Goal: Task Accomplishment & Management: Use online tool/utility

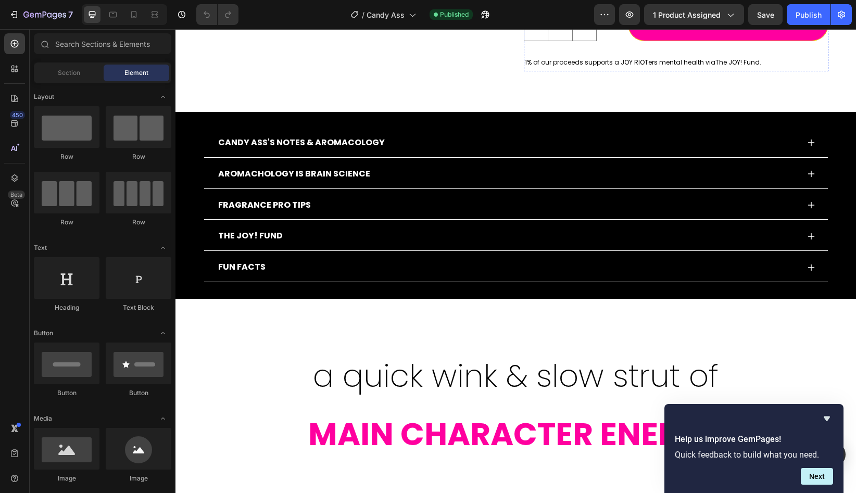
scroll to position [460, 0]
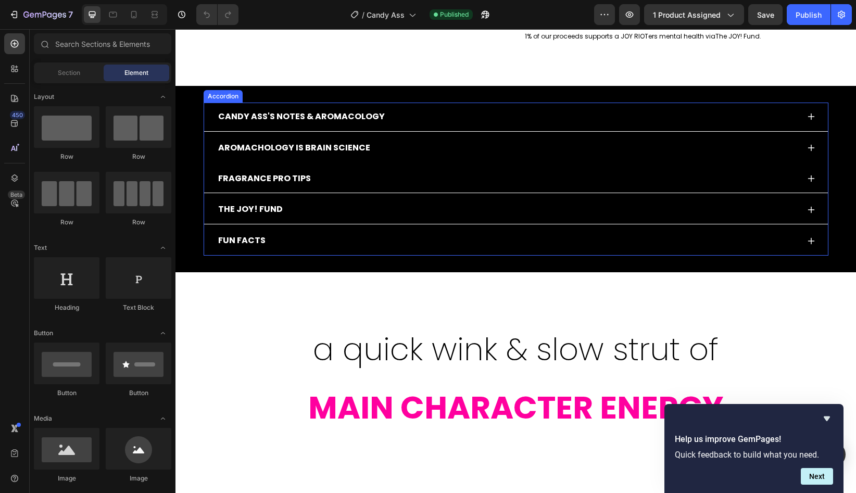
click at [320, 151] on p "AROMACHOLOGY IS brain science" at bounding box center [294, 148] width 152 height 15
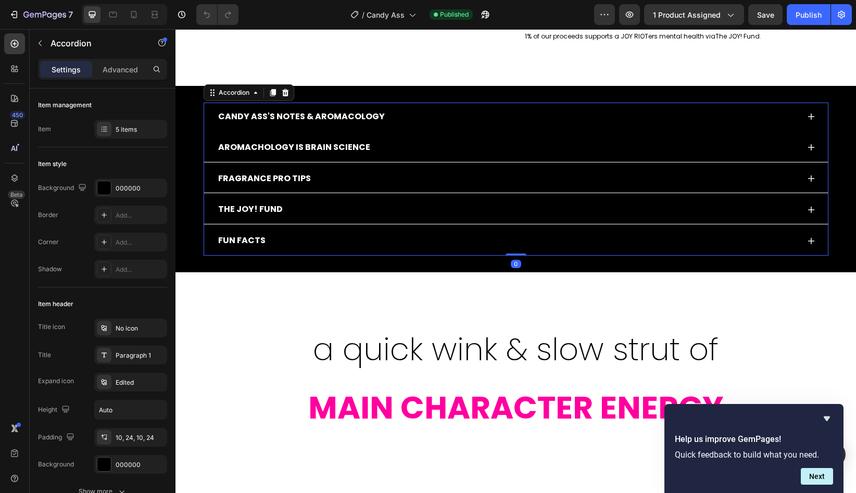
click at [349, 122] on p "CANDY ASS'S NOTES & AROMACOLOGY" at bounding box center [301, 116] width 167 height 15
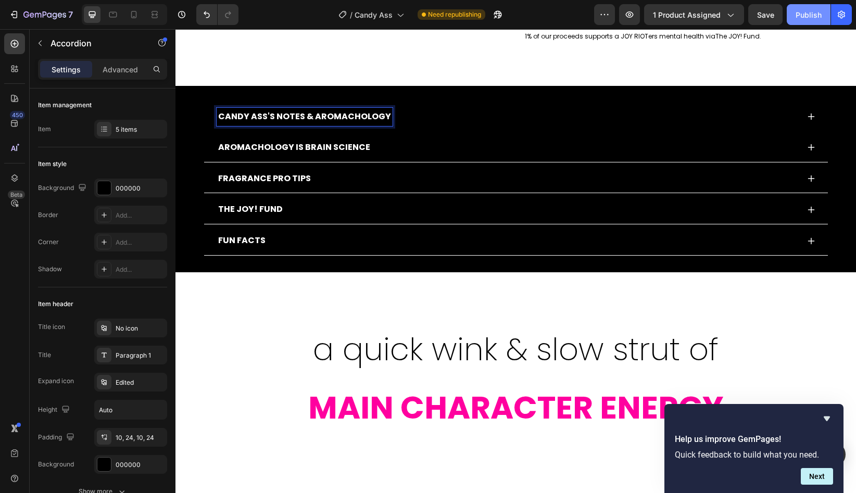
click at [809, 20] on button "Publish" at bounding box center [809, 14] width 44 height 21
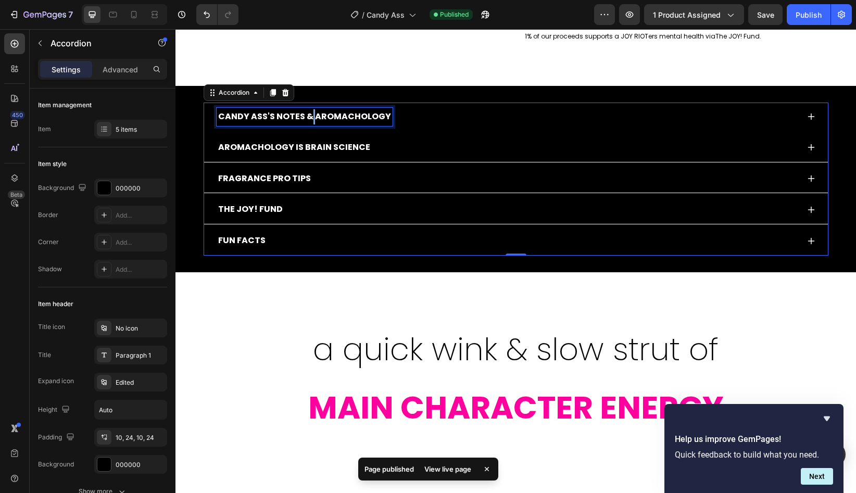
click at [310, 119] on p "CANDY ASS'S NOTES & AROMACHOLOGY" at bounding box center [304, 116] width 173 height 15
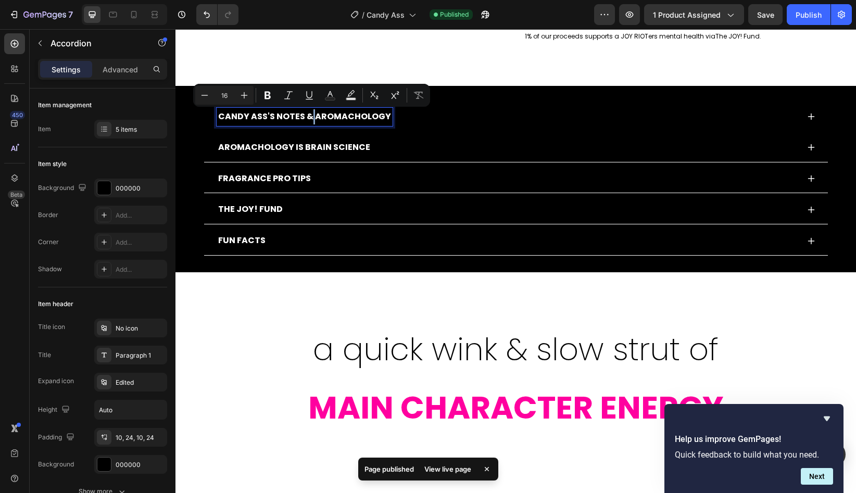
click at [311, 121] on p "CANDY ASS'S NOTES & AROMACHOLOGY" at bounding box center [304, 116] width 173 height 15
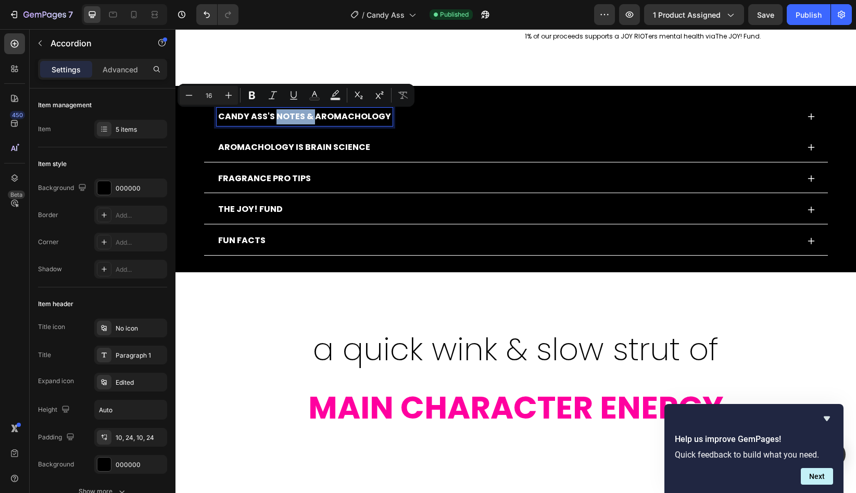
drag, startPoint x: 313, startPoint y: 119, endPoint x: 274, endPoint y: 118, distance: 38.5
click at [274, 118] on p "CANDY ASS'S NOTES & AROMACHOLOGY" at bounding box center [304, 116] width 173 height 15
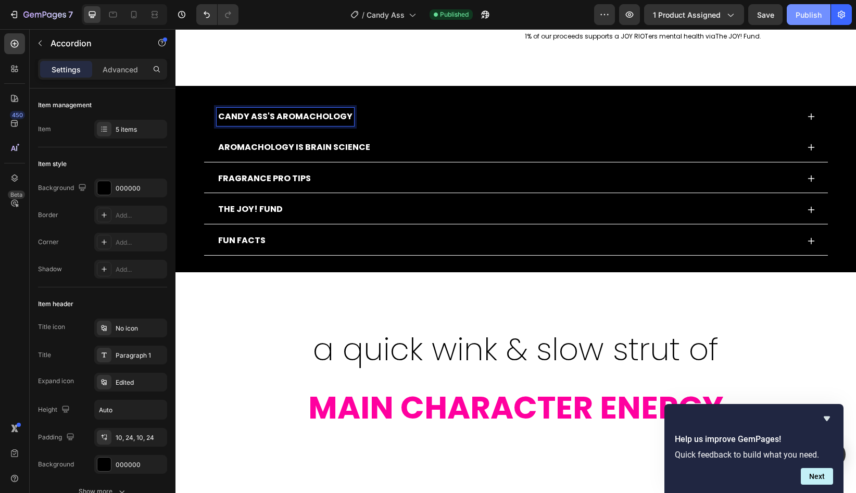
click at [804, 19] on div "Publish" at bounding box center [809, 14] width 26 height 11
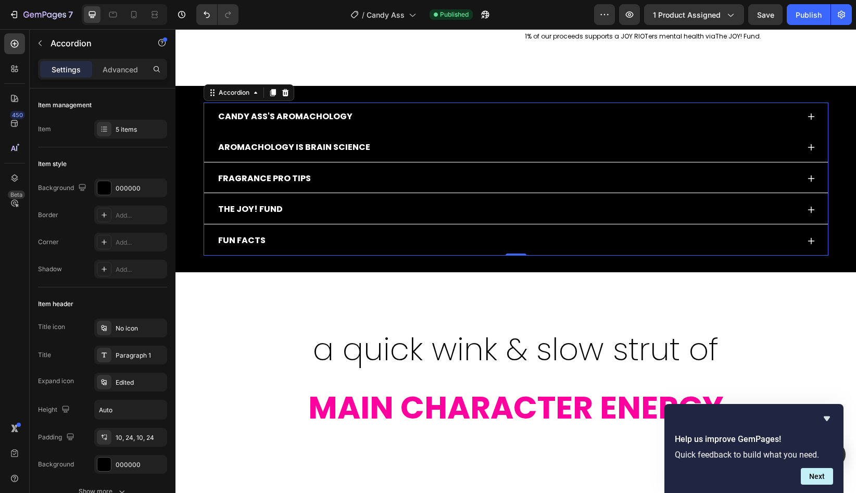
click at [384, 114] on div "CANDY ASS'S AROMACHOLOGY" at bounding box center [508, 117] width 582 height 18
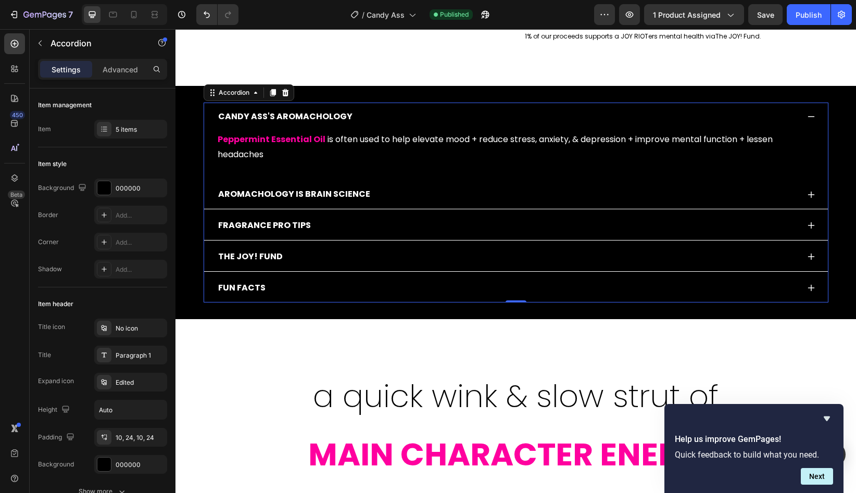
click at [384, 114] on div "CANDY ASS'S AROMACHOLOGY" at bounding box center [508, 117] width 582 height 18
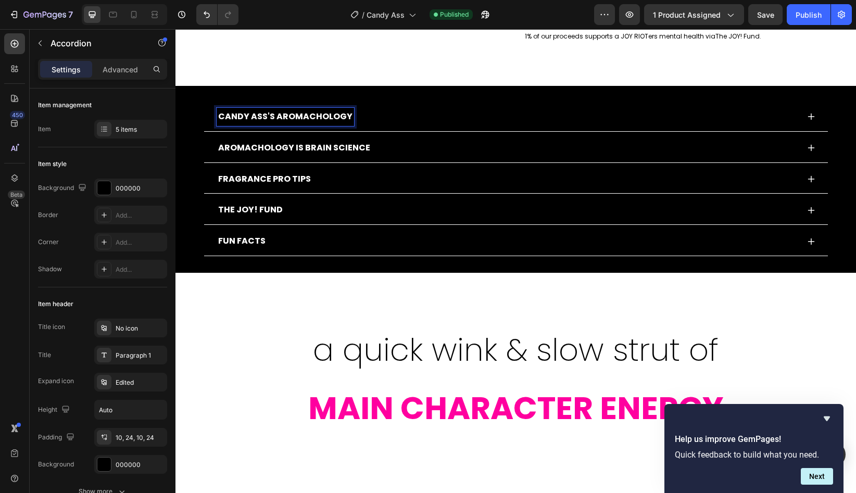
click at [275, 119] on p "CANDY ASS'S AROMACHOLOGY" at bounding box center [285, 116] width 134 height 15
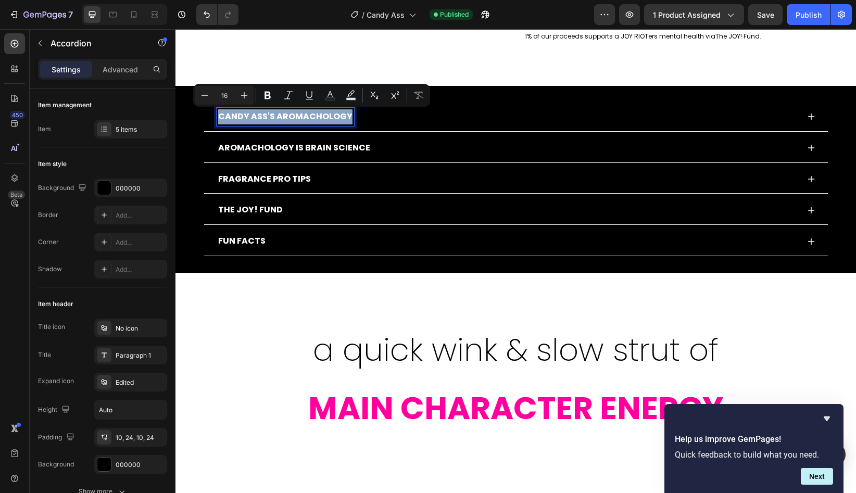
click at [275, 119] on p "CANDY ASS'S AROMACHOLOGY" at bounding box center [285, 116] width 134 height 15
click at [275, 117] on p "CANDY ASS'S AROMACHOLOGY" at bounding box center [285, 116] width 134 height 15
drag, startPoint x: 275, startPoint y: 117, endPoint x: 220, endPoint y: 117, distance: 55.2
click at [220, 117] on p "CANDY ASS'S AROMACHOLOGY" at bounding box center [285, 116] width 134 height 15
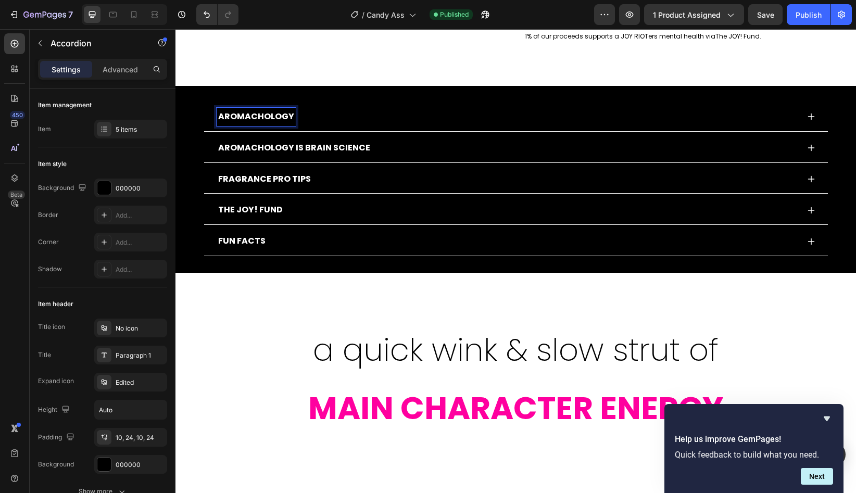
click at [290, 120] on p "AROMACHOLOGY" at bounding box center [256, 116] width 76 height 15
click at [810, 18] on div "Publish" at bounding box center [809, 14] width 26 height 11
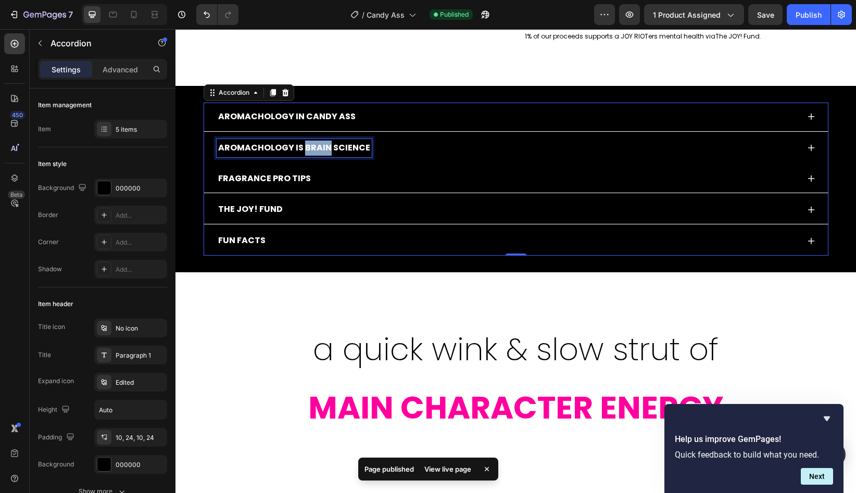
click at [302, 149] on p "AROMACHOLOGY IS brain science" at bounding box center [294, 148] width 152 height 15
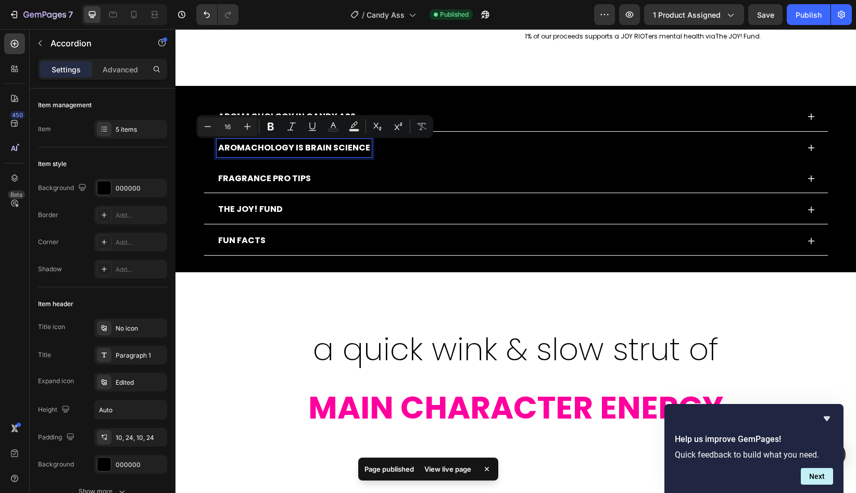
click at [300, 149] on p "AROMACHOLOGY IS brain science" at bounding box center [294, 148] width 152 height 15
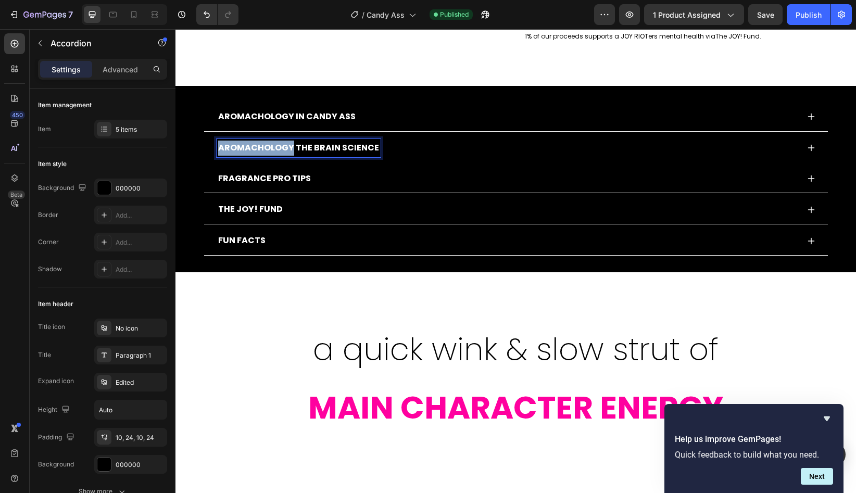
drag, startPoint x: 292, startPoint y: 151, endPoint x: 215, endPoint y: 152, distance: 77.1
click at [215, 152] on div "AROMACHOLOGY THE brain science" at bounding box center [516, 148] width 624 height 29
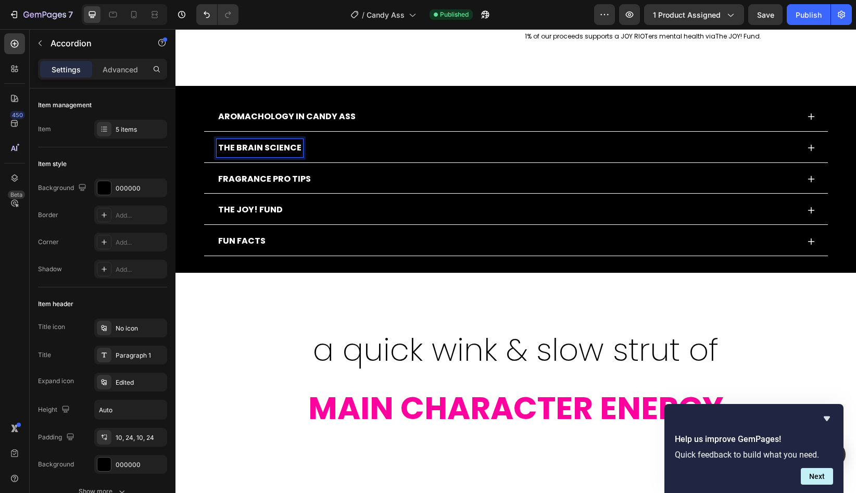
click at [295, 147] on p "THE brain science" at bounding box center [259, 148] width 83 height 15
click at [298, 150] on p "THE brain science" at bounding box center [259, 148] width 83 height 15
click at [802, 12] on div "Publish" at bounding box center [809, 14] width 26 height 11
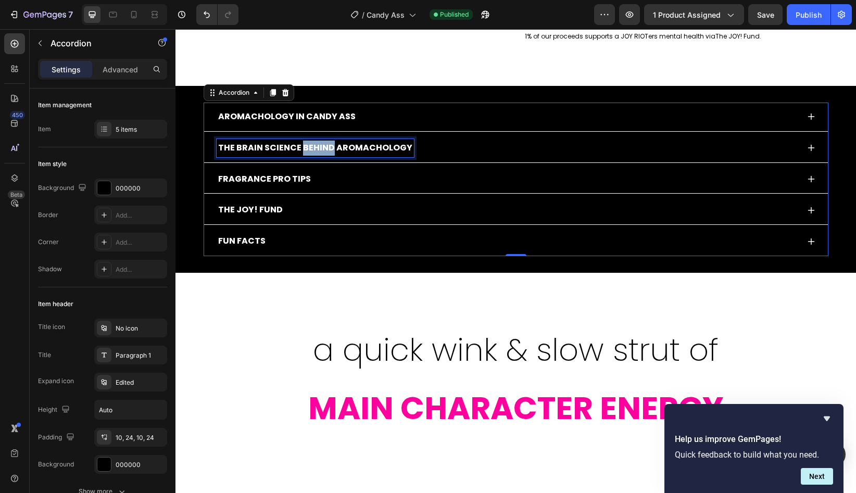
click at [319, 149] on p "THE brain science BEHIND AROMACHOLOGY" at bounding box center [315, 148] width 194 height 15
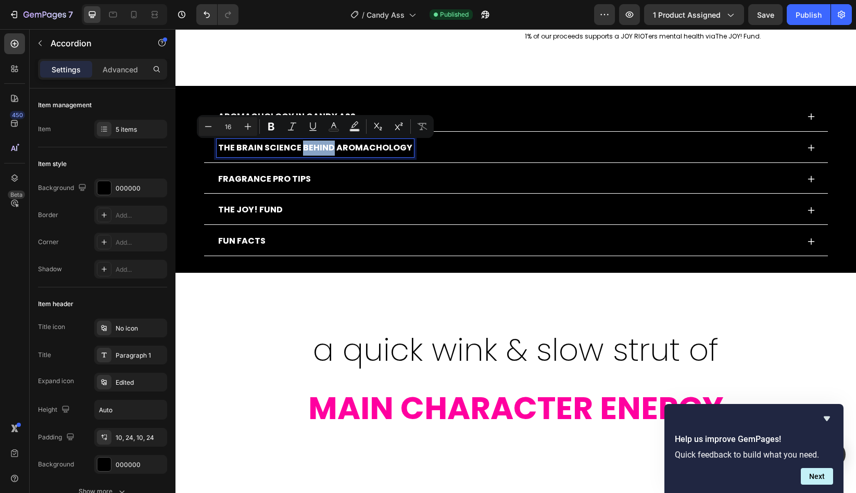
click at [329, 149] on p "THE brain science BEHIND AROMACHOLOGY" at bounding box center [315, 148] width 194 height 15
drag, startPoint x: 334, startPoint y: 148, endPoint x: 302, endPoint y: 149, distance: 31.8
click at [302, 149] on p "THE brain science BEHIND AROMACHOLOGY" at bounding box center [315, 148] width 194 height 15
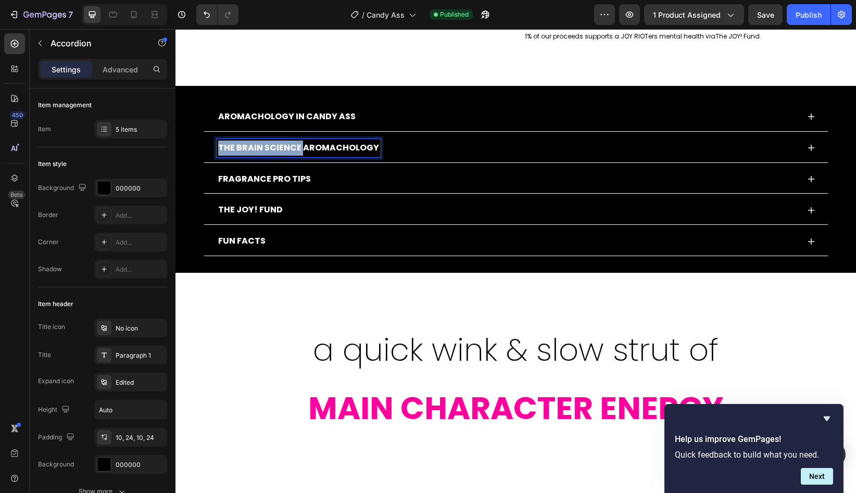
drag, startPoint x: 300, startPoint y: 150, endPoint x: 209, endPoint y: 150, distance: 90.6
click at [209, 150] on div "THE brain science AROMACHOLOGY" at bounding box center [516, 148] width 624 height 29
click at [288, 150] on p "AROMACHOLOGY" at bounding box center [256, 148] width 76 height 15
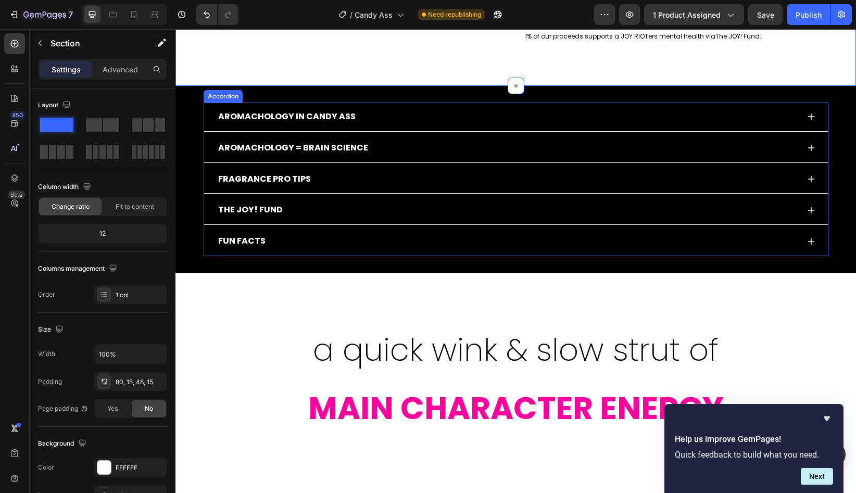
click at [302, 119] on p "AROMACHOLOGY IN CANDY ASS" at bounding box center [286, 116] width 137 height 15
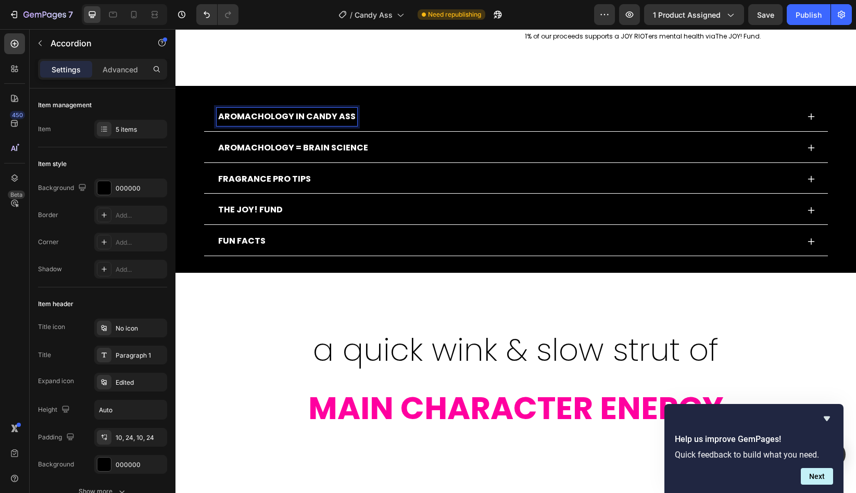
click at [304, 119] on p "AROMACHOLOGY IN CANDY ASS" at bounding box center [286, 116] width 137 height 15
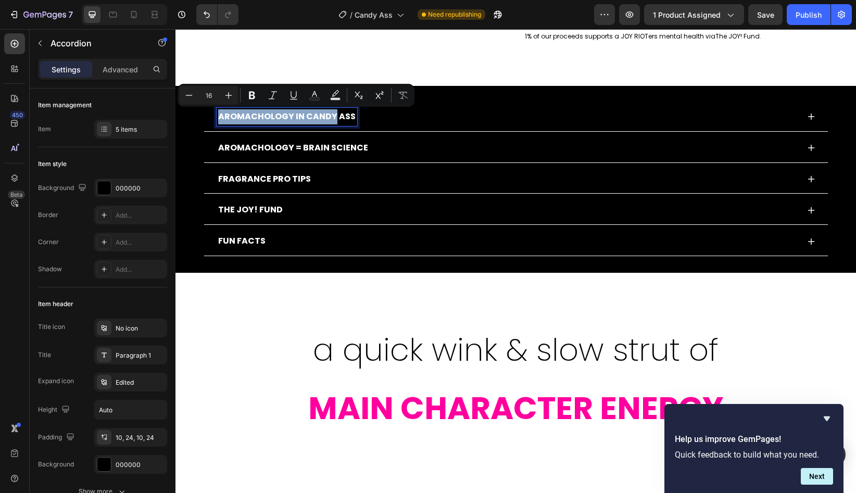
drag, startPoint x: 304, startPoint y: 119, endPoint x: 226, endPoint y: 119, distance: 77.6
click at [226, 119] on p "AROMACHOLOGY IN CANDY ASS" at bounding box center [286, 116] width 137 height 15
click at [306, 119] on p "AROMACHOLOGY IN CANDY ASS" at bounding box center [286, 116] width 137 height 15
drag, startPoint x: 306, startPoint y: 119, endPoint x: 219, endPoint y: 119, distance: 86.9
click at [219, 119] on p "AROMACHOLOGY IN CANDY ASS" at bounding box center [286, 116] width 137 height 15
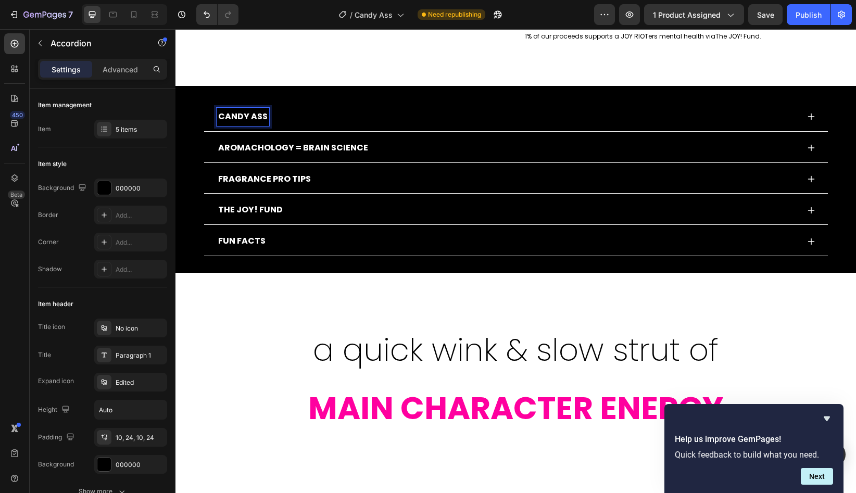
click at [265, 119] on p "CANDY ASS" at bounding box center [242, 116] width 49 height 15
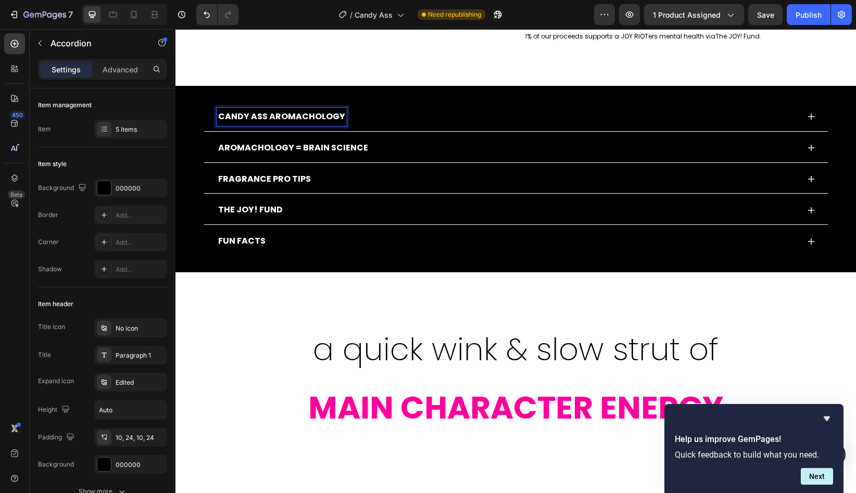
click at [294, 240] on div "FUN FACTS" at bounding box center [508, 241] width 582 height 18
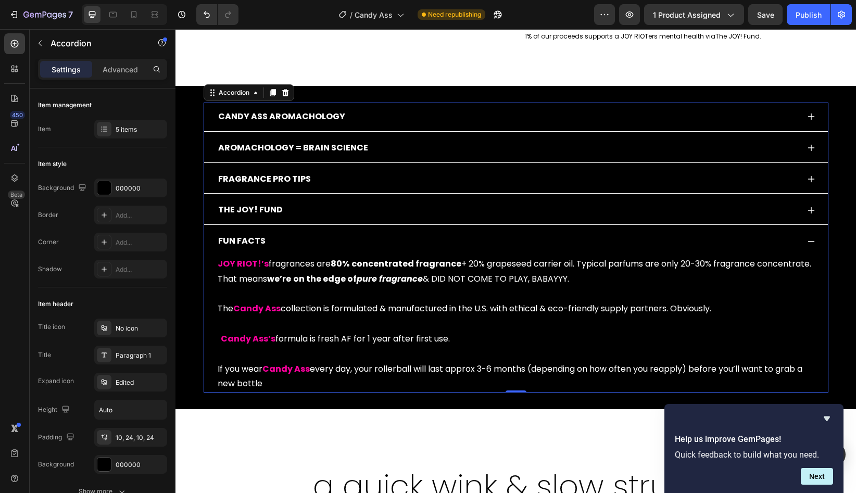
click at [295, 241] on div "FUN FACTS" at bounding box center [508, 241] width 582 height 18
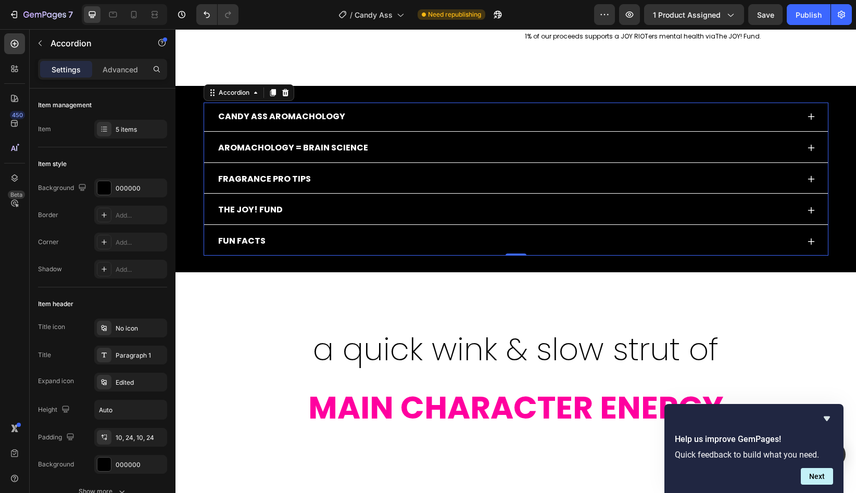
click at [295, 241] on div "FUN FACTS" at bounding box center [508, 241] width 582 height 18
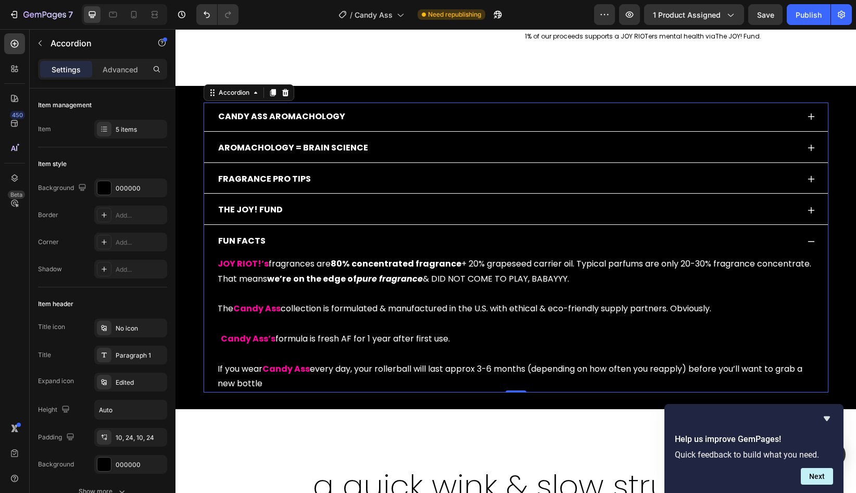
click at [296, 242] on div "FUN FACTS" at bounding box center [508, 241] width 582 height 18
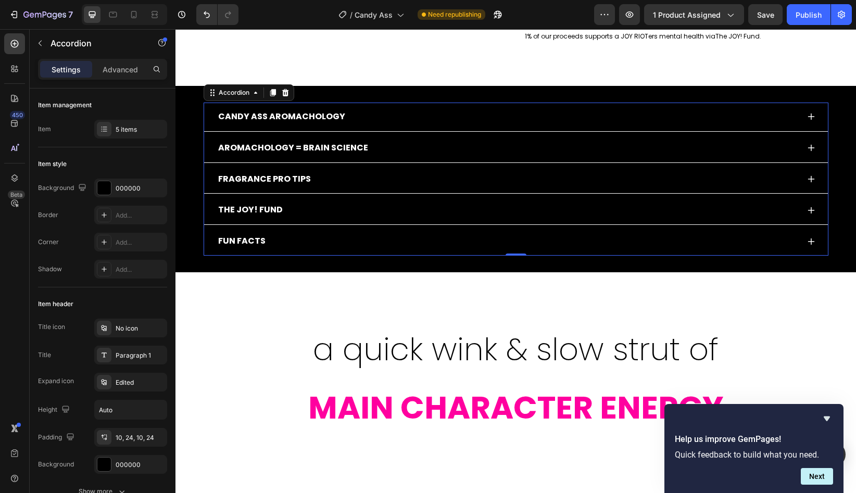
click at [223, 245] on p "FUN FACTS" at bounding box center [241, 241] width 47 height 15
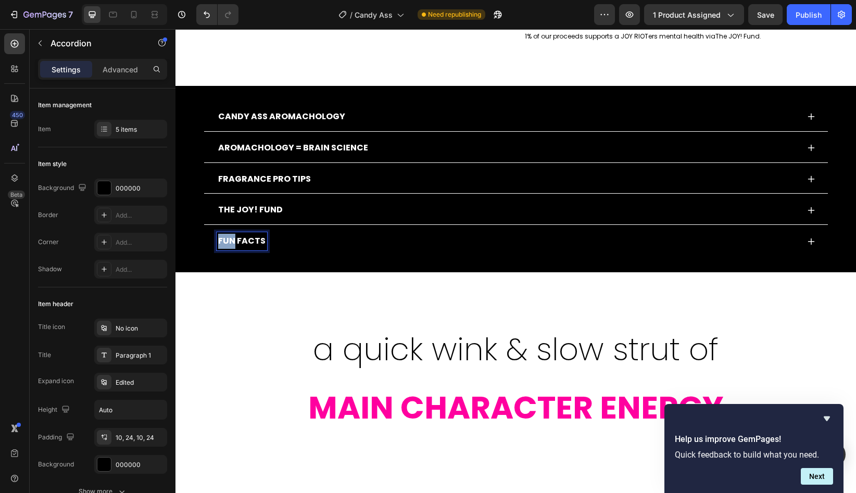
click at [223, 245] on p "FUN FACTS" at bounding box center [241, 241] width 47 height 15
click at [222, 245] on p "FUN FACTS" at bounding box center [241, 241] width 47 height 15
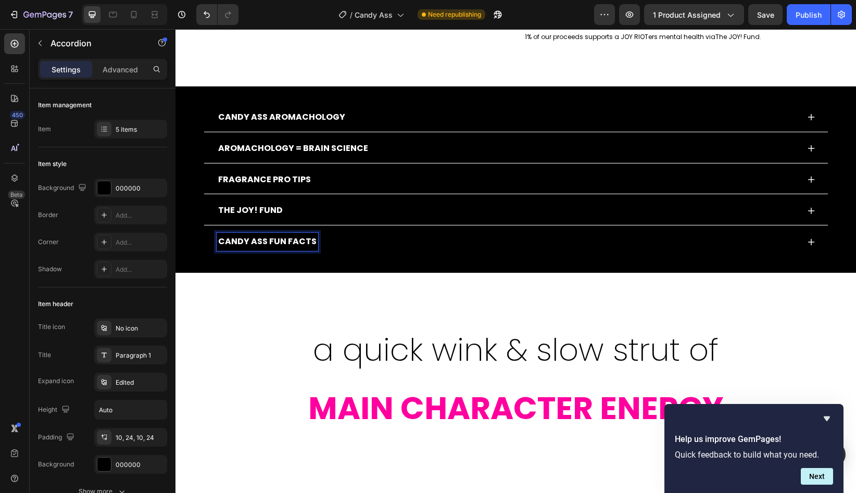
click at [304, 118] on p "CANDY ASS AROMACHOLOGY" at bounding box center [281, 117] width 127 height 15
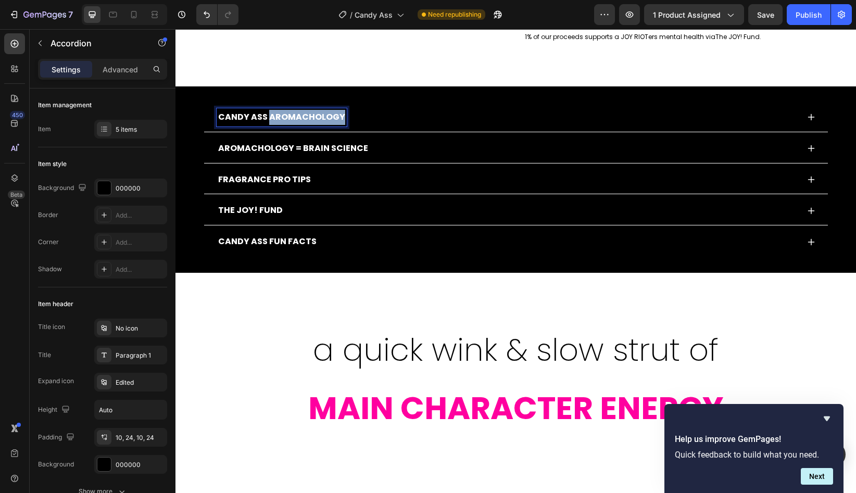
click at [304, 118] on p "CANDY ASS AROMACHOLOGY" at bounding box center [281, 117] width 127 height 15
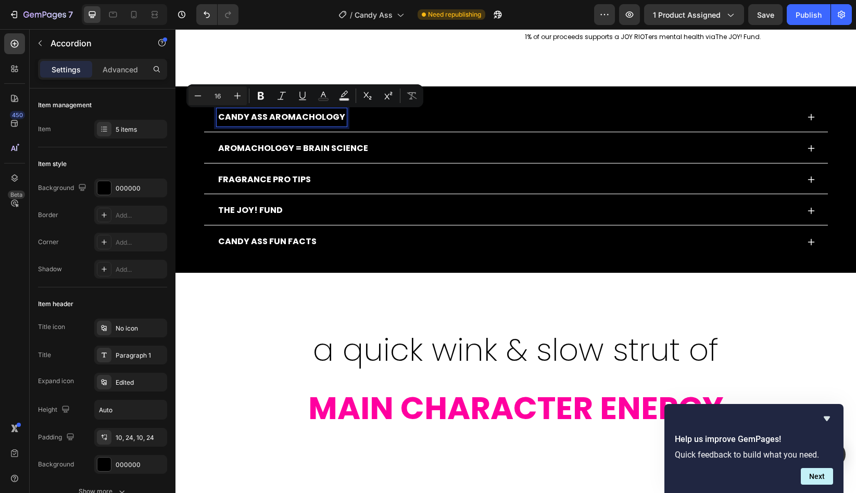
click at [261, 123] on p "CANDY ASS AROMACHOLOGY" at bounding box center [281, 117] width 127 height 15
click at [297, 155] on p "AROMACHOLOGY = BRAIN SCIENCE" at bounding box center [293, 148] width 150 height 15
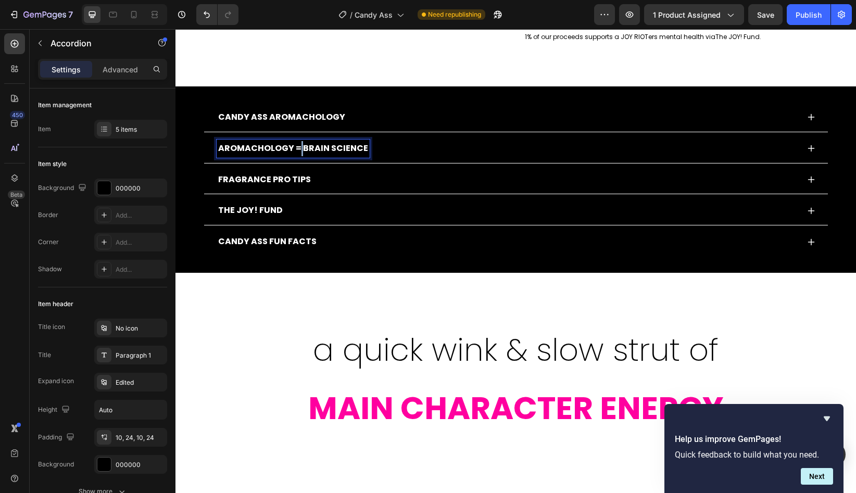
click at [297, 155] on p "AROMACHOLOGY = BRAIN SCIENCE" at bounding box center [293, 148] width 150 height 15
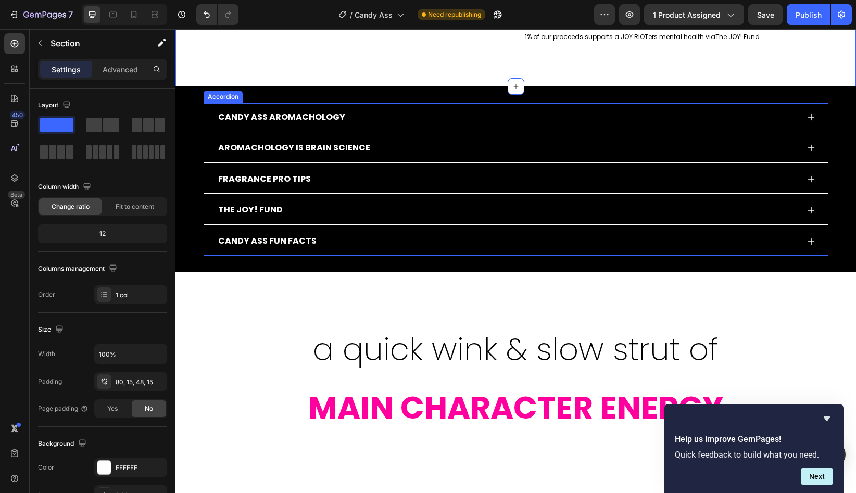
click at [316, 115] on p "CANDY ASS AROMACHOLOGY" at bounding box center [281, 117] width 127 height 15
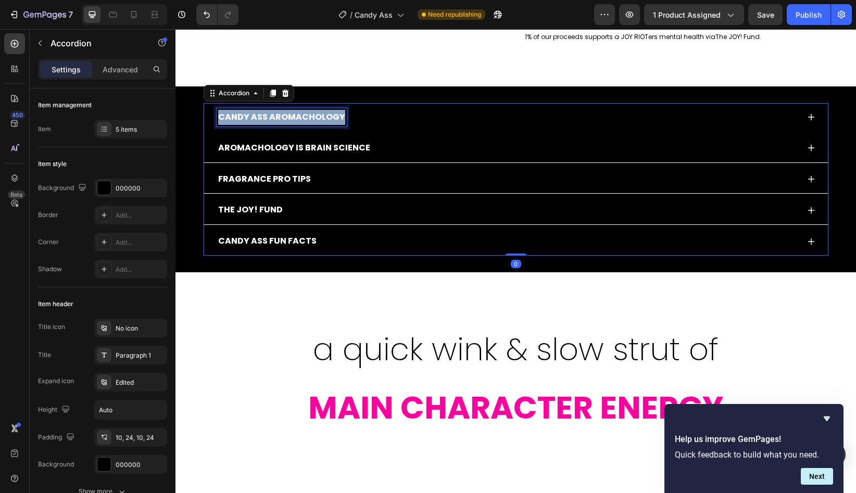
click at [316, 115] on p "CANDY ASS AROMACHOLOGY" at bounding box center [281, 117] width 127 height 15
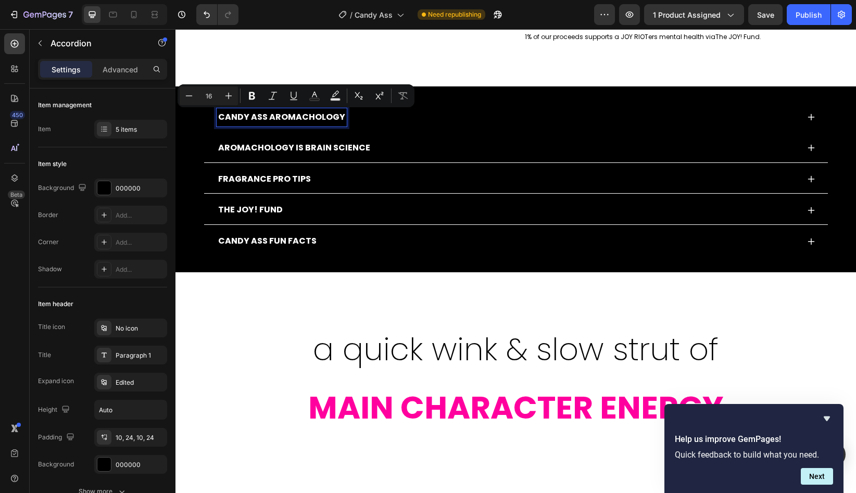
click at [332, 150] on p "AROMACHOLOGY IS BRAIN SCIENCE" at bounding box center [294, 148] width 152 height 15
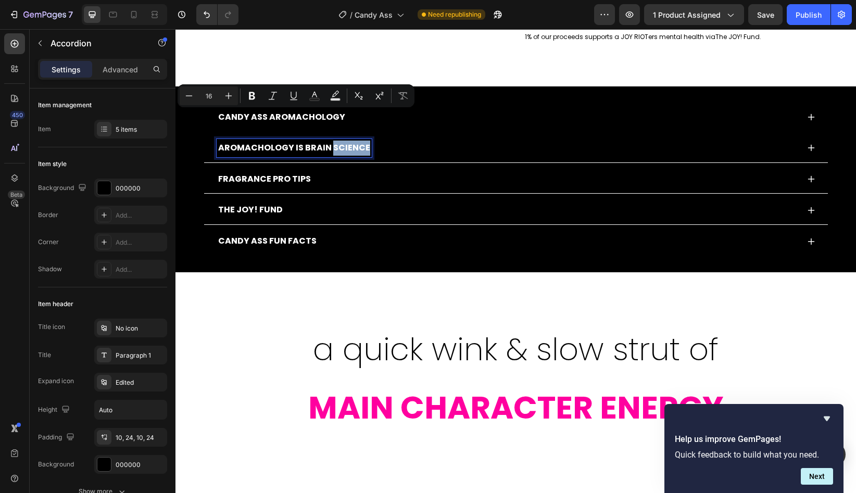
click at [332, 150] on p "AROMACHOLOGY IS BRAIN SCIENCE" at bounding box center [294, 148] width 152 height 15
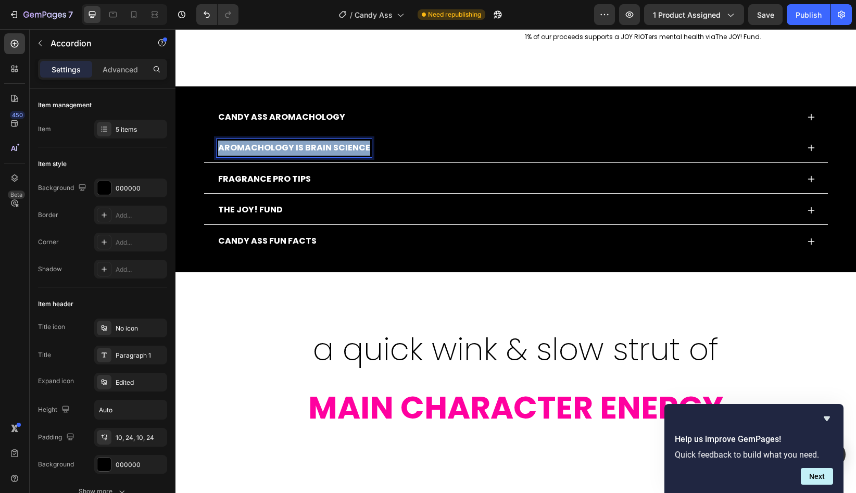
click at [332, 150] on p "AROMACHOLOGY IS BRAIN SCIENCE" at bounding box center [294, 148] width 152 height 15
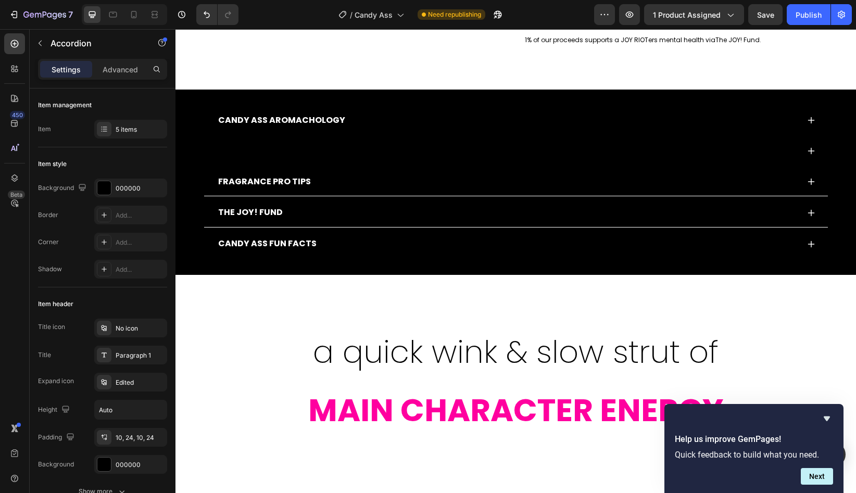
scroll to position [457, 0]
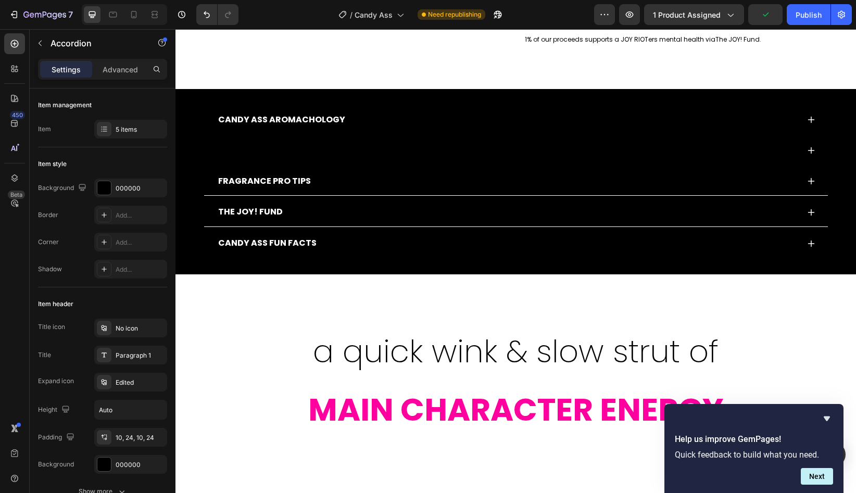
click at [286, 141] on div at bounding box center [516, 150] width 624 height 29
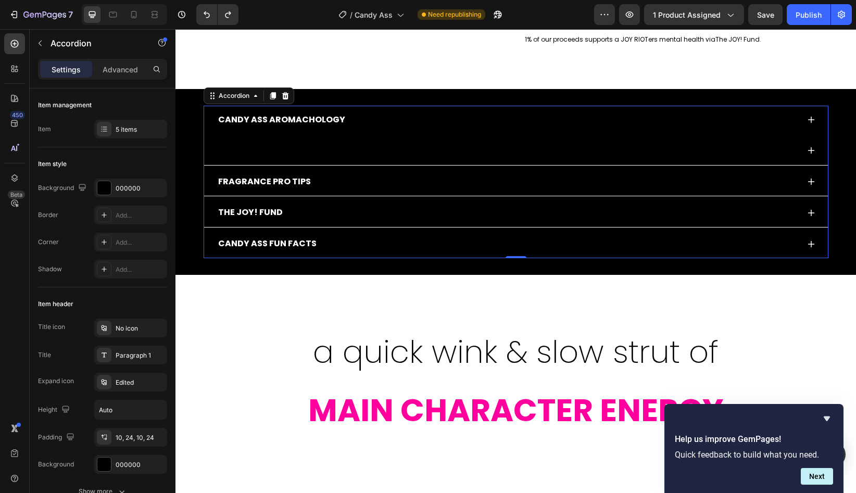
click at [239, 152] on div at bounding box center [508, 151] width 582 height 18
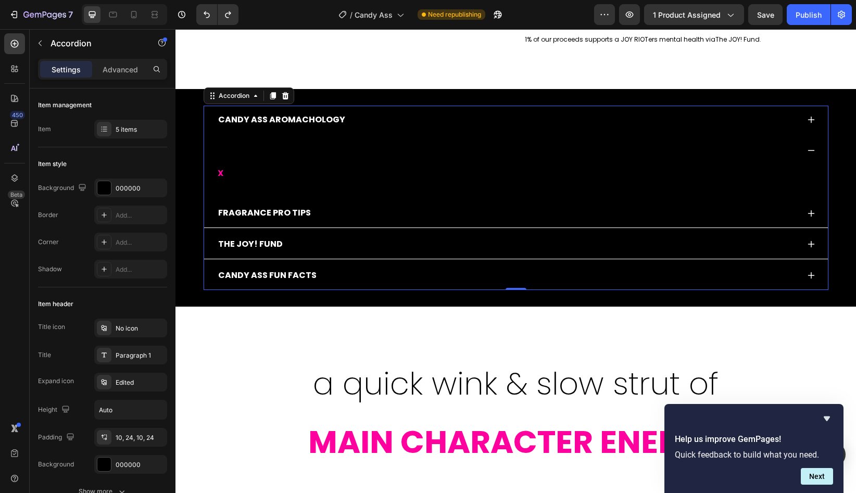
click at [239, 152] on div at bounding box center [508, 151] width 582 height 18
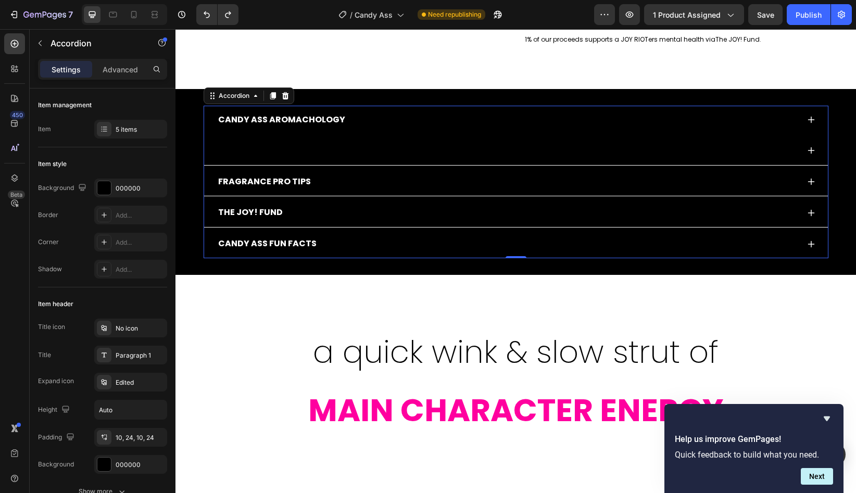
click at [239, 152] on div at bounding box center [508, 151] width 582 height 18
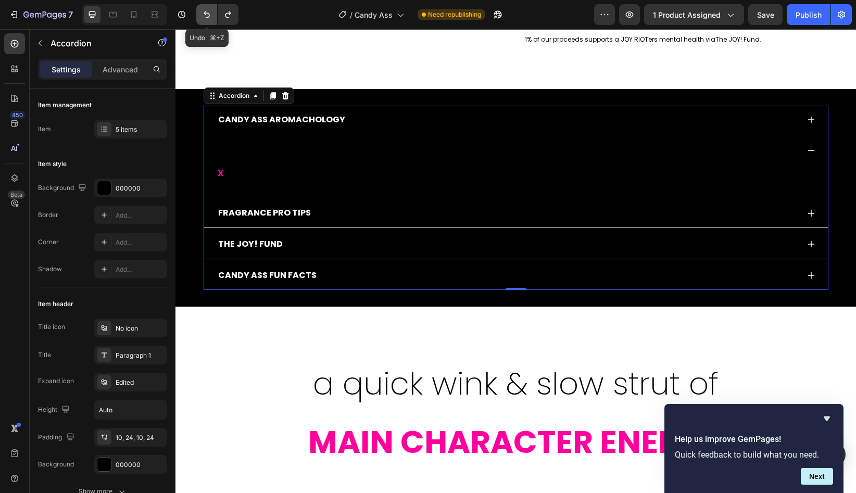
click at [205, 15] on icon "Undo/Redo" at bounding box center [206, 14] width 10 height 10
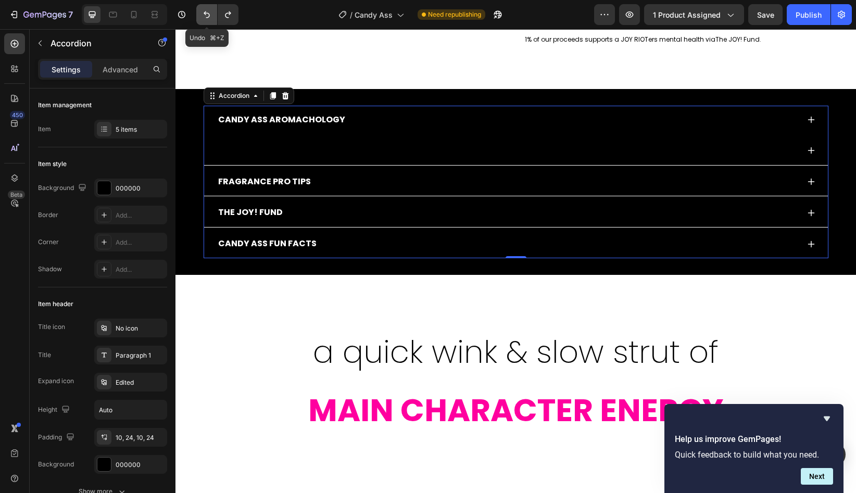
click at [205, 15] on icon "Undo/Redo" at bounding box center [206, 14] width 10 height 10
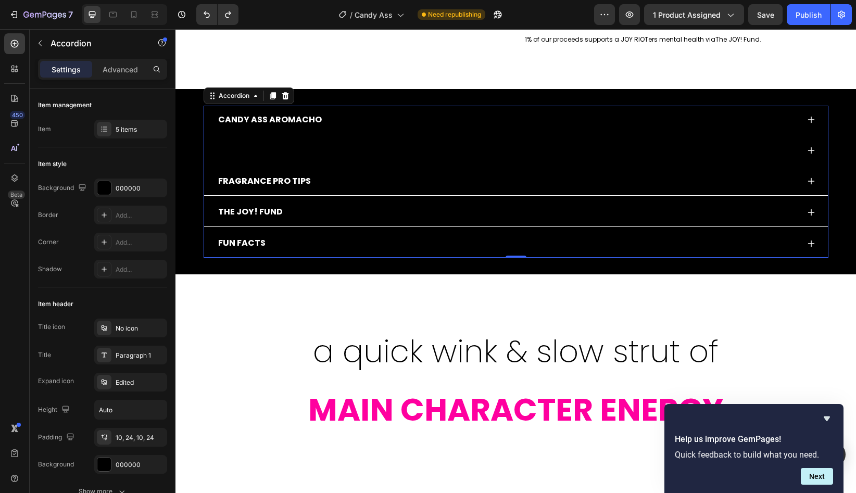
click at [245, 148] on div at bounding box center [508, 151] width 582 height 18
click at [241, 152] on div at bounding box center [508, 151] width 582 height 18
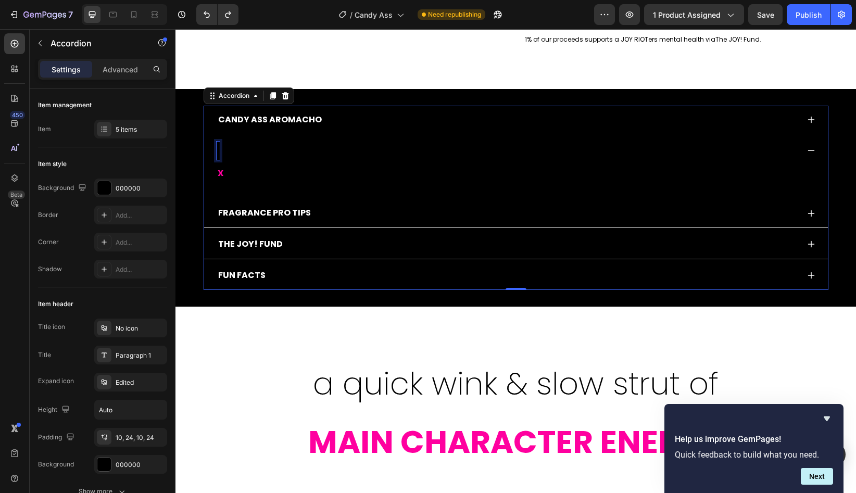
click at [219, 151] on div "Rich Text Editor. Editing area: main" at bounding box center [218, 151] width 3 height 18
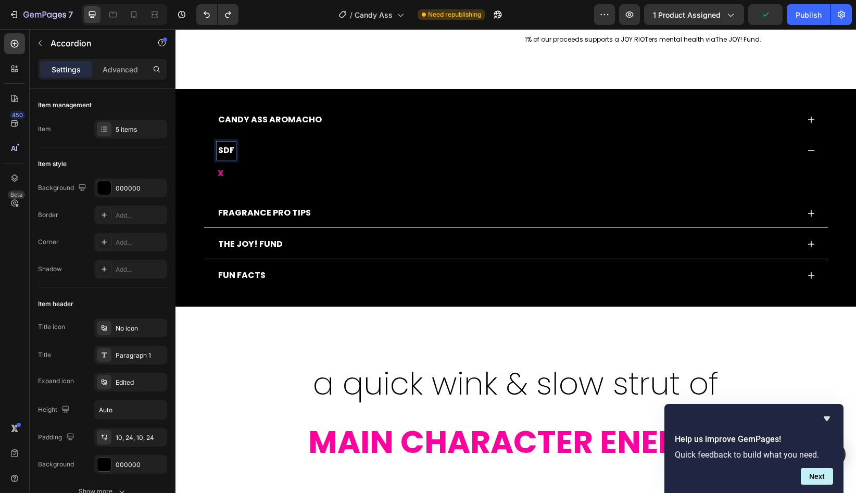
scroll to position [456, 0]
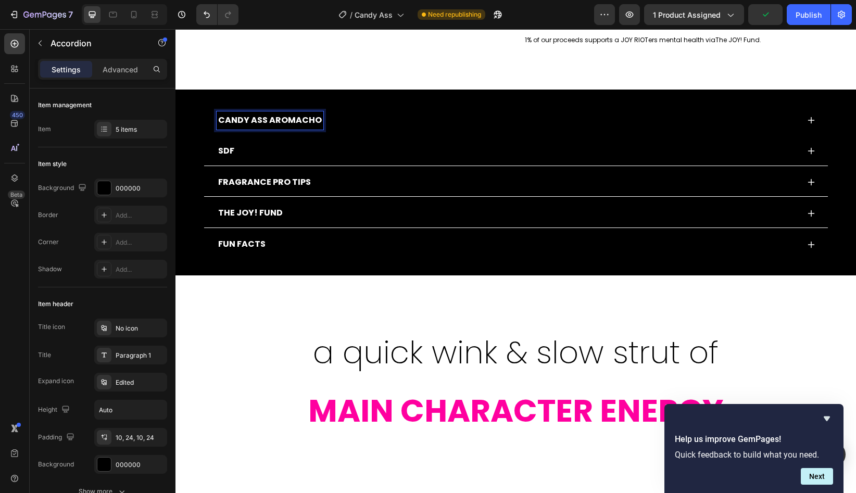
click at [284, 120] on p "CANDY ASS AROMACHO" at bounding box center [270, 120] width 104 height 15
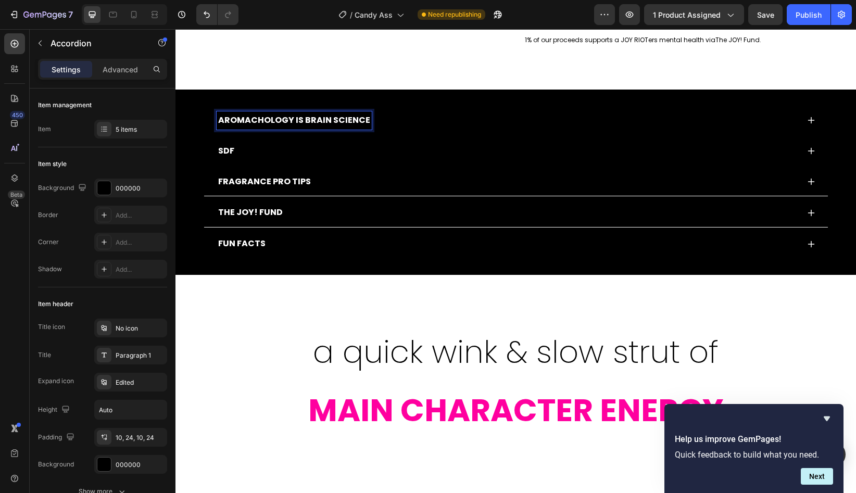
click at [224, 152] on p "sdf" at bounding box center [226, 151] width 16 height 15
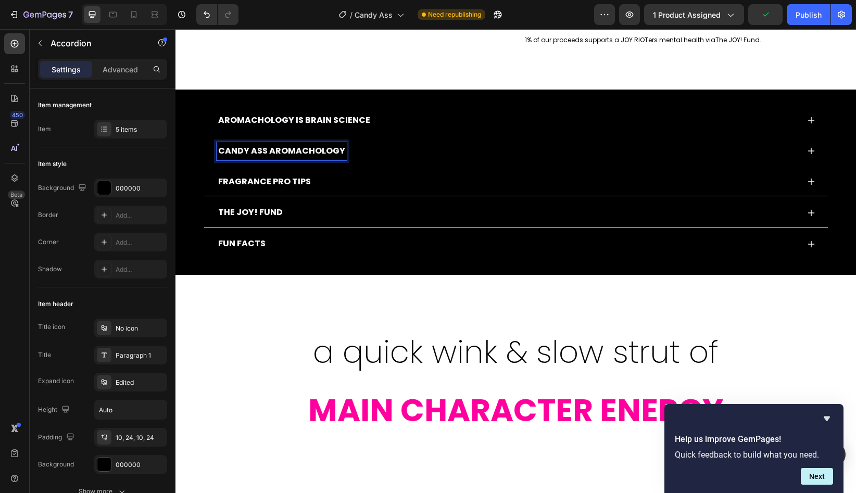
click at [236, 246] on p "FUN FACTS" at bounding box center [241, 243] width 47 height 15
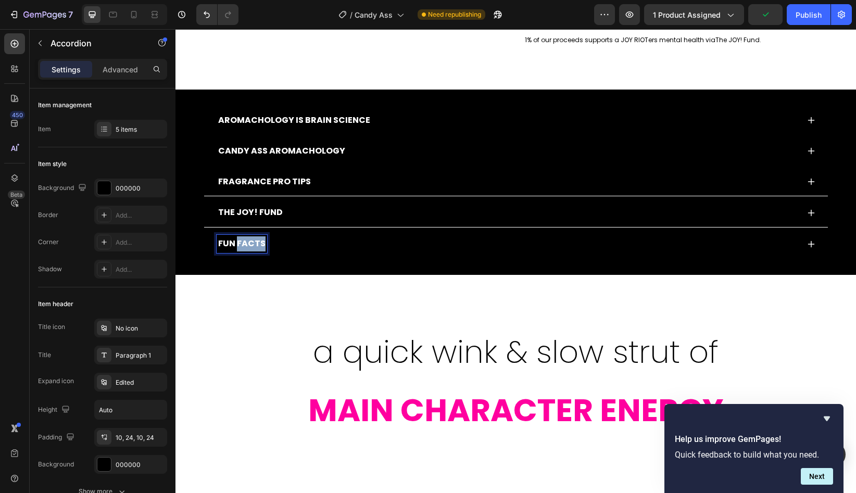
click at [236, 246] on p "FUN FACTS" at bounding box center [241, 243] width 47 height 15
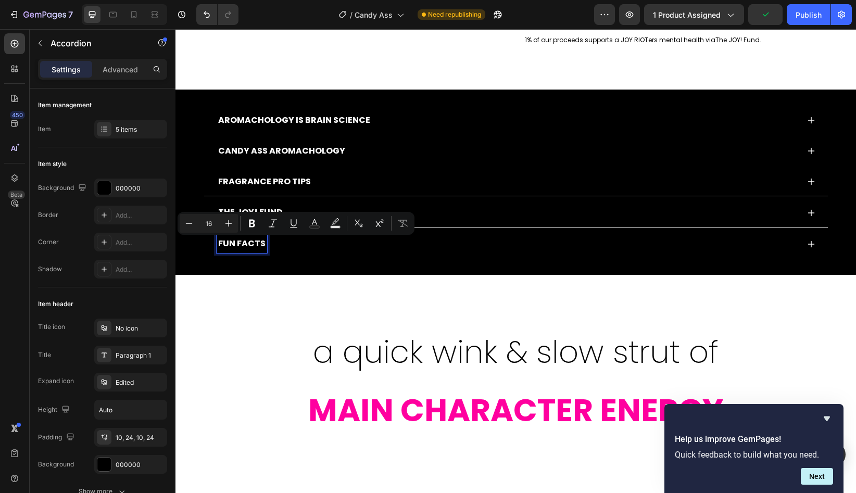
click at [222, 247] on p "FUN FACTS" at bounding box center [241, 243] width 47 height 15
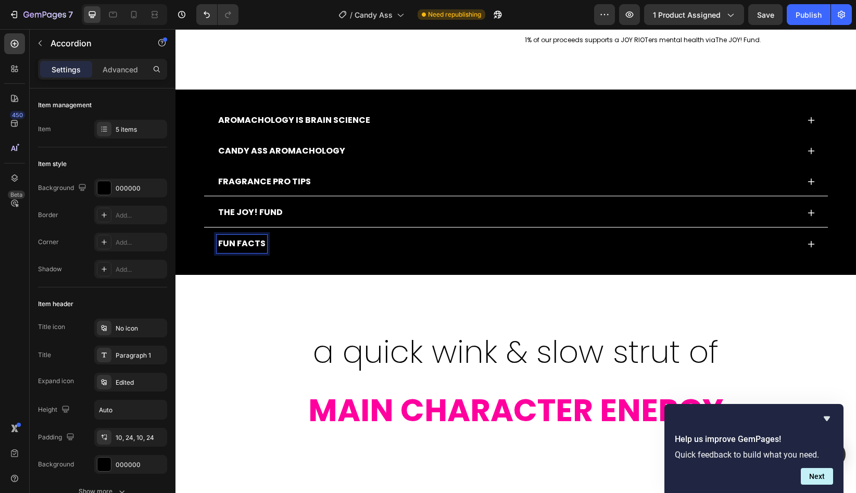
click at [220, 247] on p "FUN FACTS" at bounding box center [241, 243] width 47 height 15
click at [329, 250] on div "CANDY ASS FUN FACTS" at bounding box center [508, 244] width 582 height 18
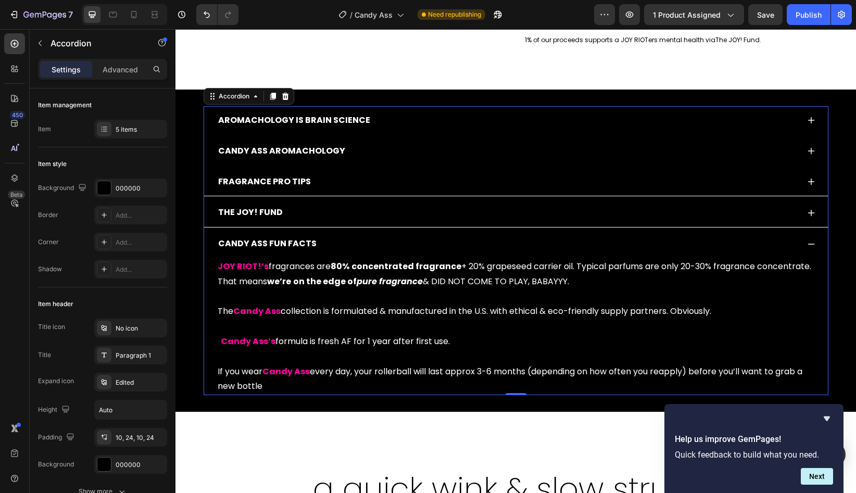
click at [329, 250] on div "CANDY ASS FUN FACTS" at bounding box center [508, 244] width 582 height 18
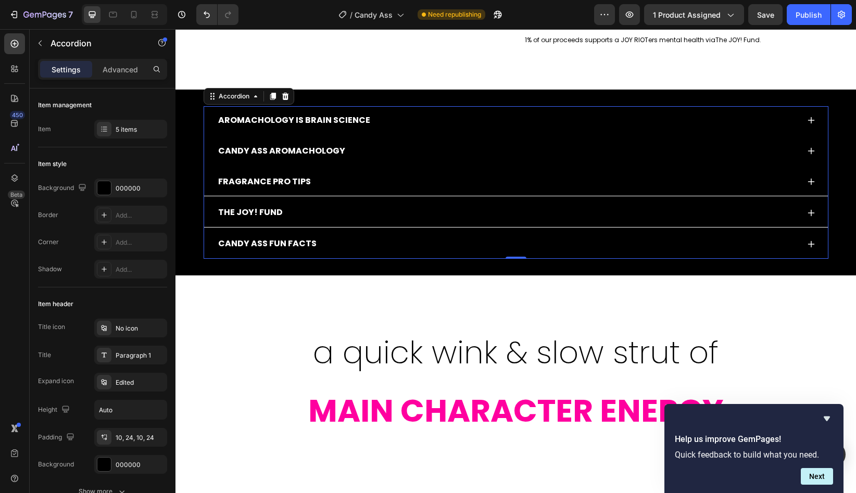
drag, startPoint x: 329, startPoint y: 243, endPoint x: 321, endPoint y: 167, distance: 76.4
click at [321, 167] on div "AROMACHOLOGY IS BRAIN SCIENCE CANDY ASS AROMACHOLOGY FRAGRANCE PRO TIPS THE JOY…" at bounding box center [516, 182] width 625 height 153
click at [273, 249] on p "CANDY ASS FUN FACTS" at bounding box center [267, 243] width 98 height 15
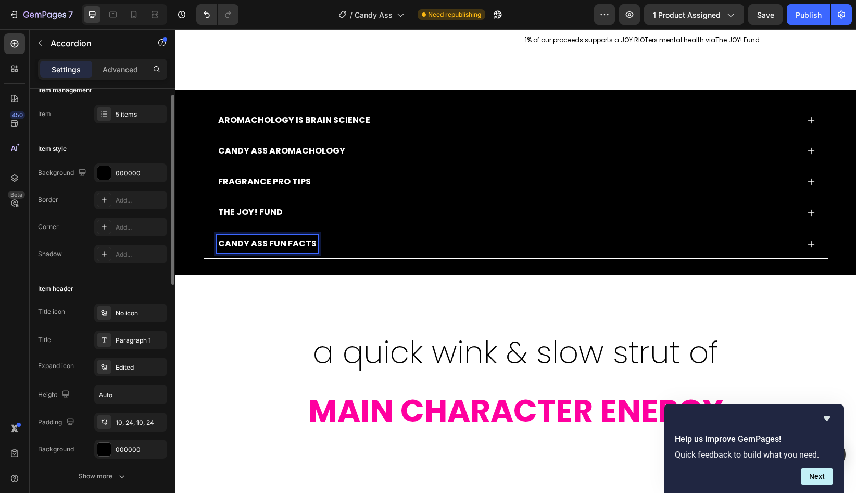
scroll to position [0, 0]
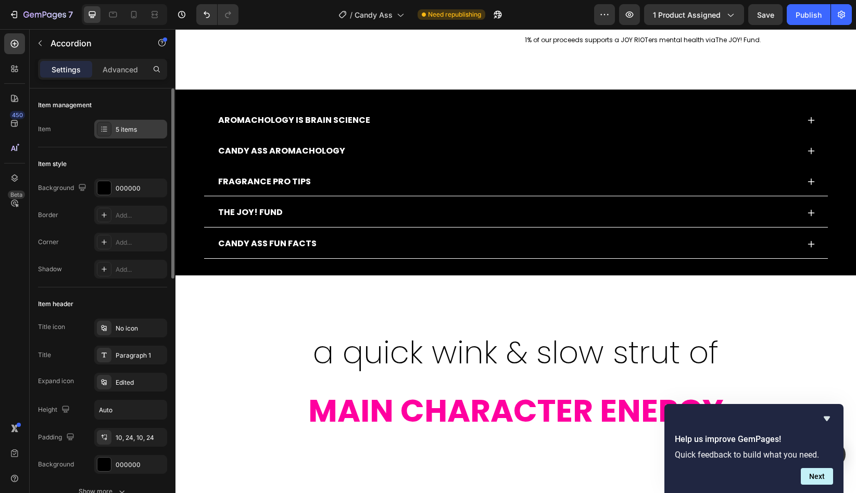
click at [122, 131] on div "5 items" at bounding box center [140, 129] width 49 height 9
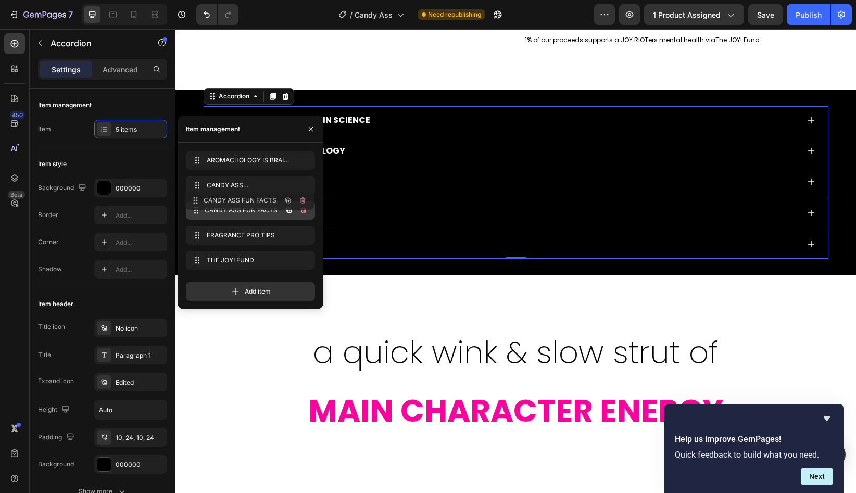
drag, startPoint x: 196, startPoint y: 261, endPoint x: 195, endPoint y: 201, distance: 59.9
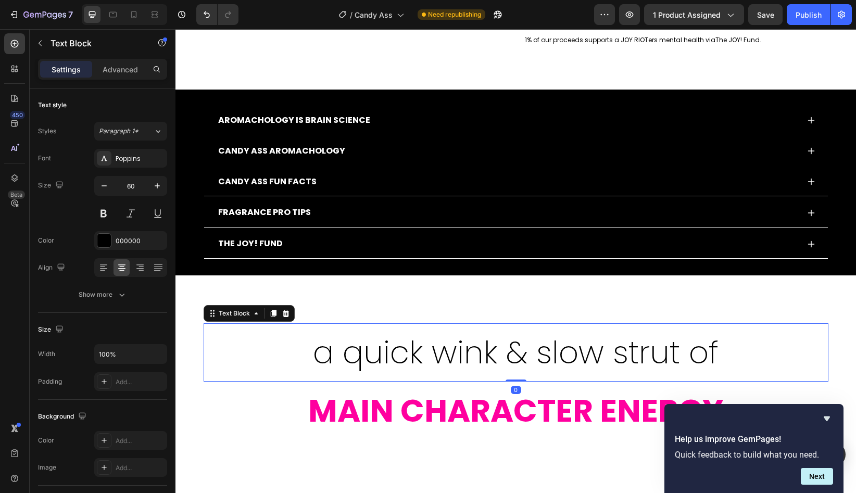
click at [237, 362] on p "a quick wink & slow strut of" at bounding box center [516, 352] width 623 height 56
click at [810, 18] on div "Publish" at bounding box center [809, 14] width 26 height 11
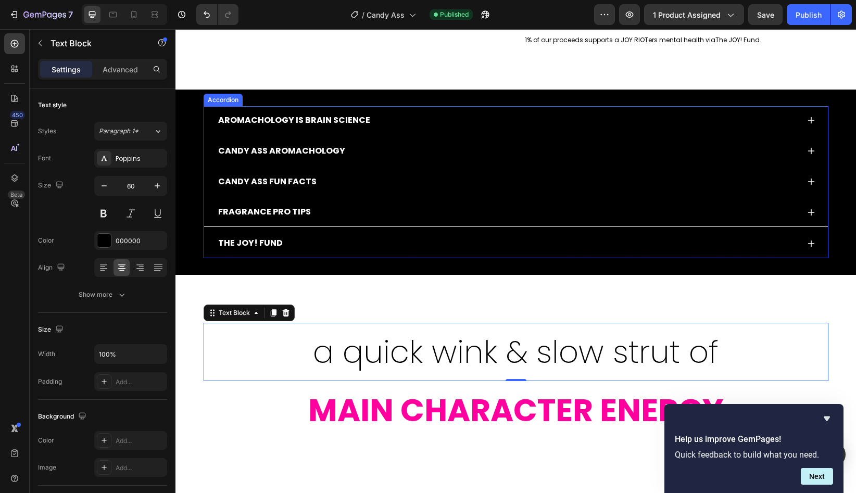
click at [413, 184] on div "CANDY ASS FUN FACTS" at bounding box center [508, 182] width 582 height 18
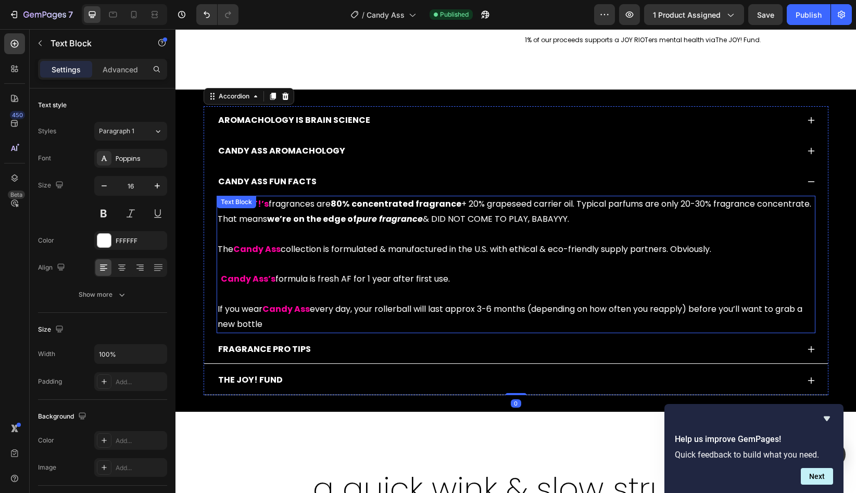
click at [221, 220] on p "JOY RIOT!’s fragrances are 80% concentrated fragrance + 20% grapeseed carrier o…" at bounding box center [516, 264] width 597 height 135
click at [241, 245] on strong "Candy Ass" at bounding box center [256, 249] width 47 height 12
click at [223, 252] on p "JOY RIOT!’s fragrances are 80% concentrated fragrance + 20% grapeseed carrier o…" at bounding box center [516, 264] width 597 height 135
click at [221, 284] on strong "Candy Ass’s" at bounding box center [248, 279] width 55 height 12
click at [223, 313] on p "JOY RIOT!’s fragrances are 80% concentrated fragrance + 20% grapeseed carrier o…" at bounding box center [516, 264] width 597 height 135
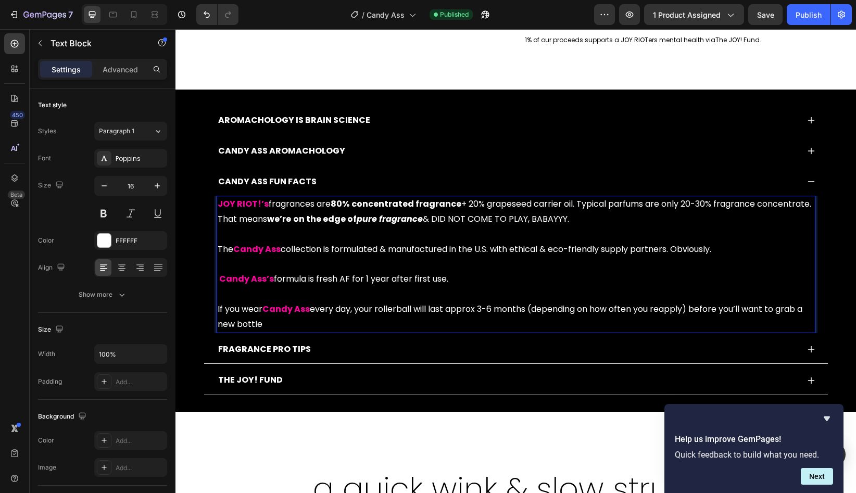
click at [279, 323] on p "JOY RIOT!’s fragrances are 80% concentrated fragrance + 20% grapeseed carrier o…" at bounding box center [516, 264] width 597 height 135
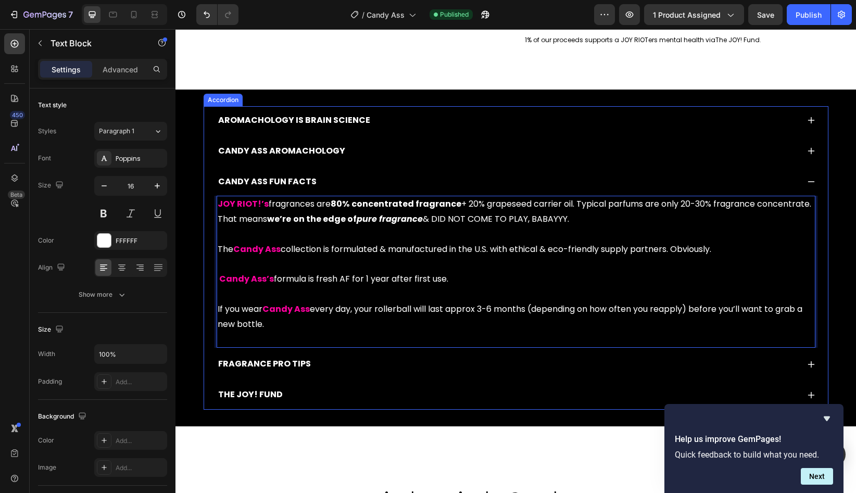
click at [337, 370] on div "FRAGRANCE PRO TIPS" at bounding box center [508, 364] width 582 height 18
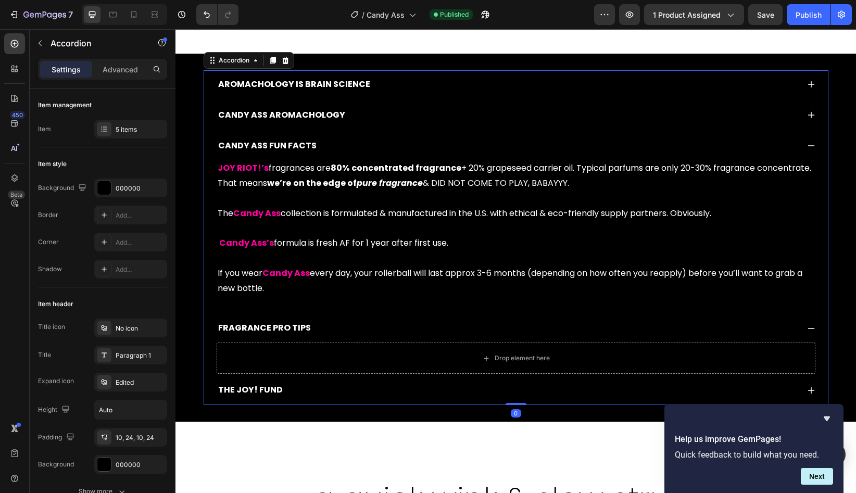
scroll to position [502, 0]
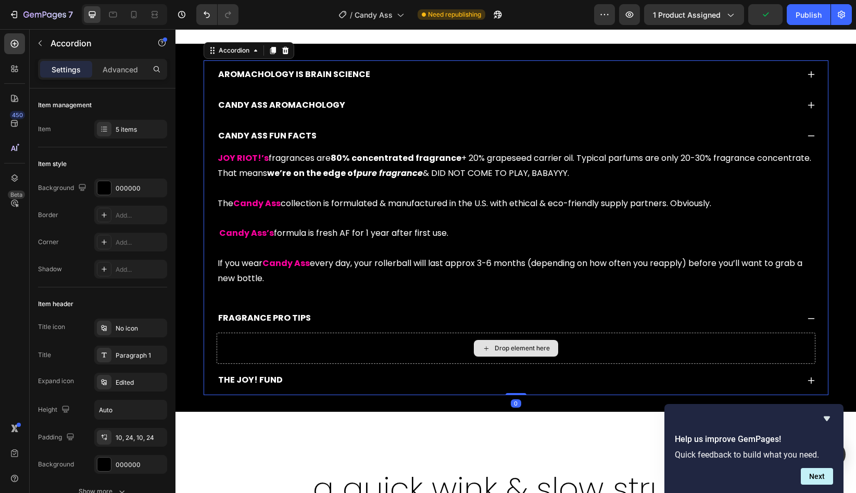
click at [337, 355] on div "Drop element here" at bounding box center [516, 348] width 599 height 31
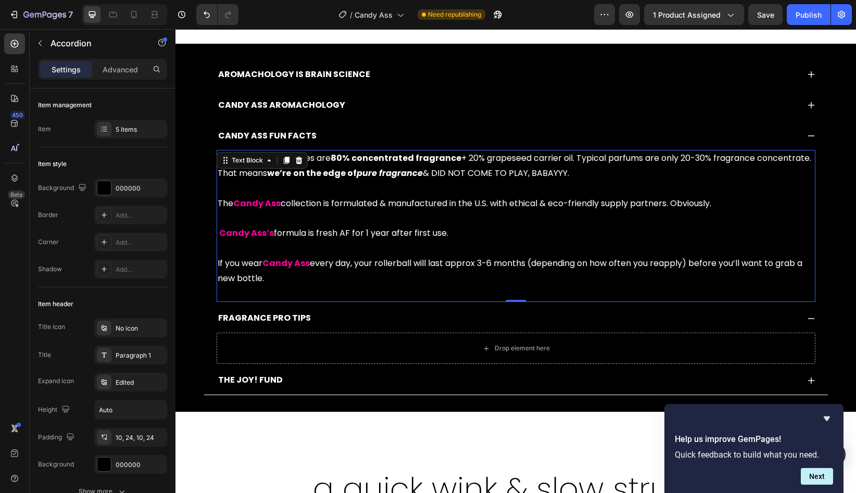
click at [389, 187] on p "JOY RIOT!’s fragrances are 80% concentrated fragrance + 20% grapeseed carrier o…" at bounding box center [516, 226] width 597 height 150
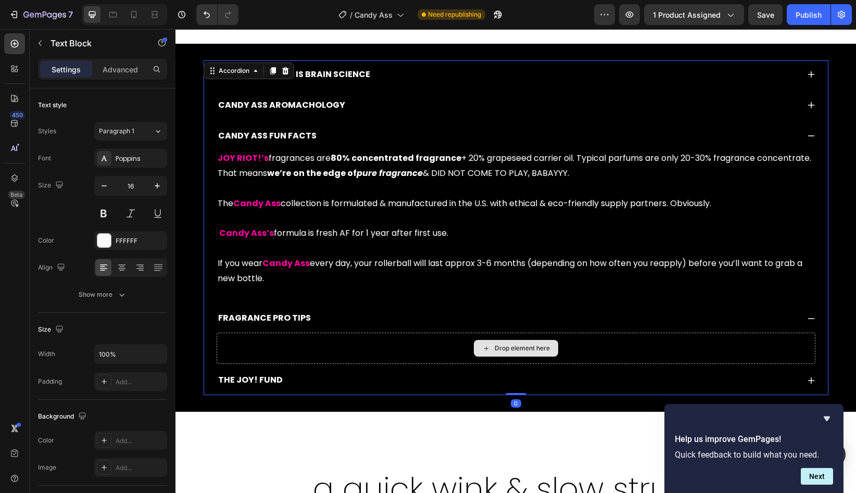
click at [352, 351] on div "Drop element here" at bounding box center [516, 348] width 599 height 31
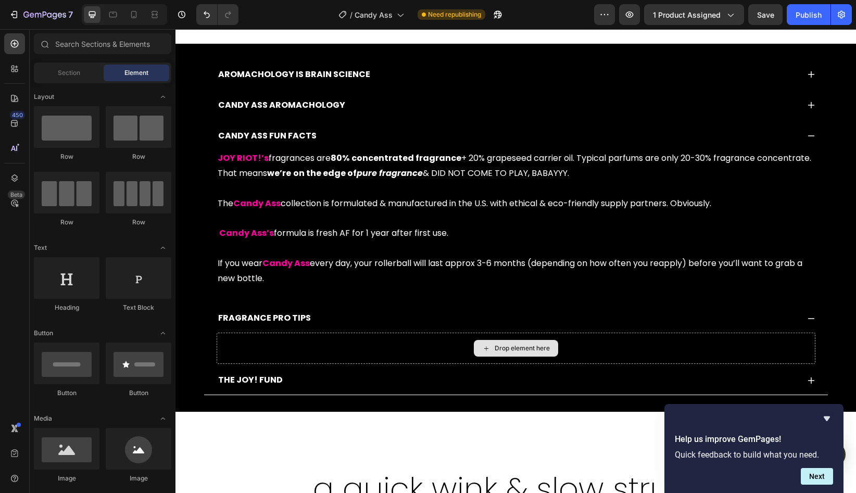
click at [501, 354] on div "Drop element here" at bounding box center [516, 348] width 84 height 17
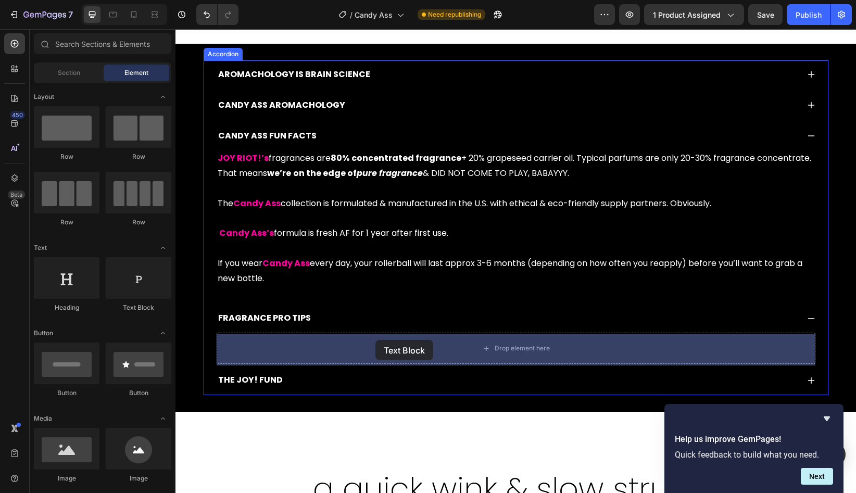
drag, startPoint x: 316, startPoint y: 314, endPoint x: 368, endPoint y: 338, distance: 56.8
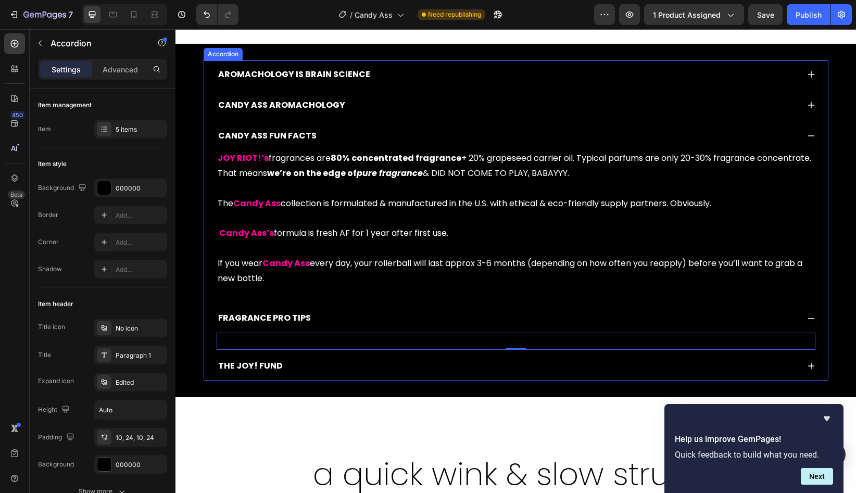
click at [318, 373] on div "THE JOY! FUND" at bounding box center [508, 366] width 582 height 18
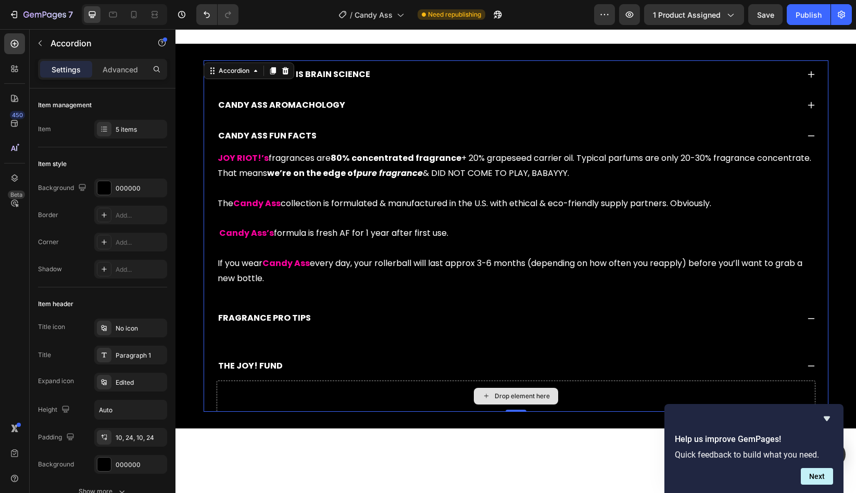
click at [265, 393] on div "Drop element here" at bounding box center [516, 396] width 599 height 31
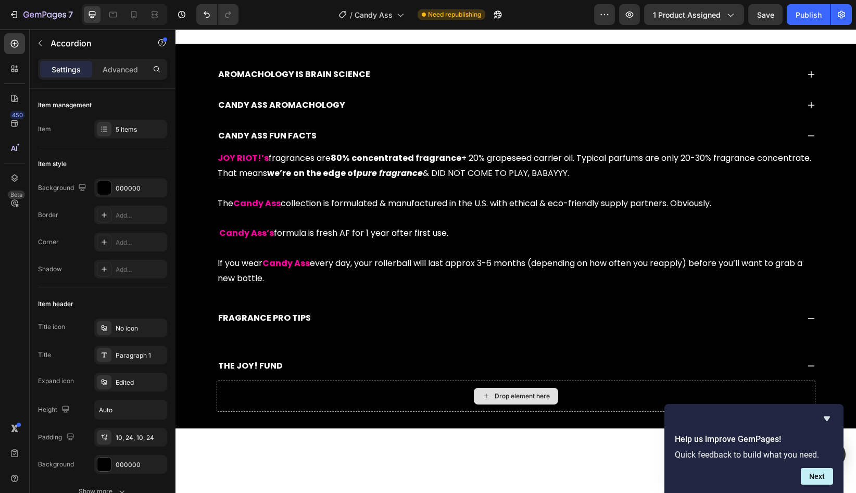
click at [511, 399] on div "Drop element here" at bounding box center [522, 396] width 55 height 8
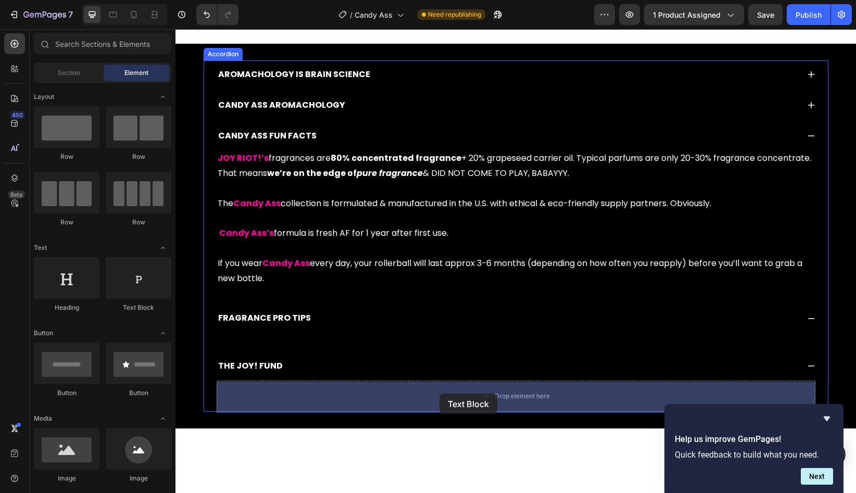
drag, startPoint x: 322, startPoint y: 305, endPoint x: 439, endPoint y: 394, distance: 147.1
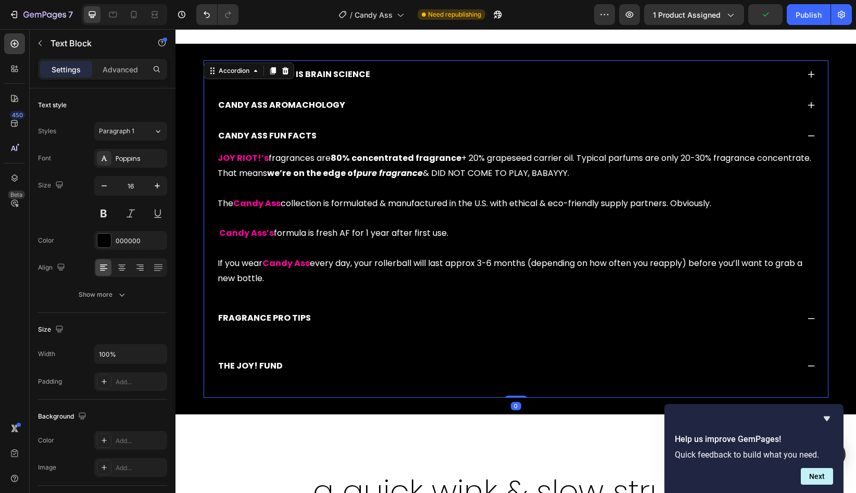
click at [369, 108] on div "CANDY ASS AROMACHOLOGY" at bounding box center [508, 105] width 582 height 18
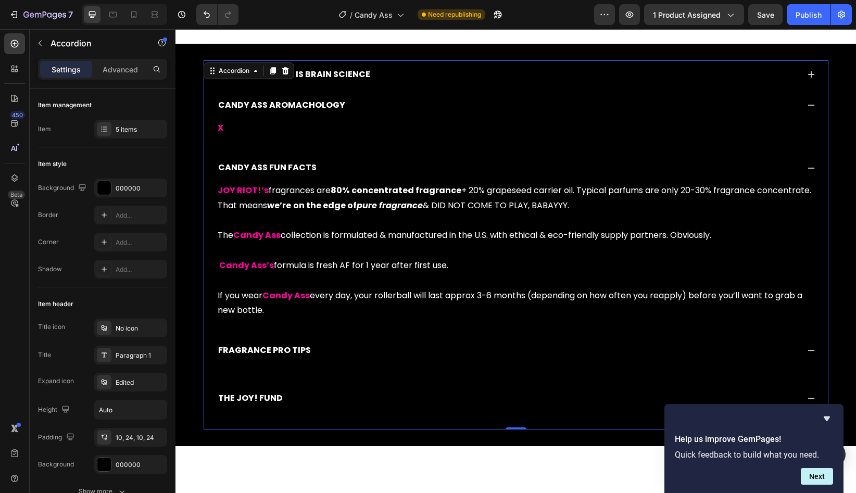
click at [372, 80] on div "AROMACHOLOGY IS BRAIN SCIENCE" at bounding box center [508, 75] width 582 height 18
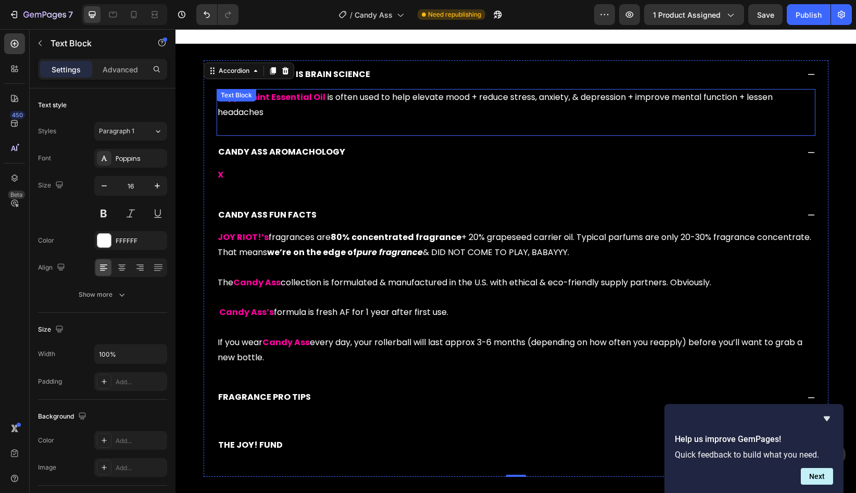
click at [311, 127] on p at bounding box center [516, 127] width 597 height 15
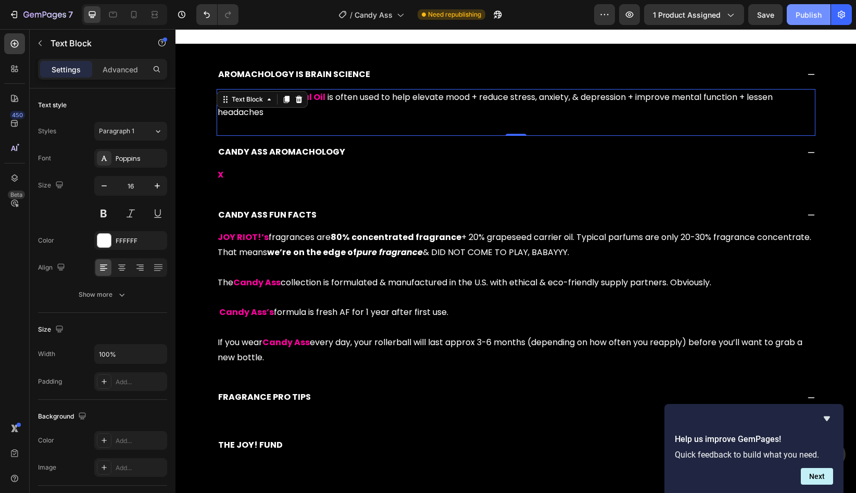
click at [805, 19] on div "Publish" at bounding box center [809, 14] width 26 height 11
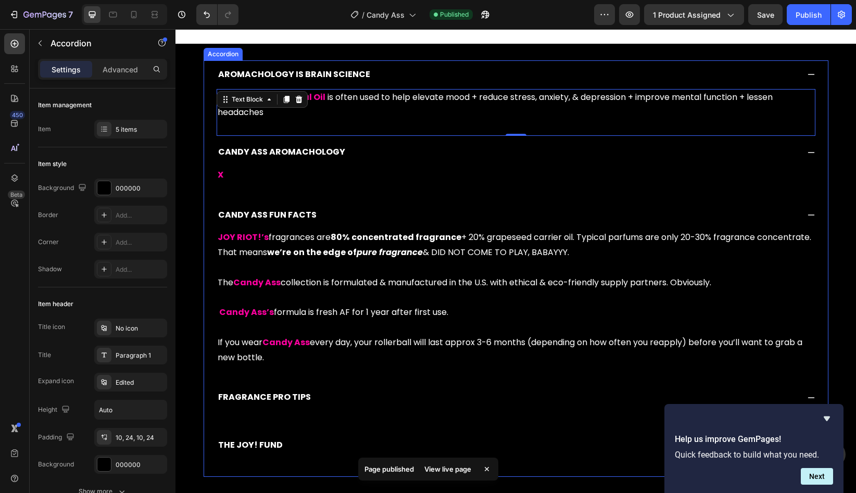
click at [353, 401] on div "FRAGRANCE PRO TIPS" at bounding box center [508, 397] width 582 height 18
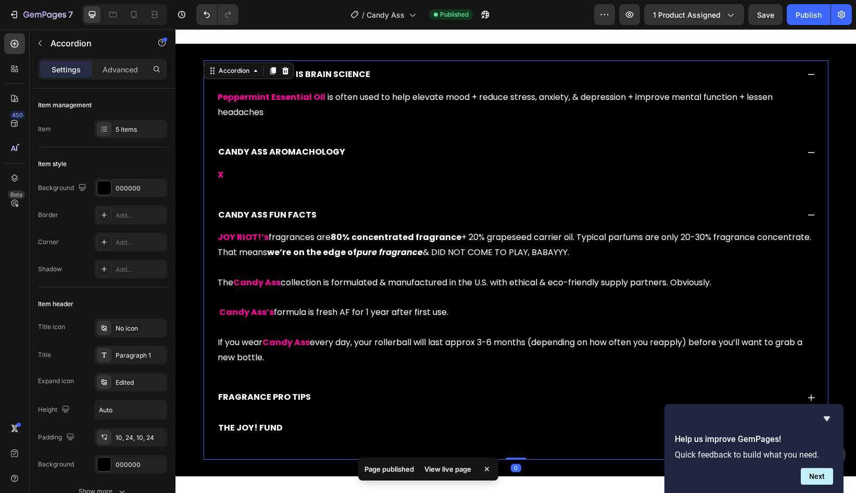
click at [371, 403] on div "FRAGRANCE PRO TIPS" at bounding box center [508, 397] width 582 height 18
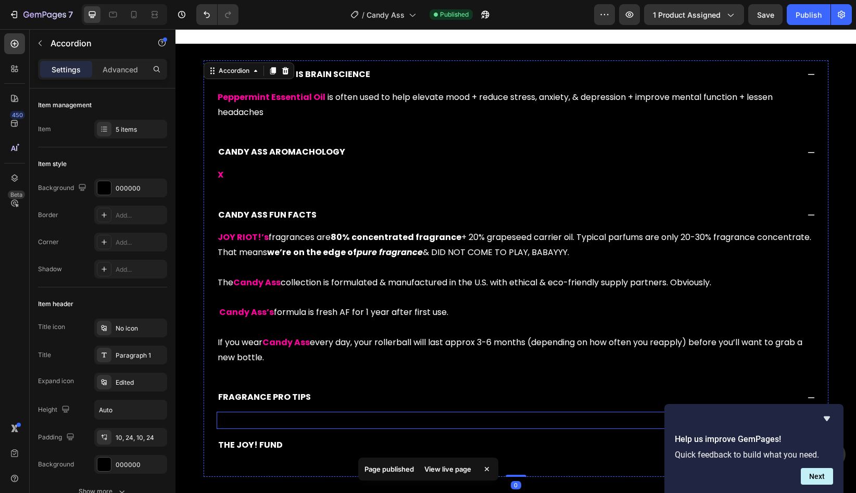
click at [376, 419] on div "Replace this text with your content" at bounding box center [516, 420] width 599 height 17
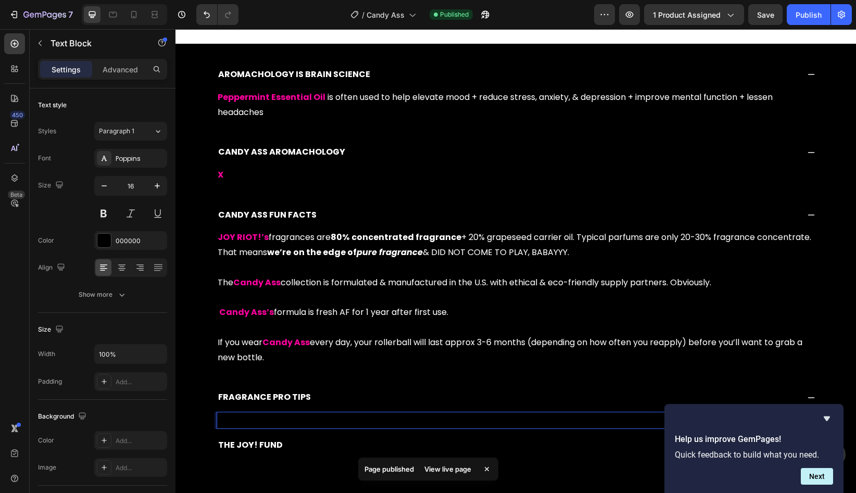
click at [377, 423] on div "Replace this text with your content" at bounding box center [516, 420] width 599 height 17
click at [377, 423] on p "Replace this text with your content" at bounding box center [516, 420] width 597 height 15
click at [369, 423] on p "Replace this text with your contentX" at bounding box center [516, 420] width 597 height 15
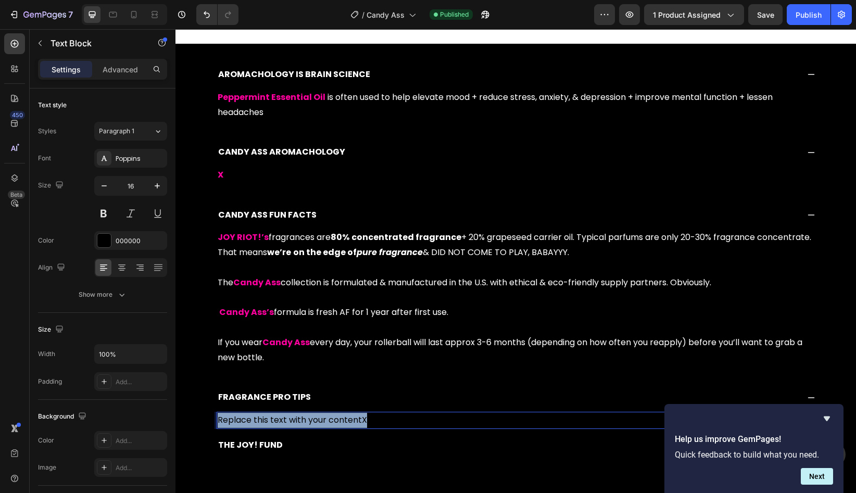
click at [369, 423] on p "Replace this text with your contentX" at bounding box center [516, 420] width 597 height 15
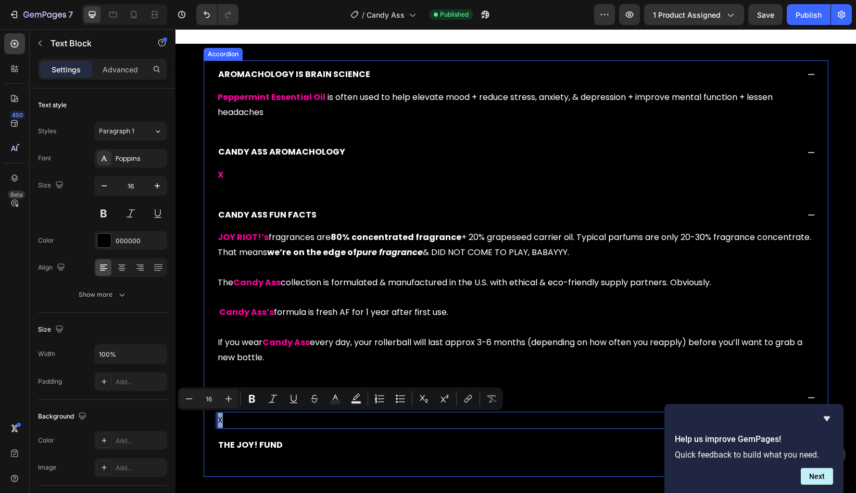
drag, startPoint x: 341, startPoint y: 424, endPoint x: 213, endPoint y: 423, distance: 127.6
click at [213, 423] on div "X Text Block 0" at bounding box center [516, 420] width 624 height 17
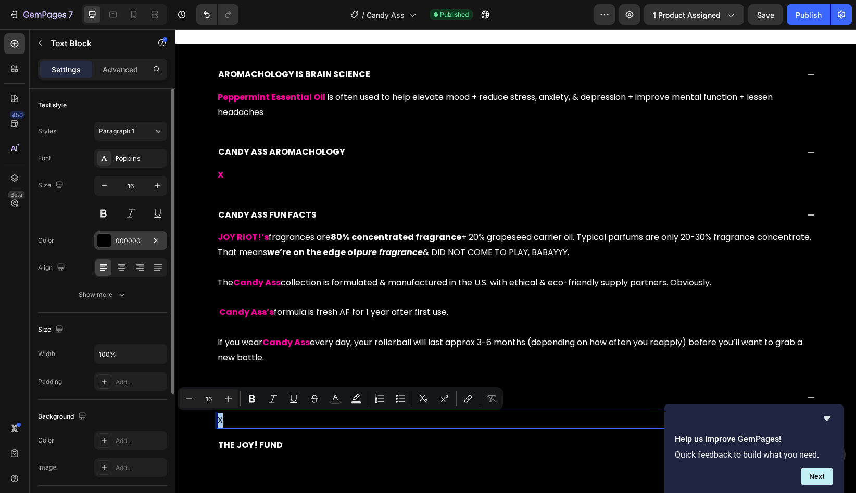
click at [138, 243] on div "000000" at bounding box center [131, 240] width 30 height 9
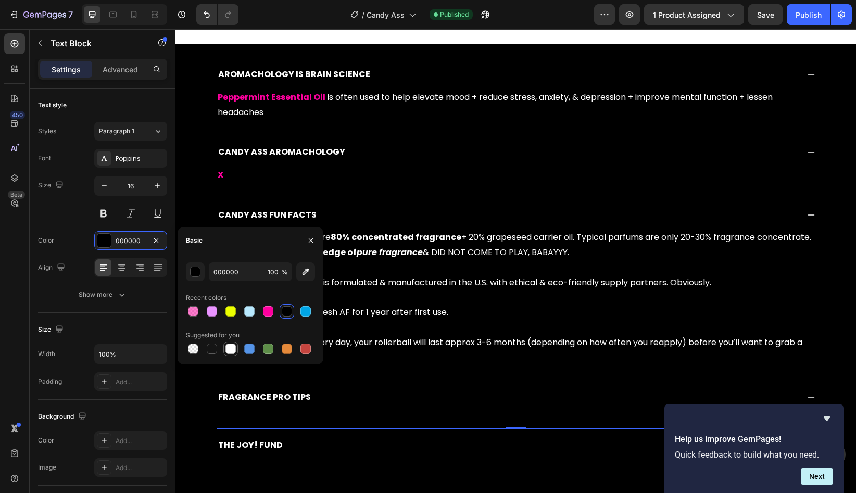
click at [230, 349] on div at bounding box center [230, 349] width 10 height 10
type input "FFFFFF"
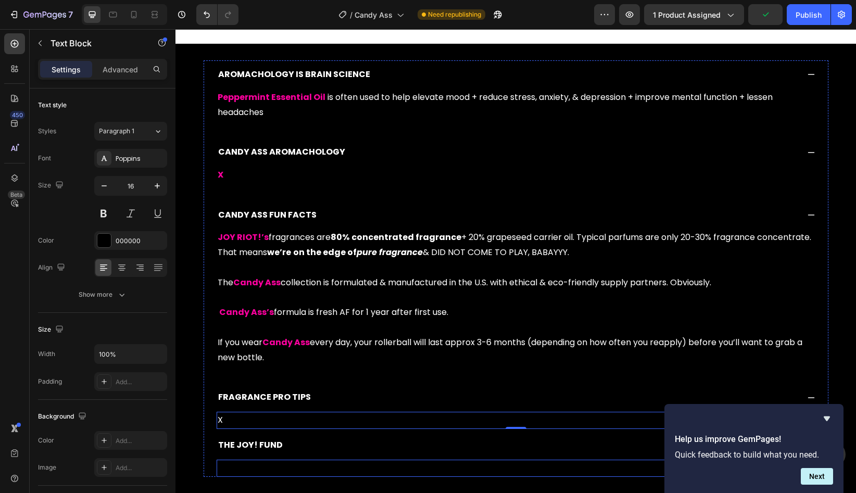
click at [326, 461] on div "Replace this text with your content" at bounding box center [516, 468] width 599 height 17
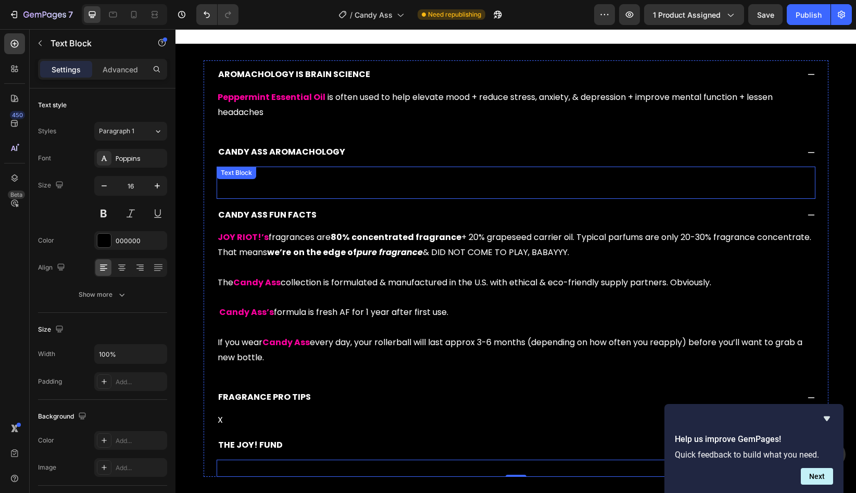
click at [270, 181] on div "X Text Block" at bounding box center [516, 183] width 599 height 32
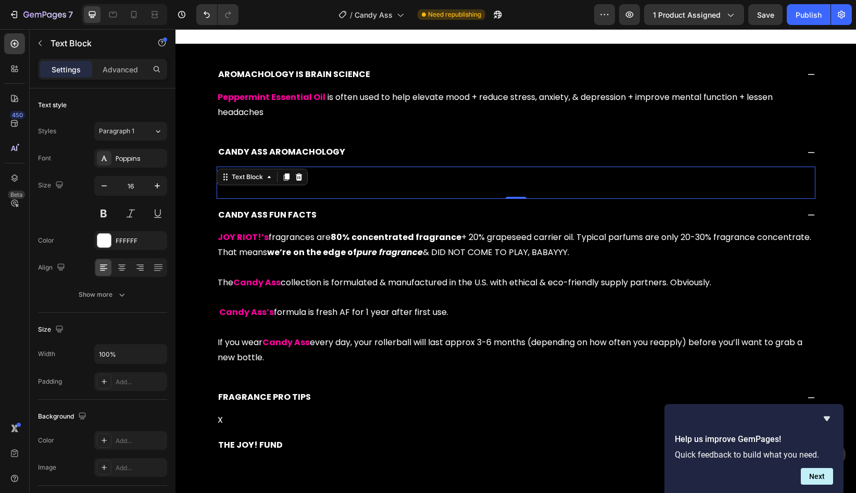
click at [316, 179] on p "X" at bounding box center [516, 183] width 597 height 30
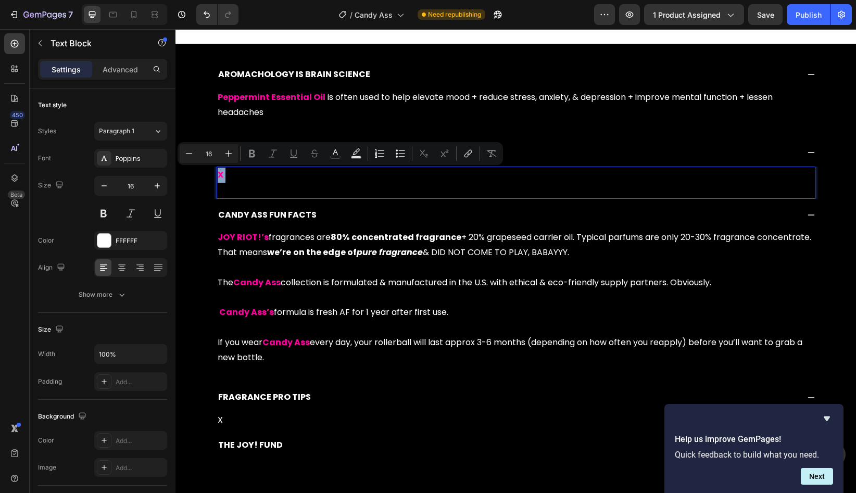
click at [234, 179] on p "X" at bounding box center [516, 183] width 597 height 30
click at [228, 176] on p "X" at bounding box center [516, 183] width 597 height 30
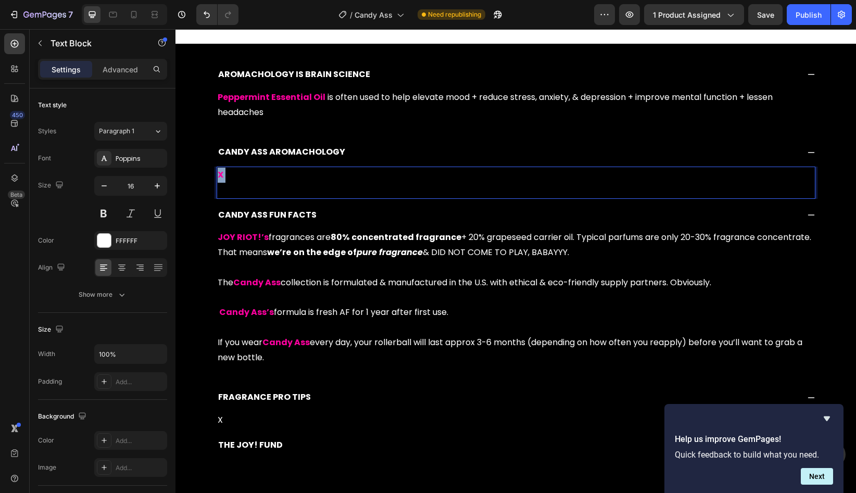
click at [228, 176] on p "X" at bounding box center [516, 183] width 597 height 30
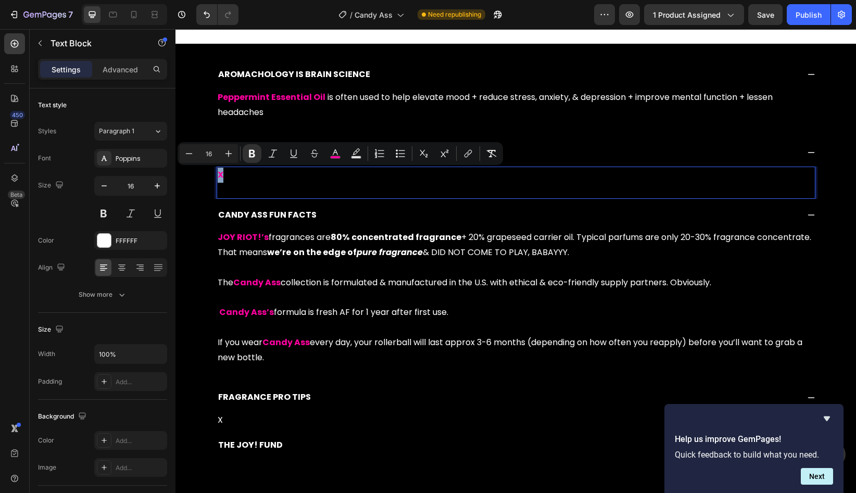
drag, startPoint x: 224, startPoint y: 177, endPoint x: 217, endPoint y: 177, distance: 7.8
click at [217, 177] on div "X" at bounding box center [516, 183] width 599 height 32
click at [337, 151] on icon "Editor contextual toolbar" at bounding box center [335, 153] width 10 height 10
type input "FF009F"
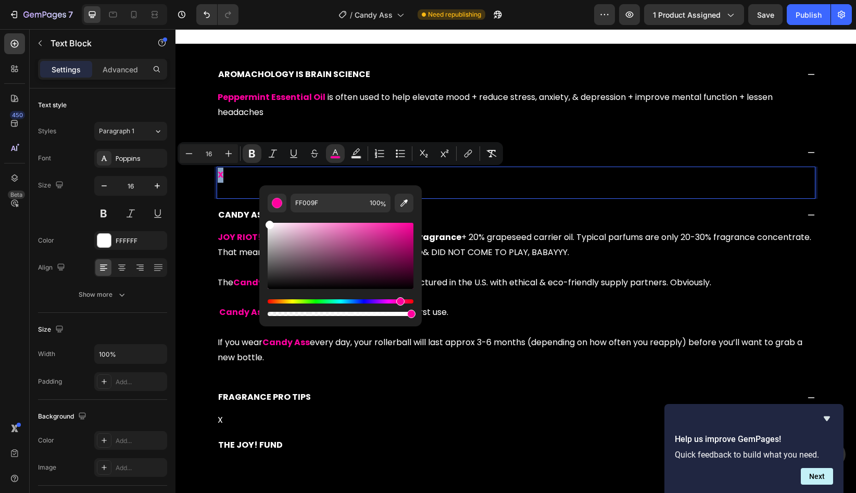
type input "FFFFFF"
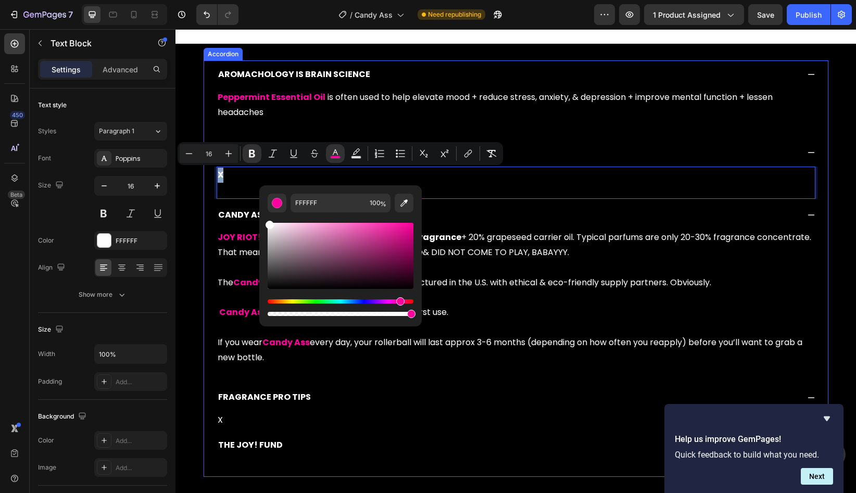
drag, startPoint x: 588, startPoint y: 255, endPoint x: 230, endPoint y: 220, distance: 359.8
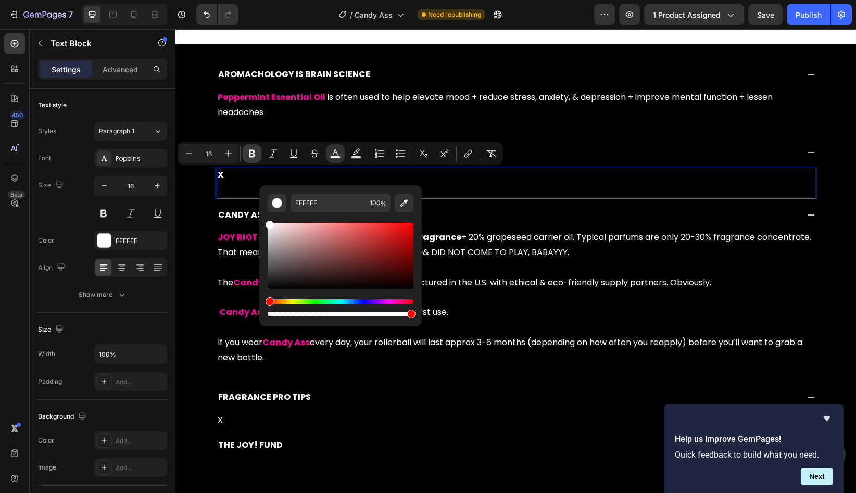
click at [255, 155] on icon "Editor contextual toolbar" at bounding box center [252, 153] width 10 height 10
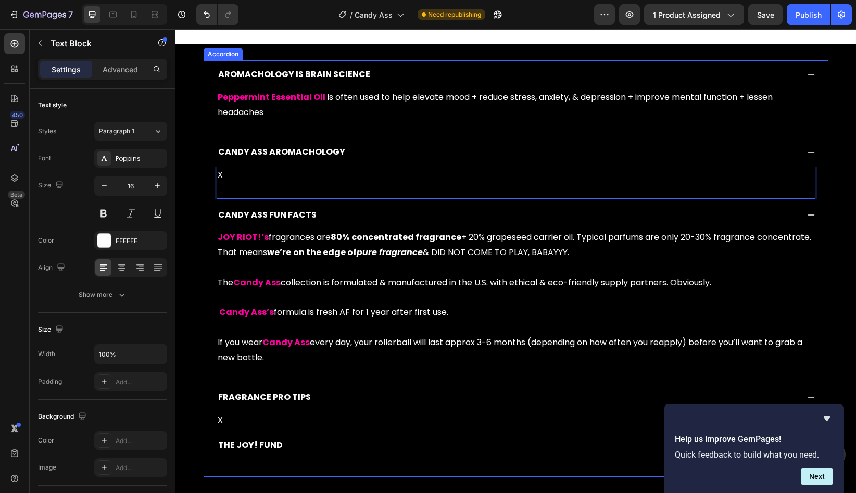
click at [352, 435] on div "THE JOY! FUND" at bounding box center [516, 445] width 624 height 29
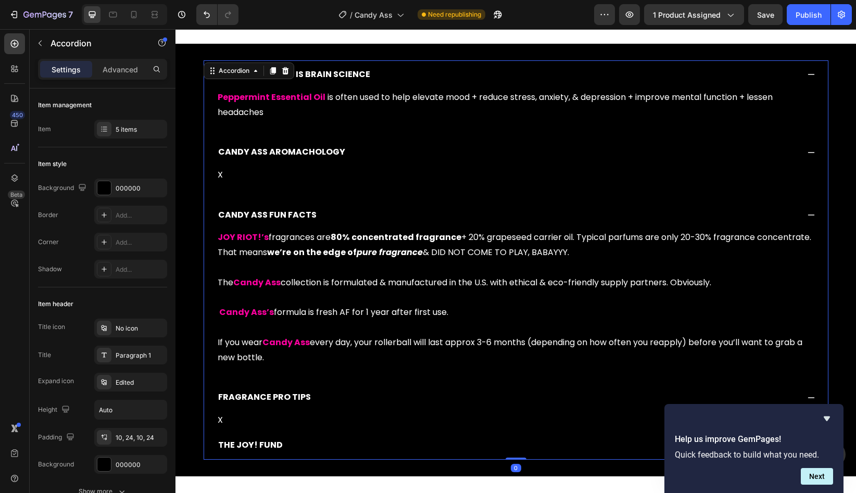
click at [334, 445] on div "THE JOY! FUND" at bounding box center [508, 445] width 582 height 18
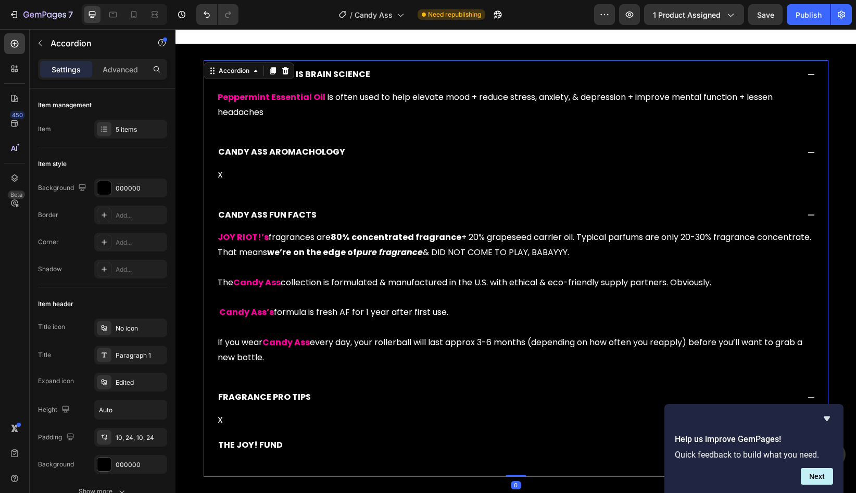
click at [306, 458] on div "THE JOY! FUND" at bounding box center [516, 445] width 624 height 29
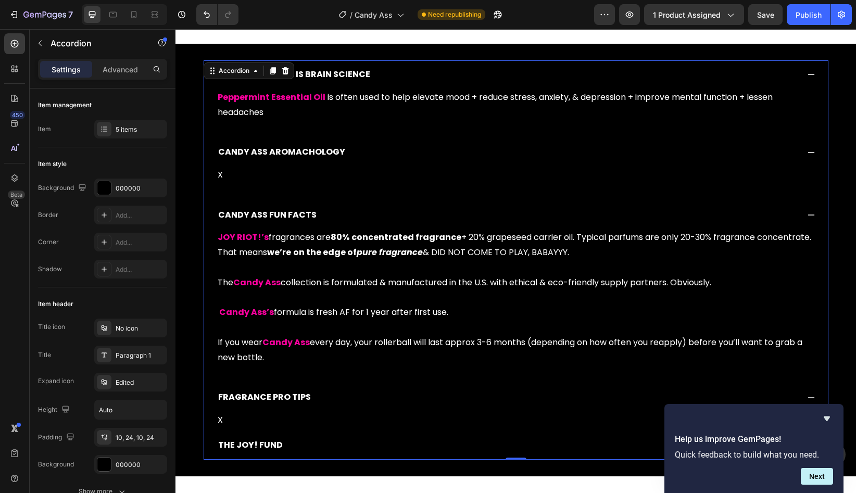
click at [310, 446] on div "THE JOY! FUND" at bounding box center [508, 445] width 582 height 18
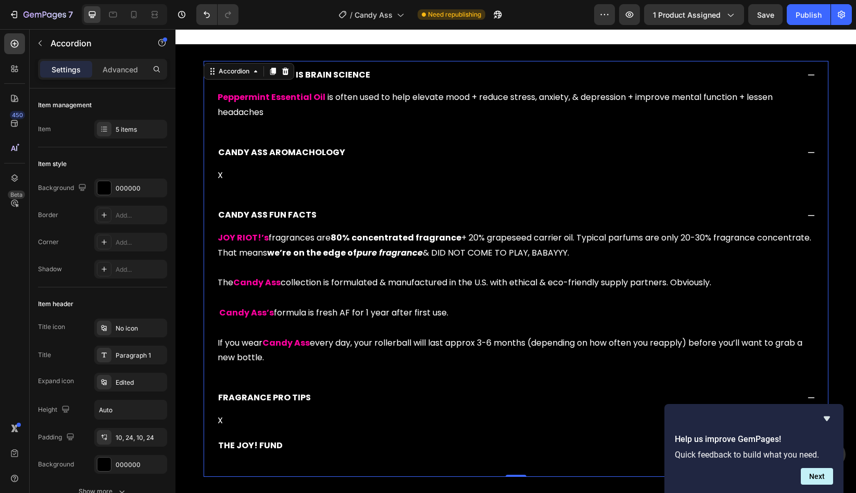
scroll to position [563, 0]
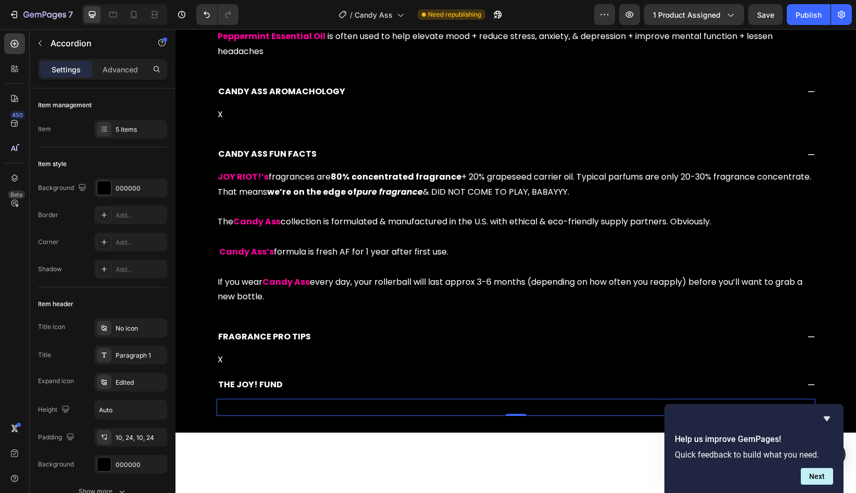
click at [323, 401] on div "Replace this text with your content" at bounding box center [516, 407] width 599 height 17
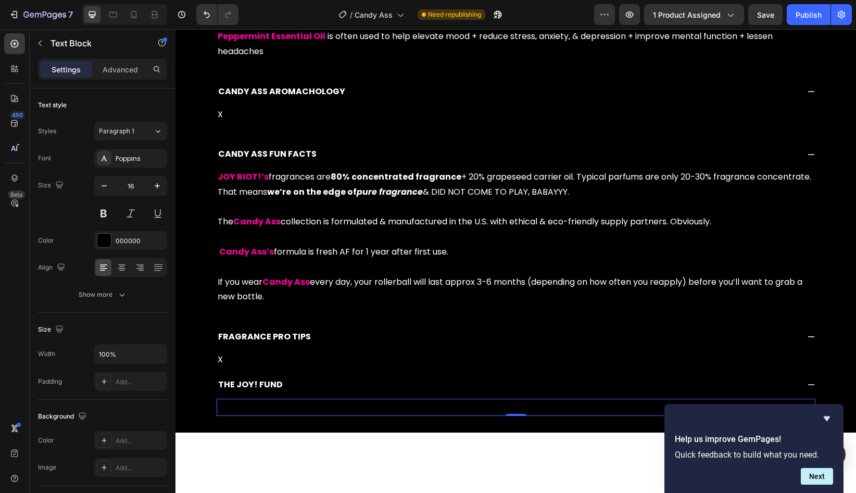
click at [323, 401] on div "Replace this text with your content" at bounding box center [516, 407] width 599 height 17
click at [293, 405] on p "Replace this text with your content" at bounding box center [516, 407] width 597 height 15
click at [329, 402] on p "Replace this text with your content" at bounding box center [516, 407] width 597 height 15
click at [326, 411] on p "Replace this text with your content" at bounding box center [516, 407] width 597 height 15
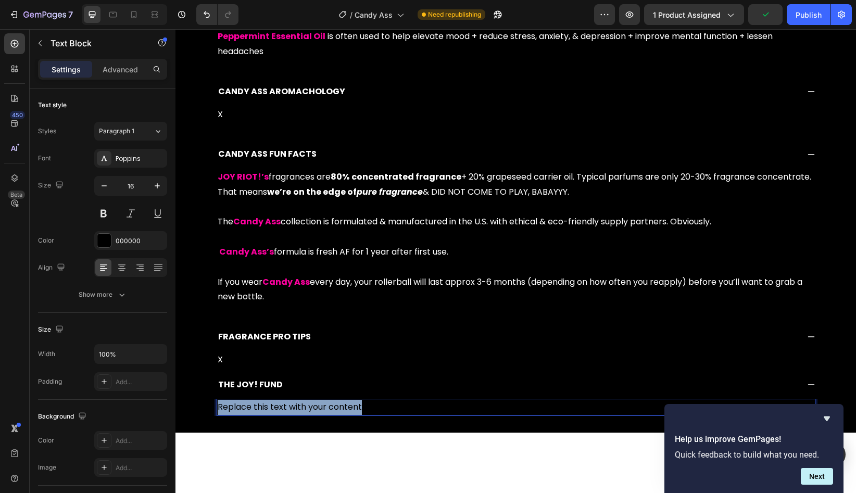
click at [326, 411] on p "Replace this text with your content" at bounding box center [516, 407] width 597 height 15
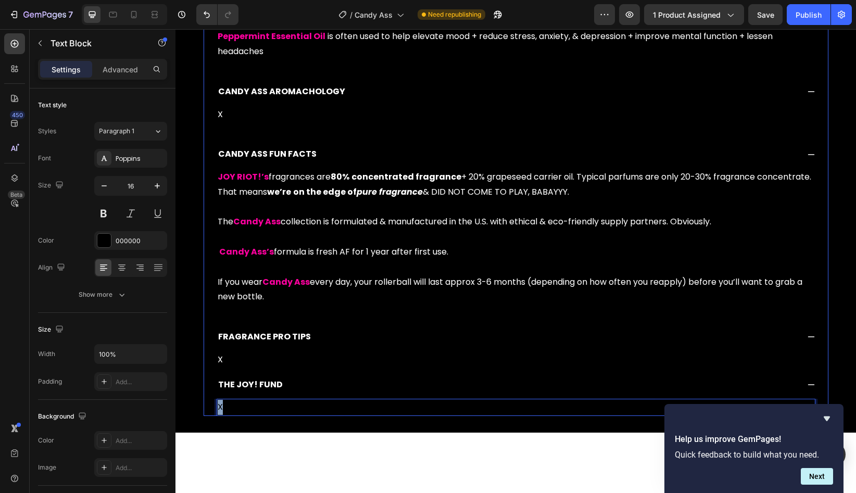
drag, startPoint x: 274, startPoint y: 408, endPoint x: 215, endPoint y: 407, distance: 59.4
click at [215, 407] on div "X Text Block 0" at bounding box center [516, 407] width 624 height 17
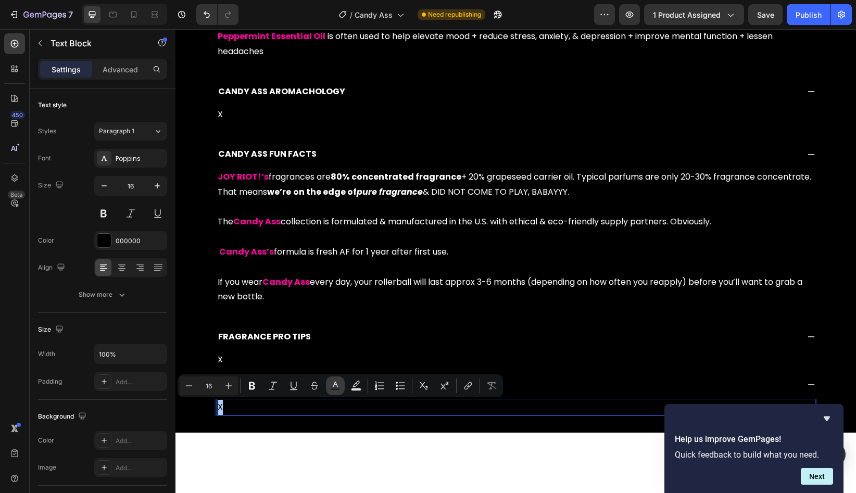
click at [332, 385] on icon "Editor contextual toolbar" at bounding box center [335, 386] width 10 height 10
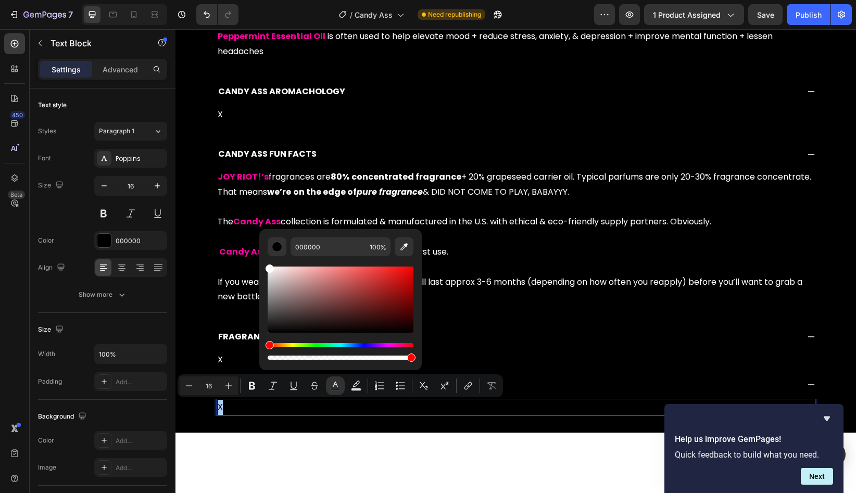
drag, startPoint x: 269, startPoint y: 331, endPoint x: 261, endPoint y: 259, distance: 71.7
click at [261, 259] on div "000000 100 %" at bounding box center [340, 295] width 162 height 133
type input "FFFFFF"
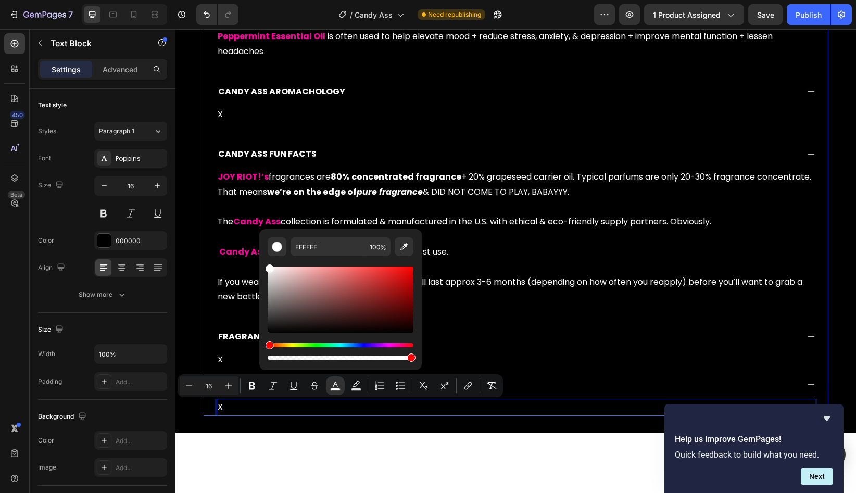
click at [546, 337] on div "FRAGRANCE PRO TIPS" at bounding box center [508, 337] width 582 height 18
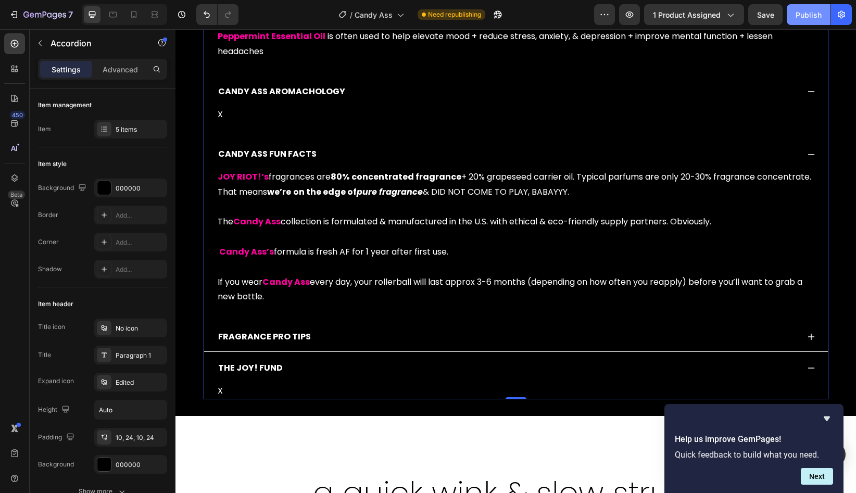
click at [801, 12] on div "Publish" at bounding box center [809, 14] width 26 height 11
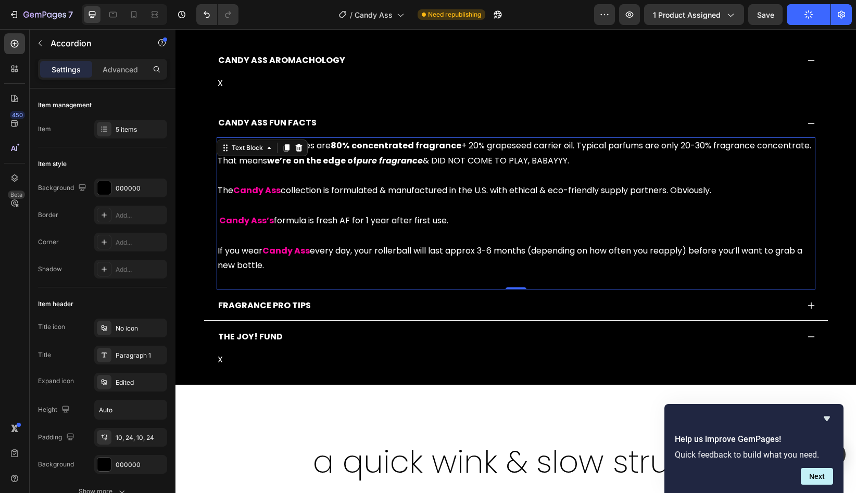
click at [291, 157] on strong "we’re" at bounding box center [279, 161] width 24 height 12
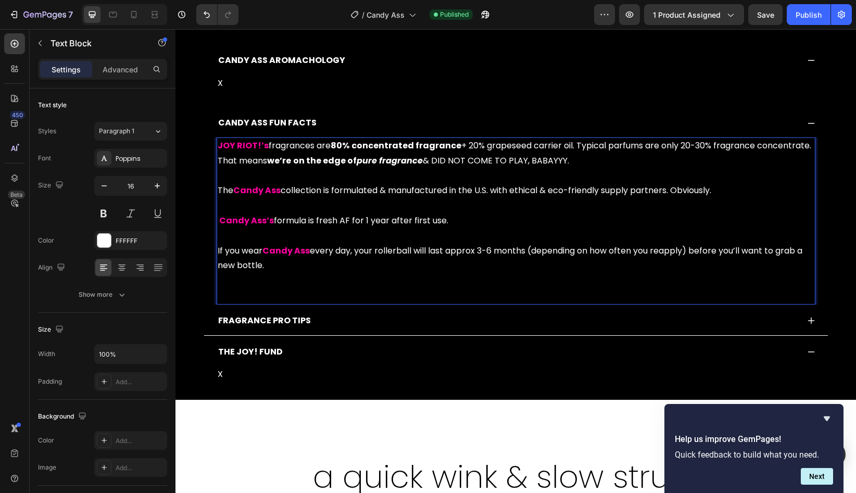
click at [314, 147] on p "JOY RIOT!’s fragrances are 80% concentrated fragrance + 20% grapeseed carrier o…" at bounding box center [516, 220] width 597 height 165
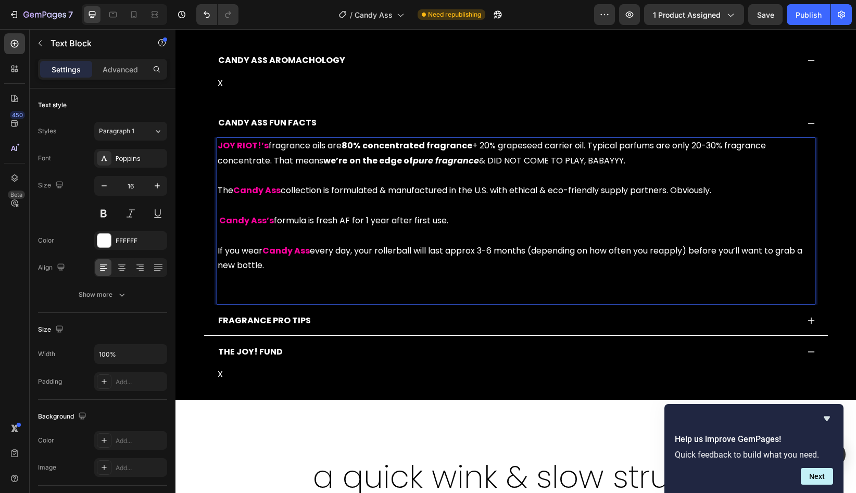
click at [406, 289] on p "JOY RIOT!’s fragrance oils are 80% concentrated fragrance + 20% grapeseed carri…" at bounding box center [516, 220] width 597 height 165
click at [384, 283] on p "JOY RIOT!’s fragrance oils are 80% concentrated fragrance + 20% grapeseed carri…" at bounding box center [516, 220] width 597 height 165
click at [380, 293] on p "JOY RIOT!’s fragrance oils are 80% concentrated fragrance + 20% grapeseed carri…" at bounding box center [516, 220] width 597 height 165
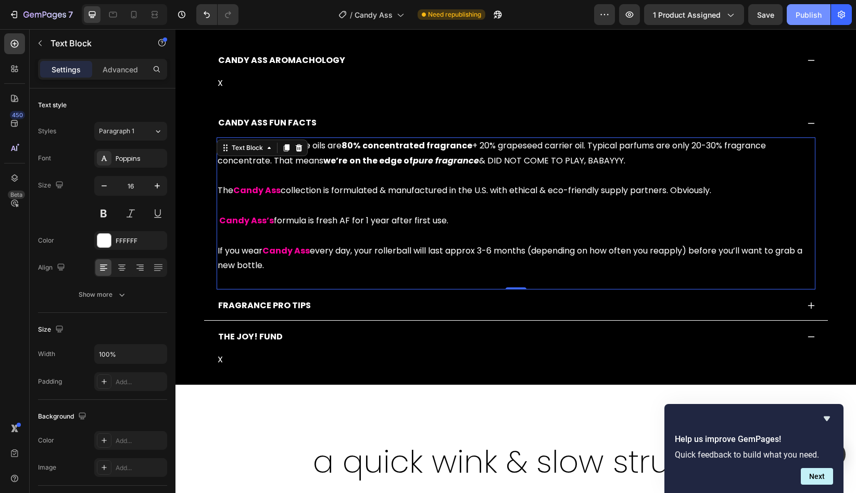
click at [808, 13] on div "Publish" at bounding box center [809, 14] width 26 height 11
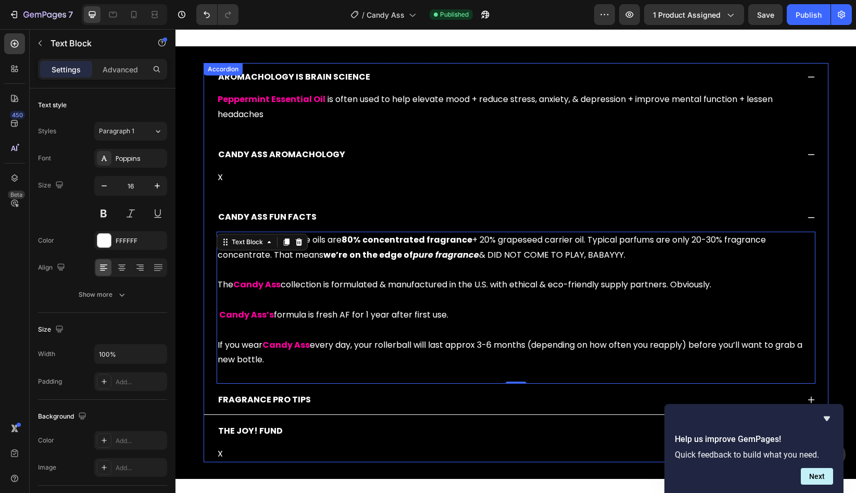
scroll to position [496, 0]
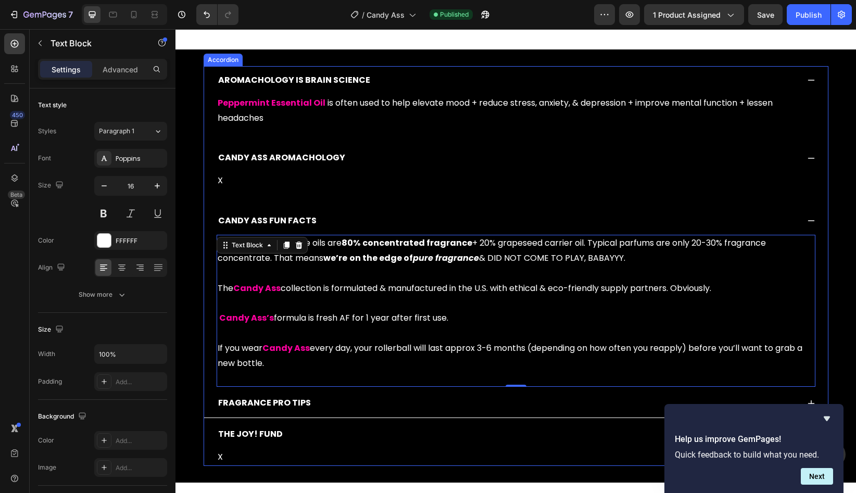
click at [811, 220] on icon at bounding box center [811, 220] width 7 height 1
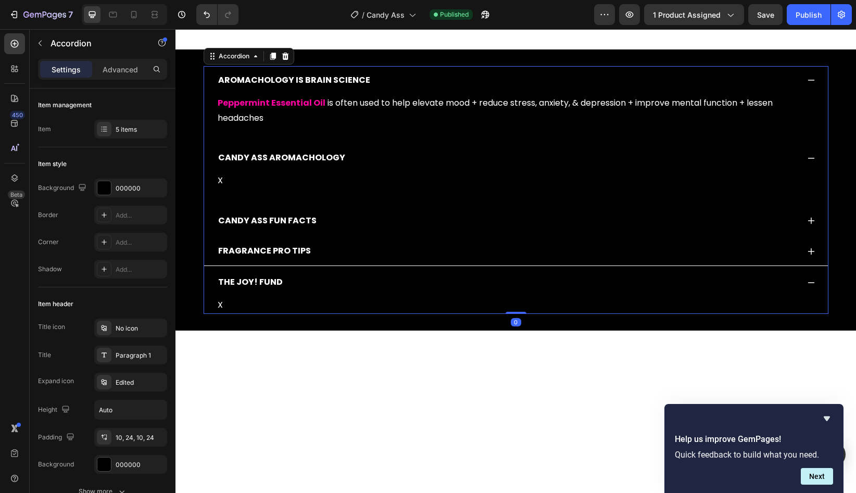
click at [809, 159] on icon at bounding box center [811, 158] width 8 height 8
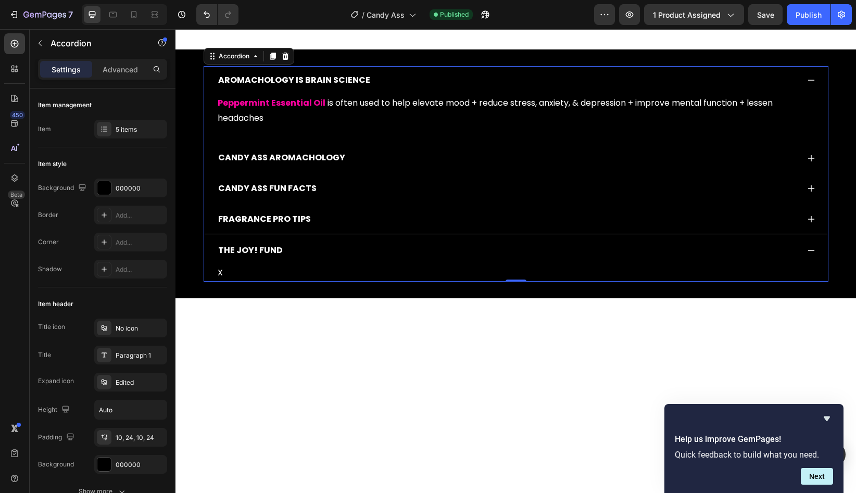
click at [811, 81] on icon at bounding box center [811, 80] width 7 height 1
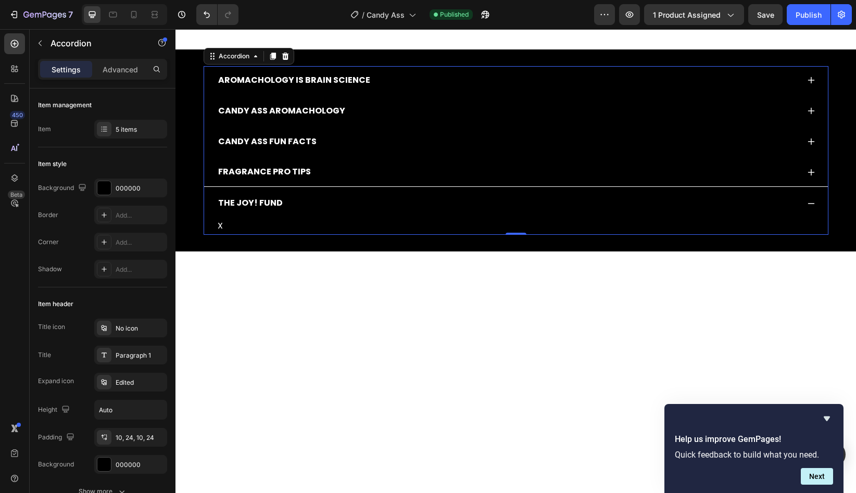
click at [811, 204] on icon at bounding box center [811, 203] width 7 height 1
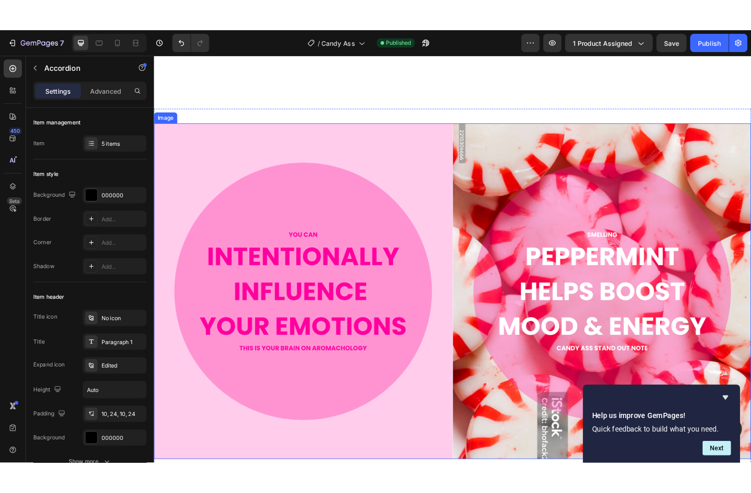
scroll to position [917, 0]
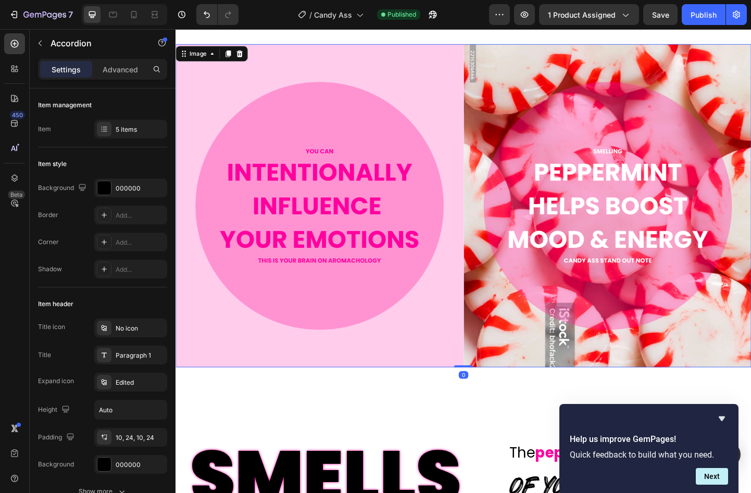
click at [363, 291] on img at bounding box center [487, 220] width 625 height 351
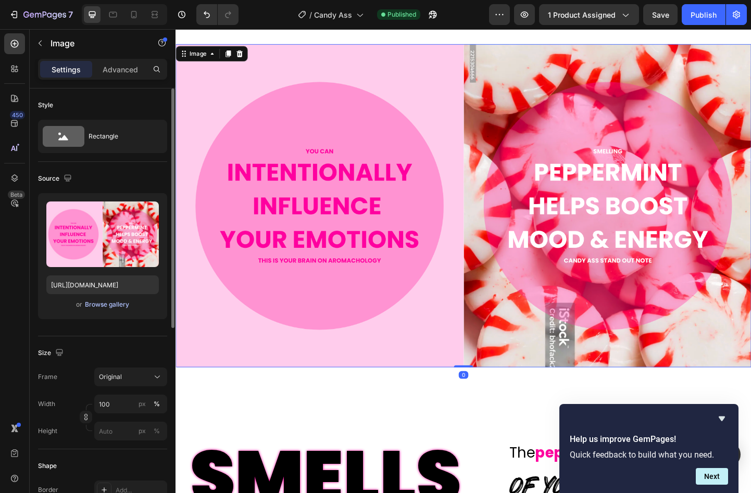
click at [98, 307] on div "Browse gallery" at bounding box center [107, 304] width 44 height 9
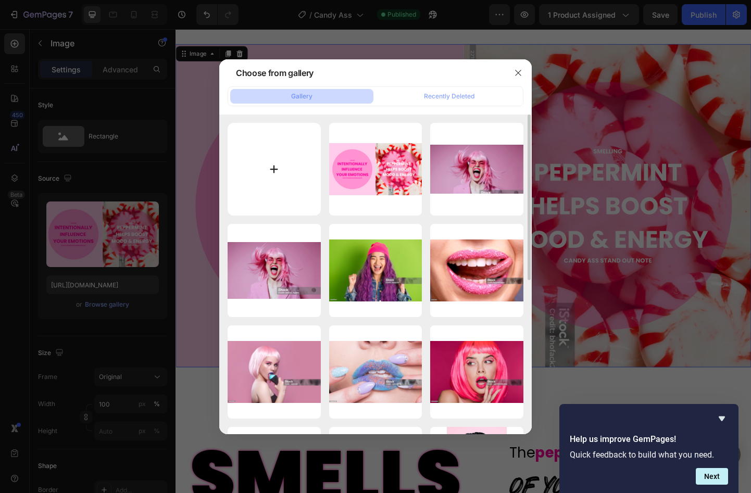
click at [295, 180] on input "file" at bounding box center [274, 169] width 93 height 93
type input "C:\fakepath\Screenshot [DATE] 8.31.26 PM.png"
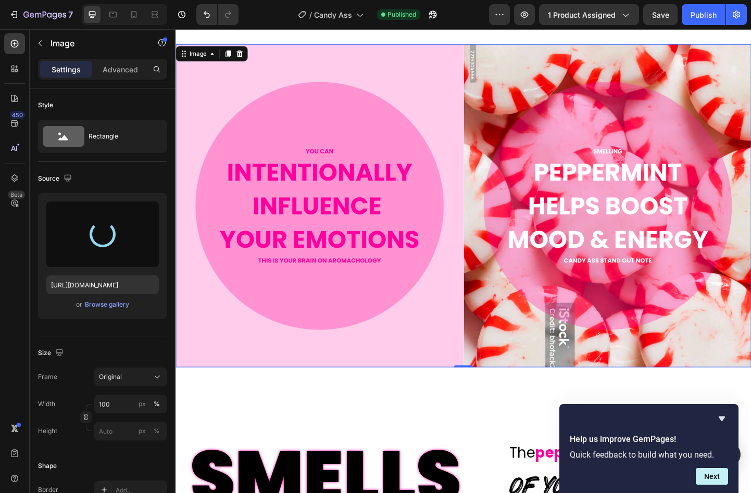
type input "[URL][DOMAIN_NAME]"
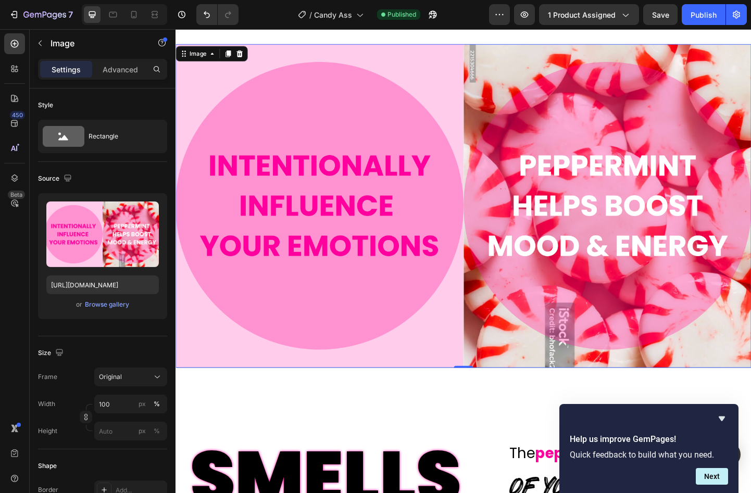
click at [409, 254] on img at bounding box center [487, 221] width 625 height 352
click at [108, 306] on div "Browse gallery" at bounding box center [107, 304] width 44 height 9
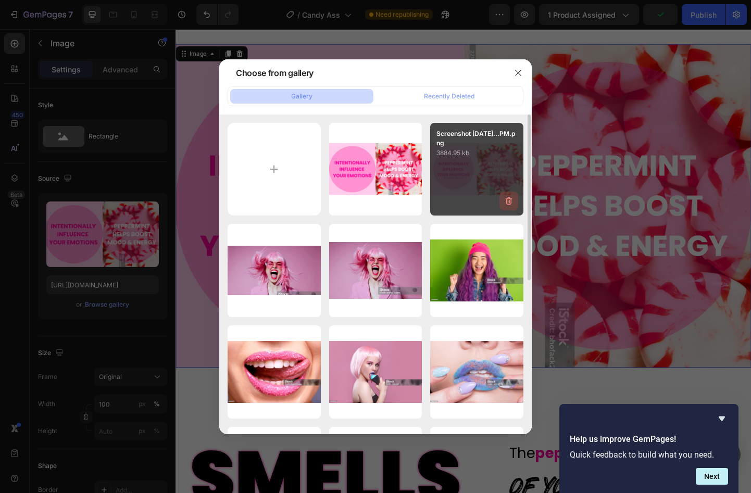
click at [507, 200] on icon "button" at bounding box center [508, 201] width 10 height 10
click at [507, 200] on div "Delete" at bounding box center [502, 202] width 19 height 9
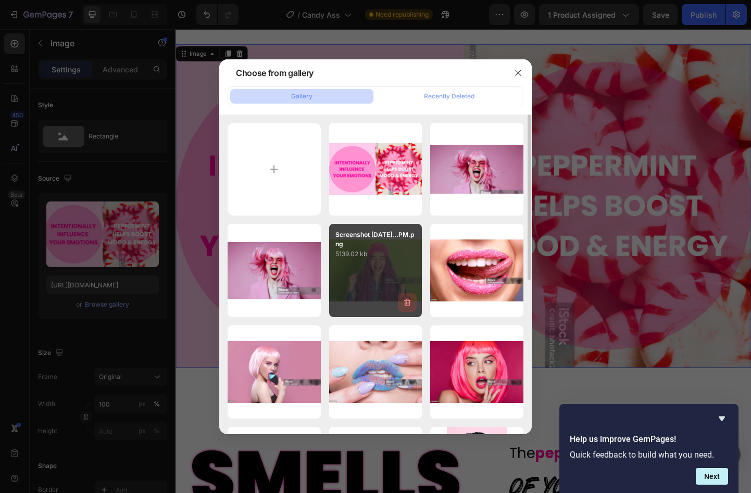
click at [409, 302] on icon "button" at bounding box center [407, 302] width 7 height 8
click at [409, 302] on div "Delete" at bounding box center [401, 304] width 19 height 9
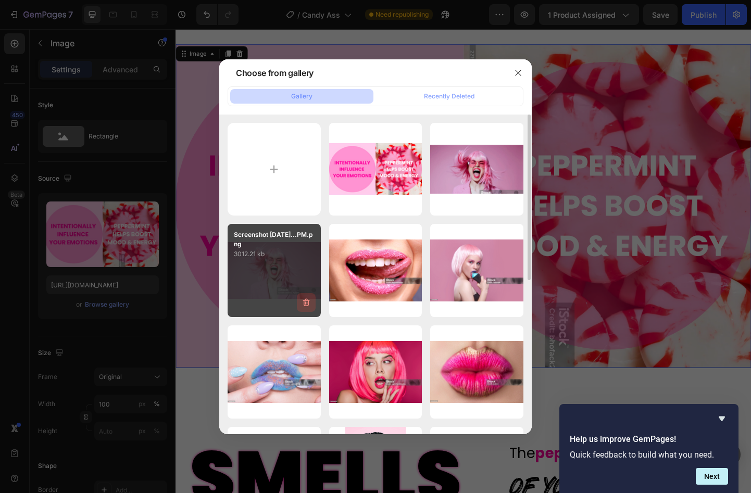
click at [306, 299] on icon "button" at bounding box center [305, 302] width 7 height 8
click at [306, 299] on button "Delete" at bounding box center [300, 304] width 29 height 12
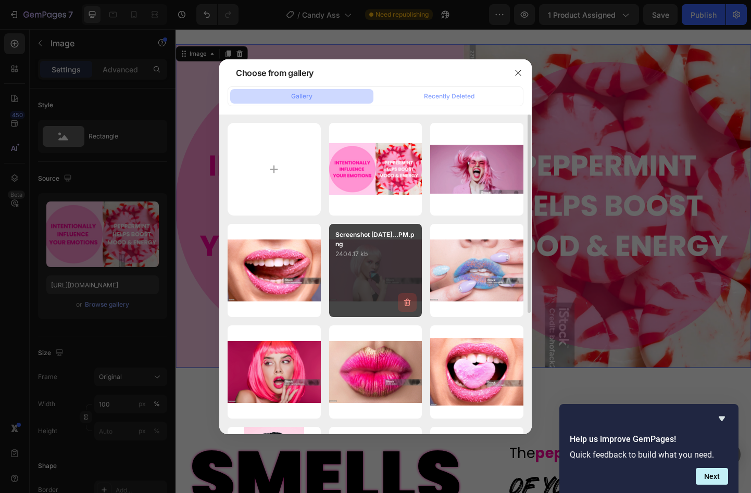
click at [410, 302] on icon "button" at bounding box center [407, 302] width 10 height 10
click at [410, 302] on div "Delete" at bounding box center [401, 304] width 19 height 9
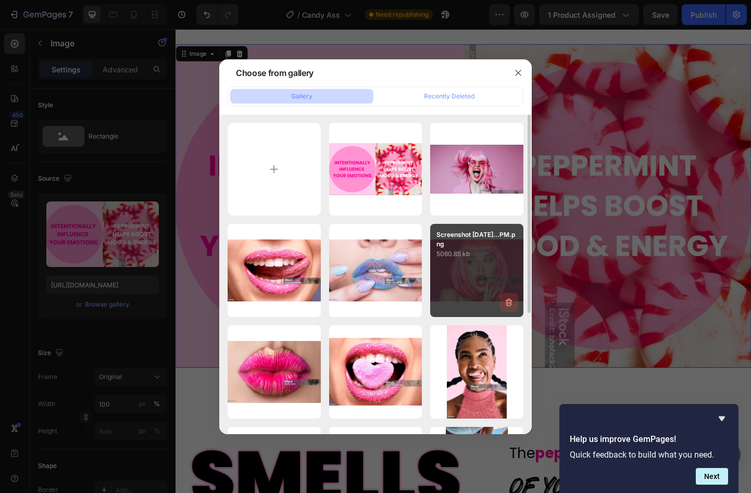
click at [508, 298] on icon "button" at bounding box center [508, 302] width 10 height 10
click at [508, 298] on button "Delete" at bounding box center [502, 304] width 29 height 12
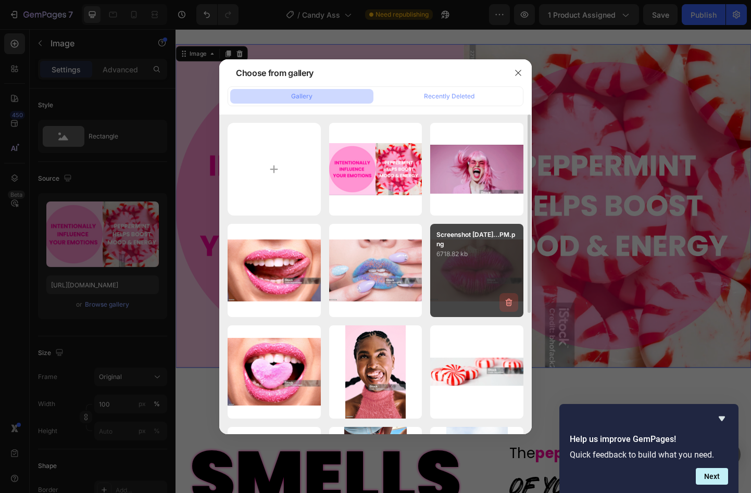
click at [506, 301] on icon "button" at bounding box center [509, 302] width 7 height 8
click at [506, 301] on div "Delete" at bounding box center [502, 304] width 19 height 9
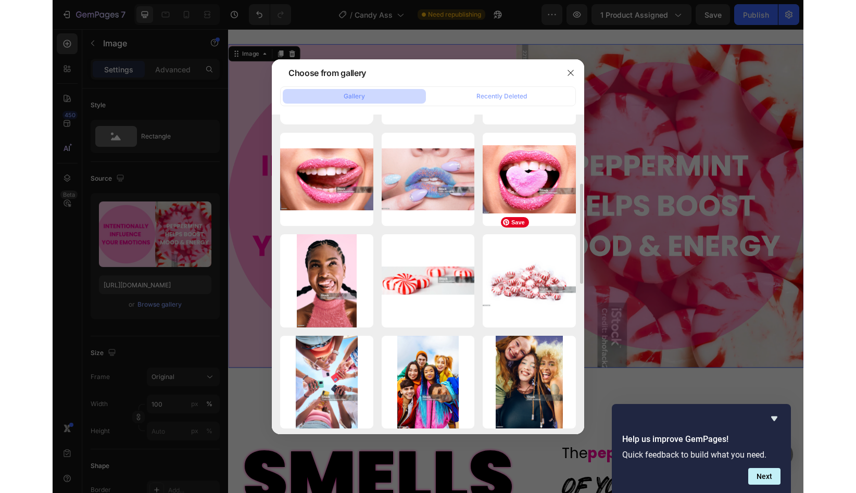
scroll to position [27, 0]
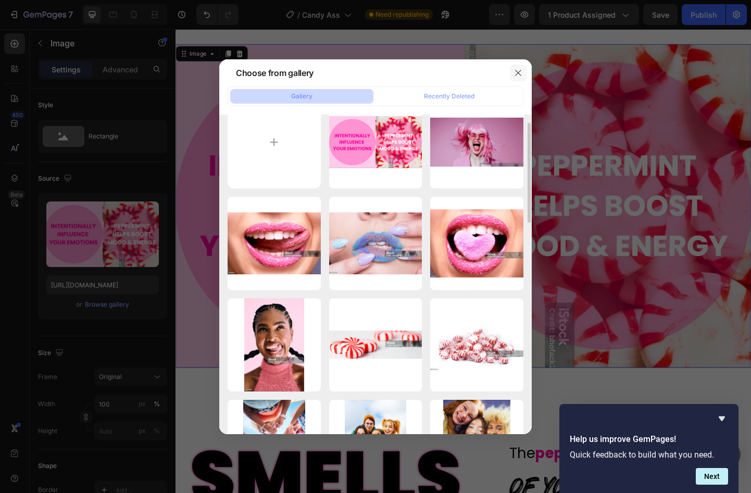
click at [521, 71] on icon "button" at bounding box center [518, 73] width 8 height 8
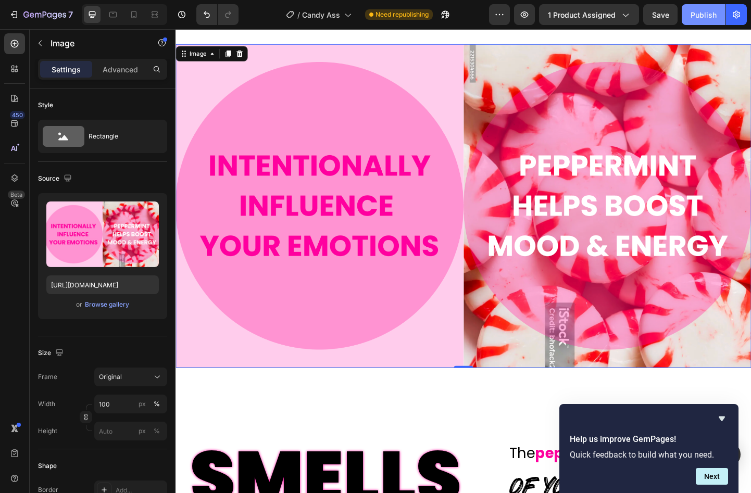
click at [705, 16] on div "Publish" at bounding box center [703, 14] width 26 height 11
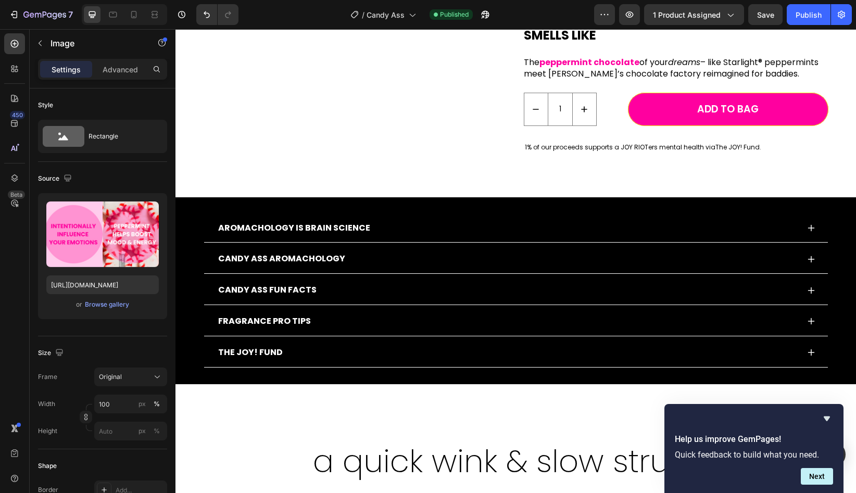
scroll to position [378, 0]
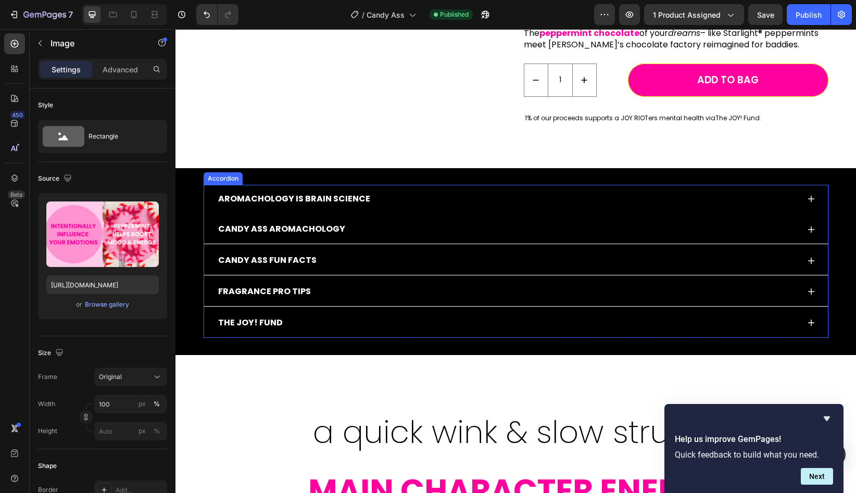
click at [493, 187] on div "AROMACHOLOGY IS BRAIN SCIENCE" at bounding box center [516, 199] width 624 height 29
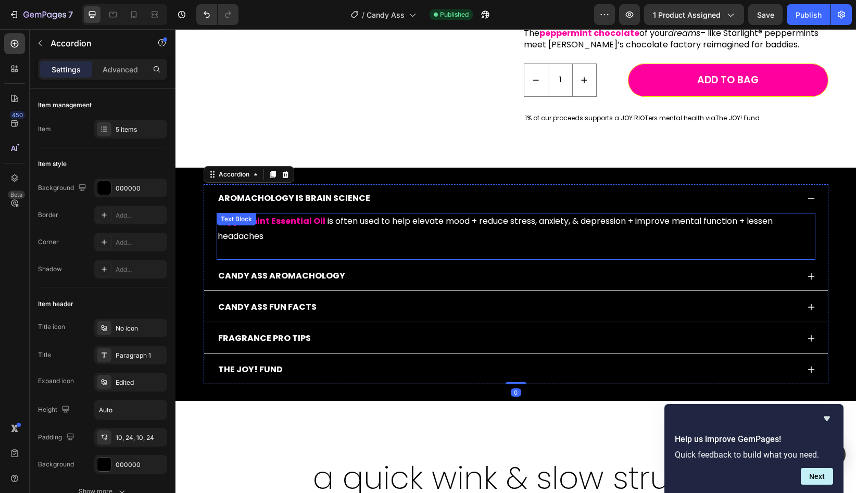
click at [284, 234] on p "Peppermint Essential Oil is often used to help elevate mood + reduce stress, an…" at bounding box center [516, 229] width 597 height 30
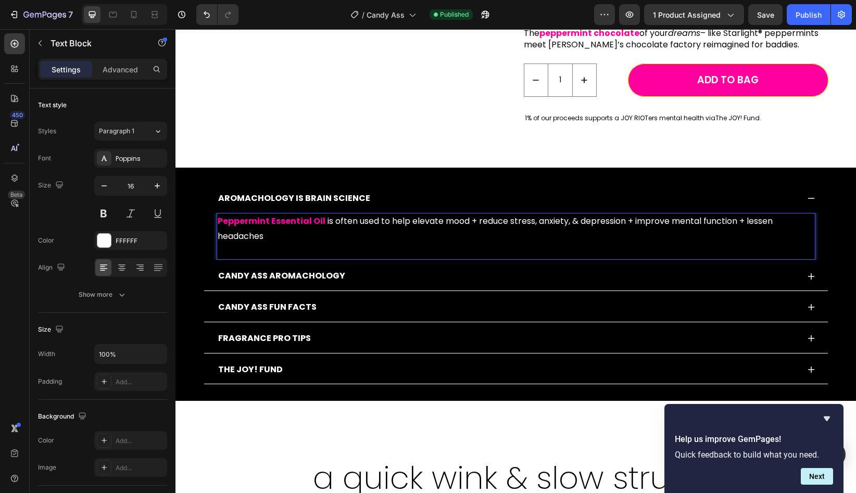
click at [284, 234] on p "Peppermint Essential Oil is often used to help elevate mood + reduce stress, an…" at bounding box center [516, 229] width 597 height 30
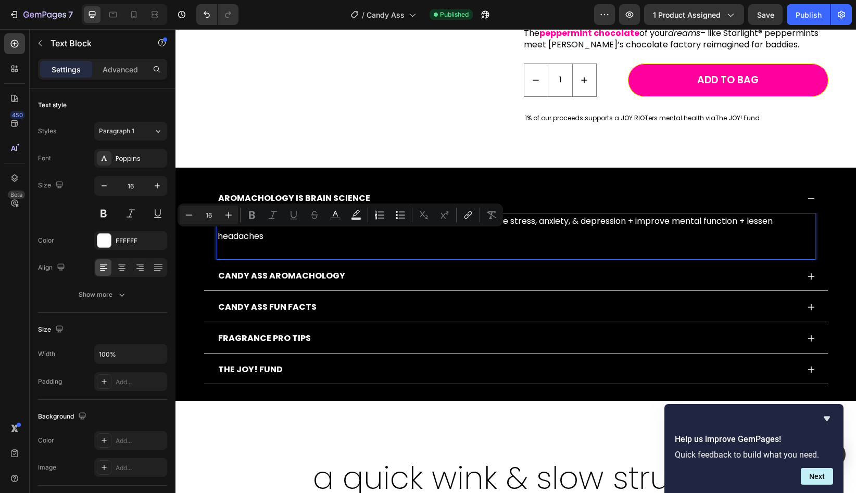
click at [274, 236] on p "Peppermint Essential Oil is often used to help elevate mood + reduce stress, an…" at bounding box center [516, 229] width 597 height 30
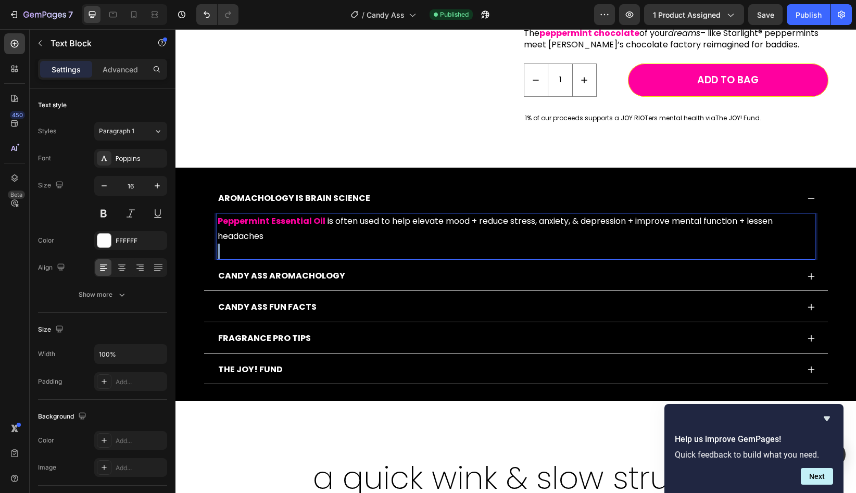
click at [274, 236] on p "Peppermint Essential Oil is often used to help elevate mood + reduce stress, an…" at bounding box center [516, 229] width 597 height 30
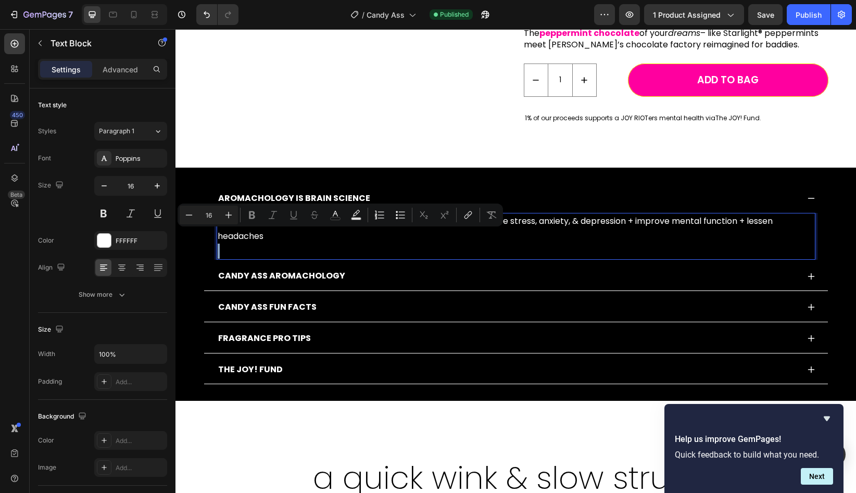
click at [320, 235] on p "Peppermint Essential Oil is often used to help elevate mood + reduce stress, an…" at bounding box center [516, 229] width 597 height 30
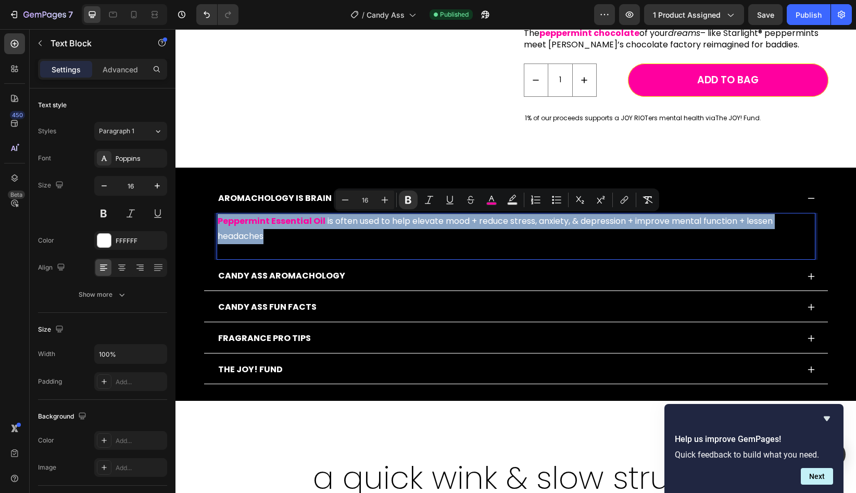
drag, startPoint x: 272, startPoint y: 236, endPoint x: 216, endPoint y: 217, distance: 60.1
click at [216, 217] on div "Peppermint Essential Oil is often used to help elevate mood + reduce stress, an…" at bounding box center [516, 236] width 624 height 47
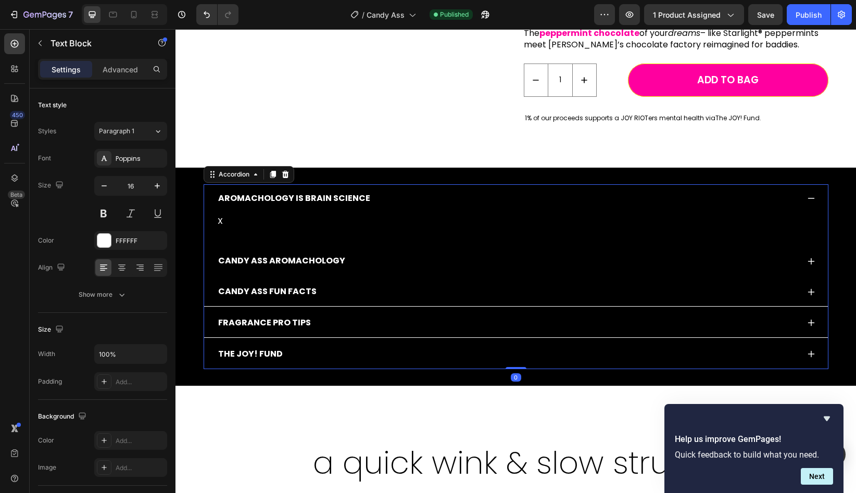
click at [364, 262] on div "CANDY ASS AROMACHOLOGY" at bounding box center [508, 261] width 582 height 18
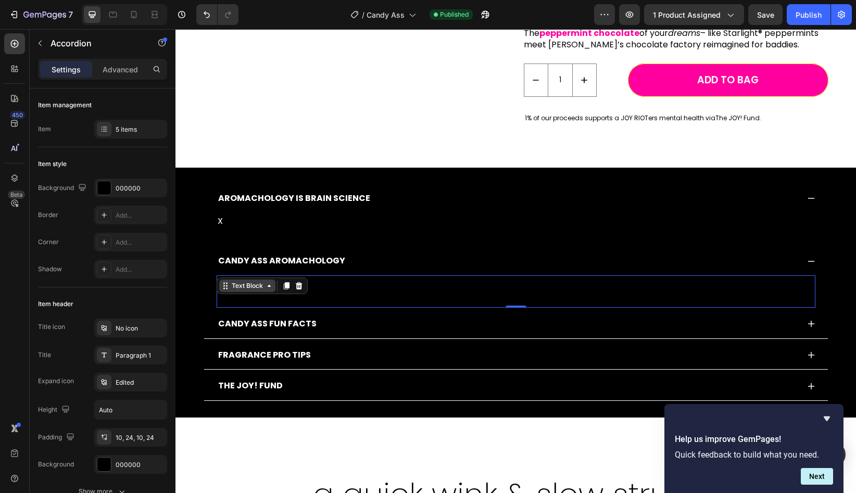
click at [227, 286] on div "Text Block" at bounding box center [247, 286] width 56 height 12
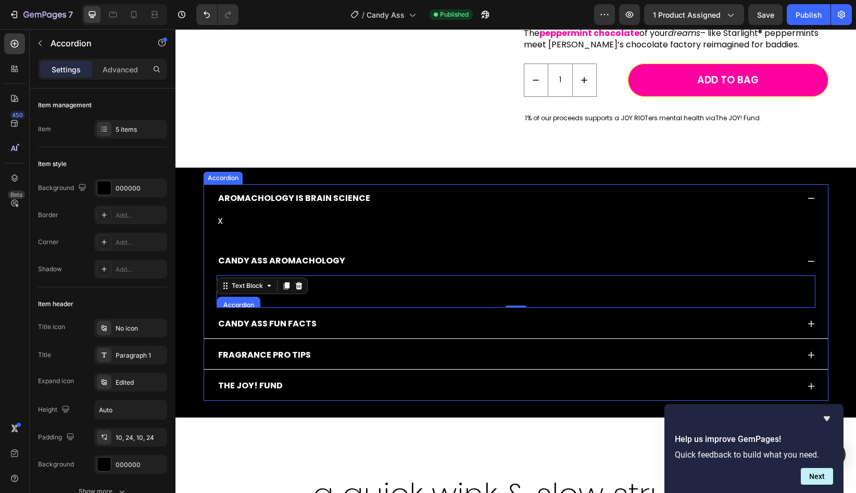
click at [391, 247] on div "CANDY ASS AROMACHOLOGY" at bounding box center [516, 261] width 624 height 29
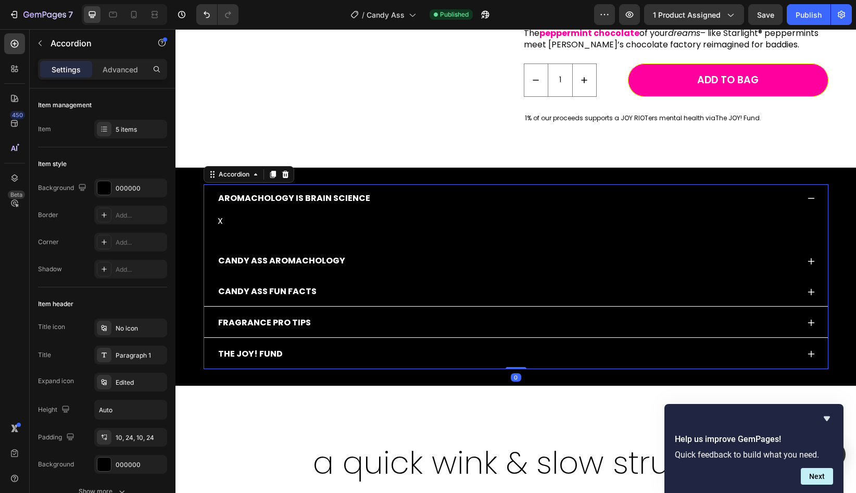
click at [332, 274] on div "CANDY ASS AROMACHOLOGY" at bounding box center [516, 261] width 624 height 29
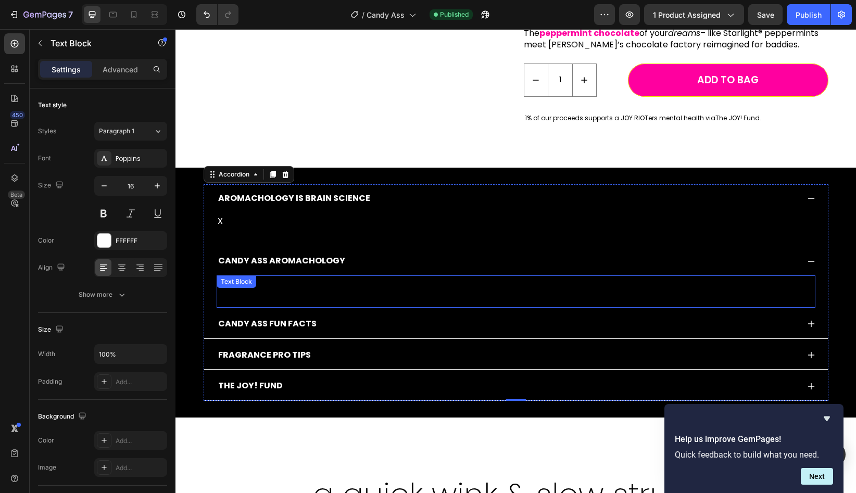
click at [266, 296] on p "X" at bounding box center [516, 291] width 597 height 30
click at [325, 291] on p "X" at bounding box center [516, 291] width 597 height 30
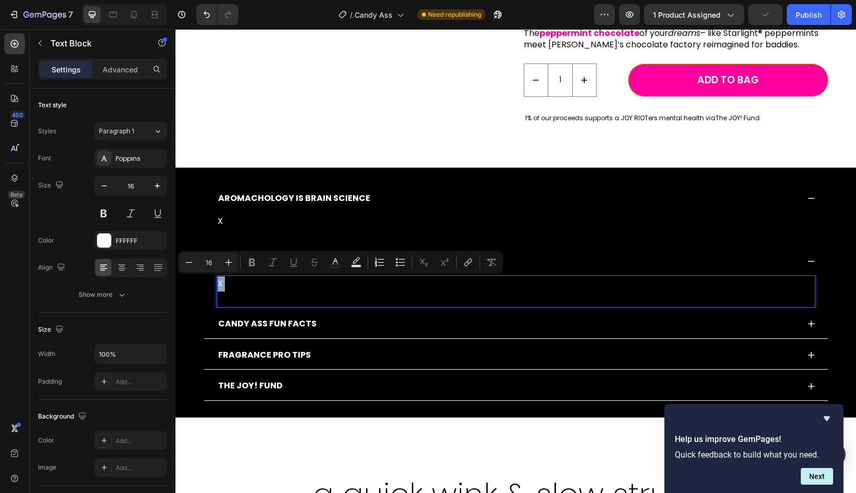
click at [325, 291] on p "X" at bounding box center [516, 291] width 597 height 30
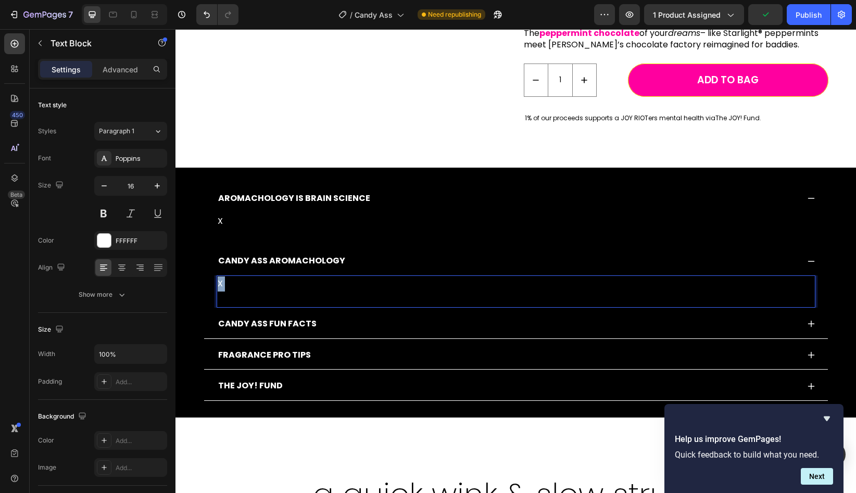
click at [325, 291] on p "X" at bounding box center [516, 291] width 597 height 30
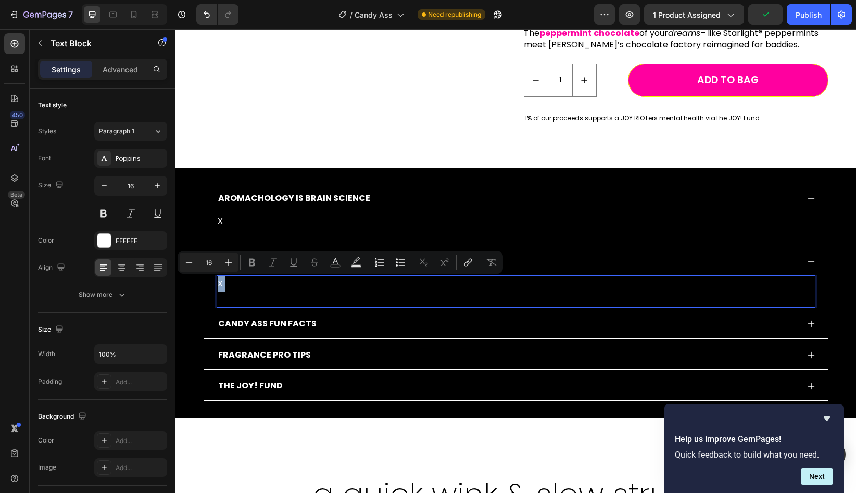
click at [247, 284] on p "X" at bounding box center [516, 291] width 597 height 30
drag, startPoint x: 228, startPoint y: 285, endPoint x: 217, endPoint y: 285, distance: 10.4
click at [218, 285] on p "X" at bounding box center [516, 291] width 597 height 30
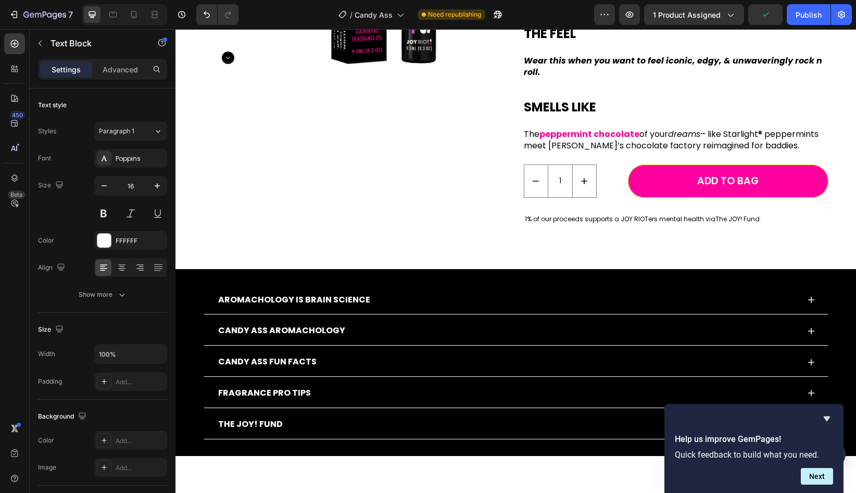
scroll to position [278, 0]
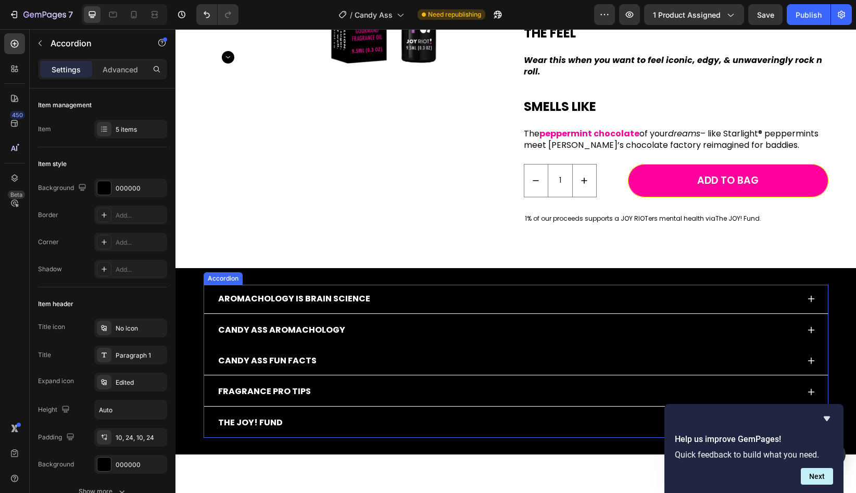
click at [355, 331] on div "CANDY ASS AROMACHOLOGY" at bounding box center [508, 330] width 582 height 18
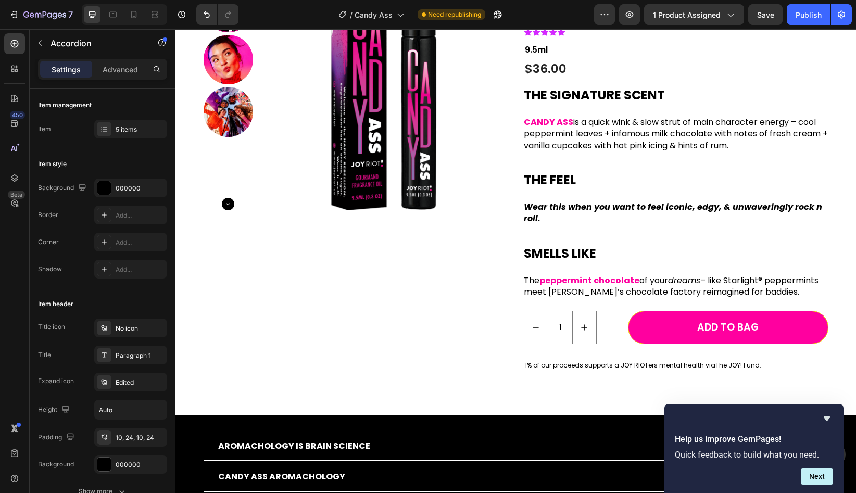
scroll to position [130, 0]
